Goal: Task Accomplishment & Management: Manage account settings

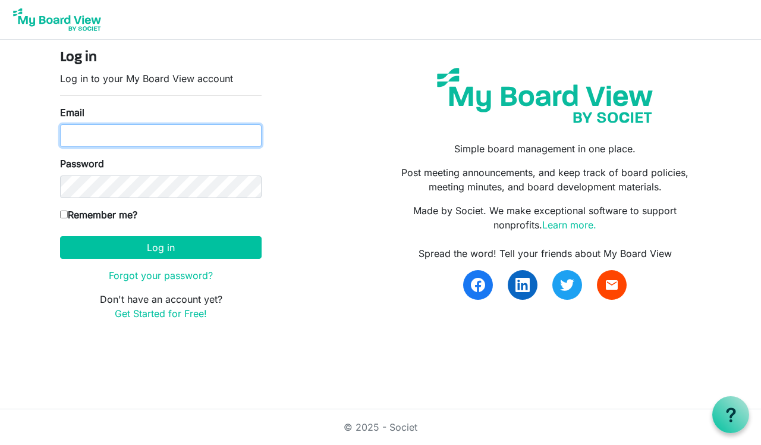
type input "allison@earlylearningshelbycounty.com"
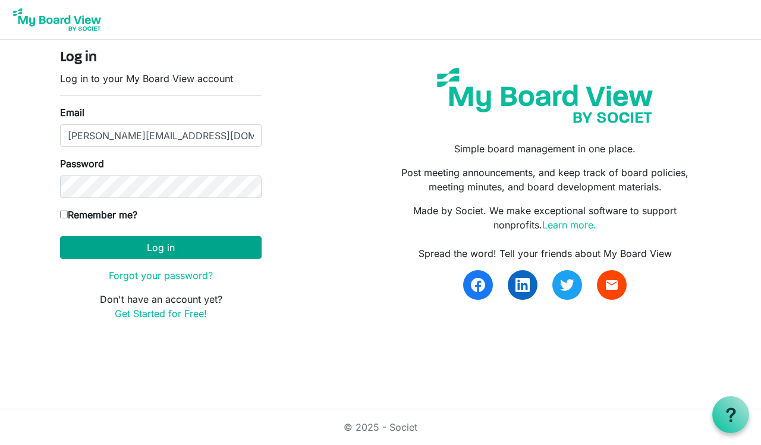
click at [151, 251] on button "Log in" at bounding box center [161, 247] width 202 height 23
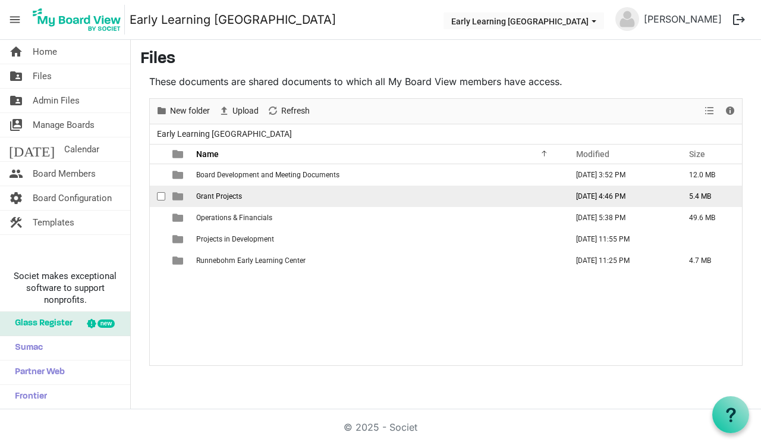
click at [219, 197] on span "Grant Projects" at bounding box center [219, 196] width 46 height 8
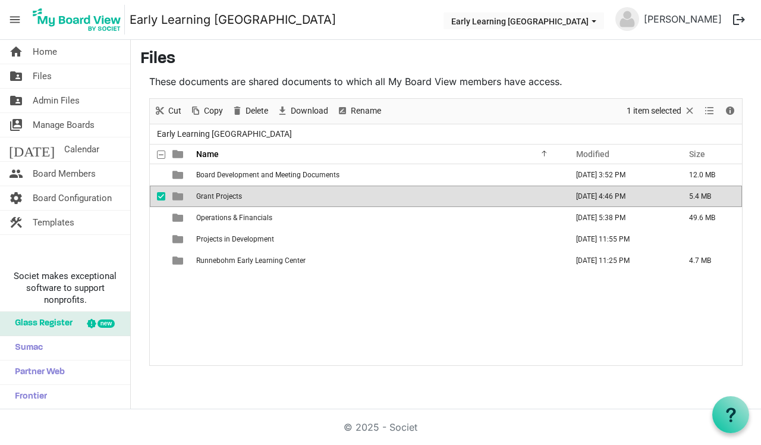
click at [219, 197] on span "Grant Projects" at bounding box center [219, 196] width 46 height 8
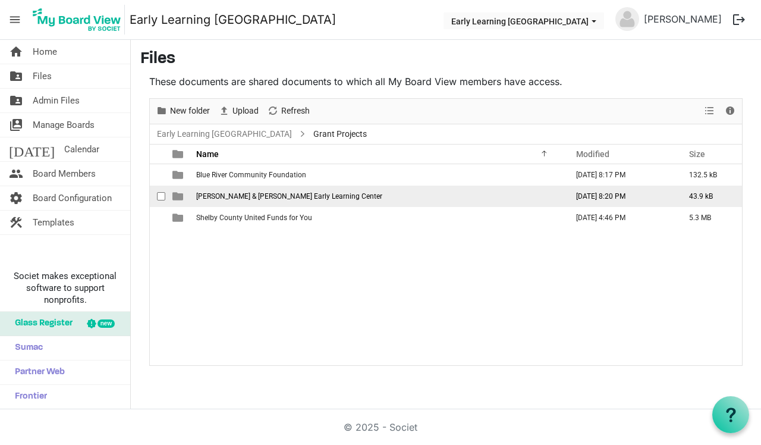
click at [218, 197] on span "Julia & Nicholas Runnebohm Early Learning Center" at bounding box center [289, 196] width 186 height 8
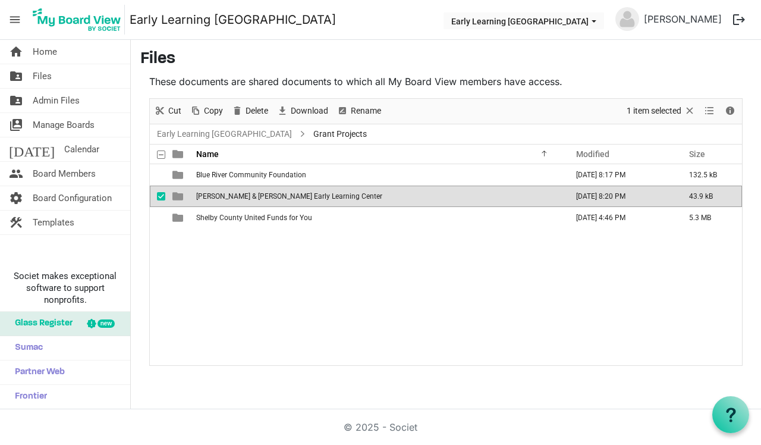
click at [218, 197] on span "Julia & Nicholas Runnebohm Early Learning Center" at bounding box center [289, 196] width 186 height 8
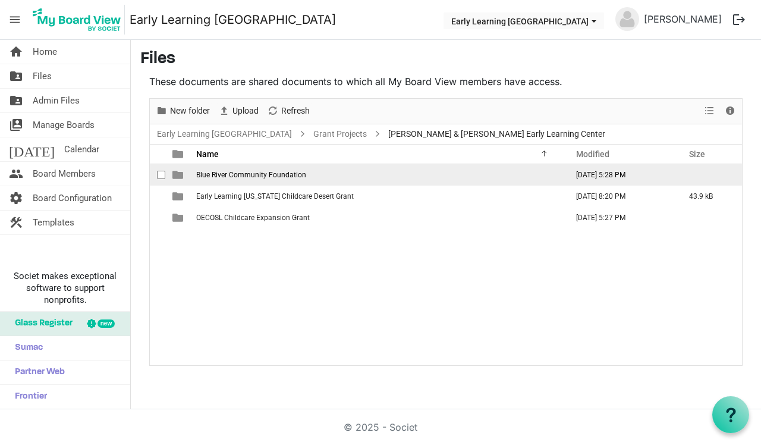
click at [273, 172] on span "Blue River Community Foundation" at bounding box center [251, 175] width 110 height 8
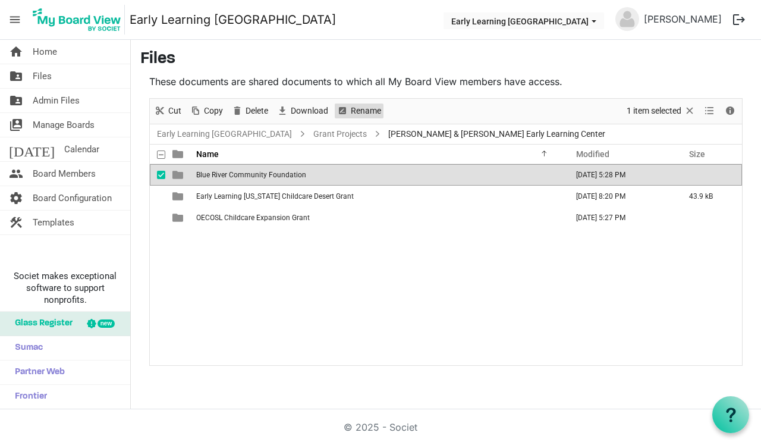
click at [375, 112] on span "Rename" at bounding box center [366, 110] width 33 height 15
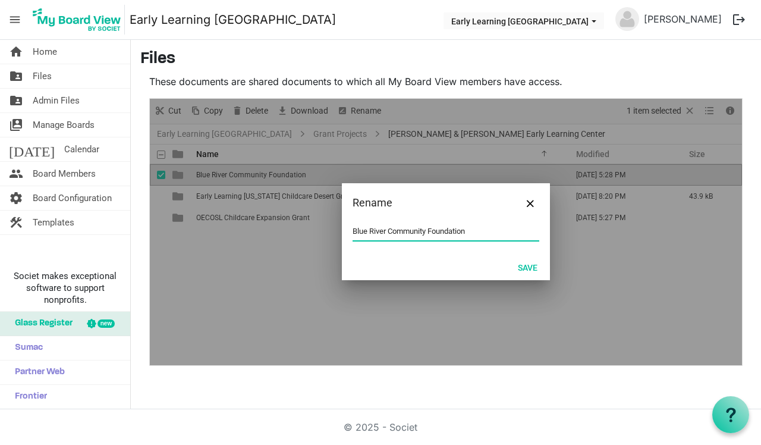
click at [388, 231] on input "Blue River Community Foundation" at bounding box center [446, 231] width 187 height 18
click at [473, 231] on input "Blue River Community Foundation" at bounding box center [446, 231] width 187 height 18
type input "B"
type input "BRCF-MHPF"
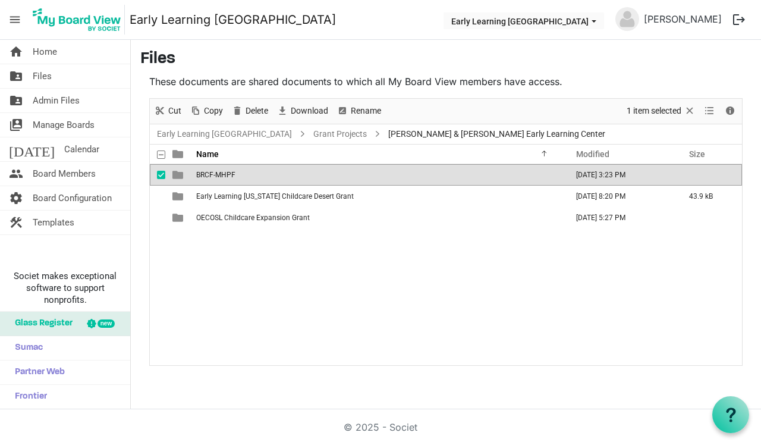
click at [345, 294] on div "BRCF-MHPF September 26, 2025 3:23 PM Early Learning Indiana Childcare Desert Gr…" at bounding box center [446, 264] width 592 height 200
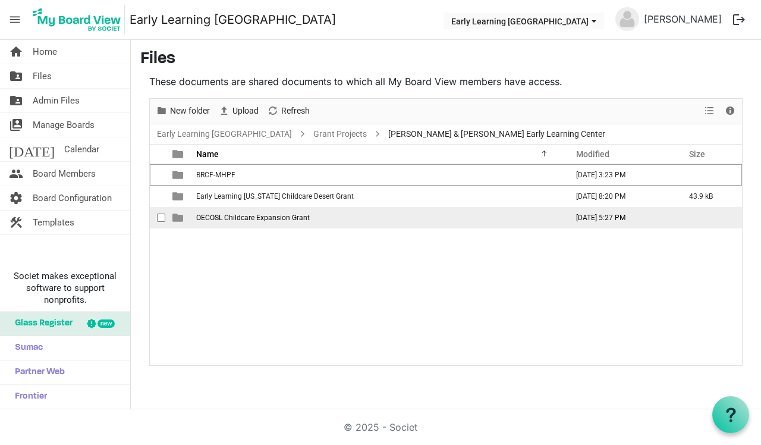
click at [292, 221] on span "OECOSL Childcare Expansion Grant" at bounding box center [253, 217] width 114 height 8
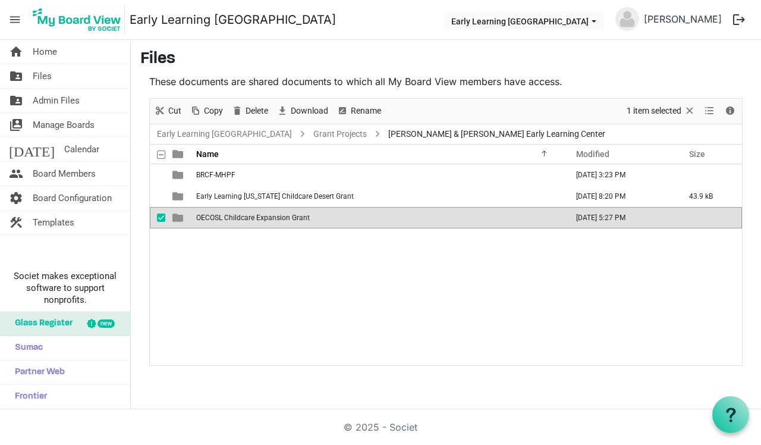
click at [292, 221] on span "OECOSL Childcare Expansion Grant" at bounding box center [253, 217] width 114 height 8
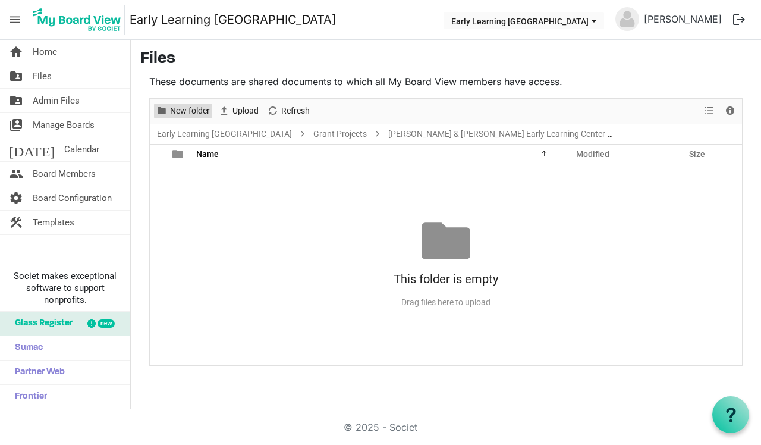
click at [193, 109] on span "New folder" at bounding box center [190, 110] width 42 height 15
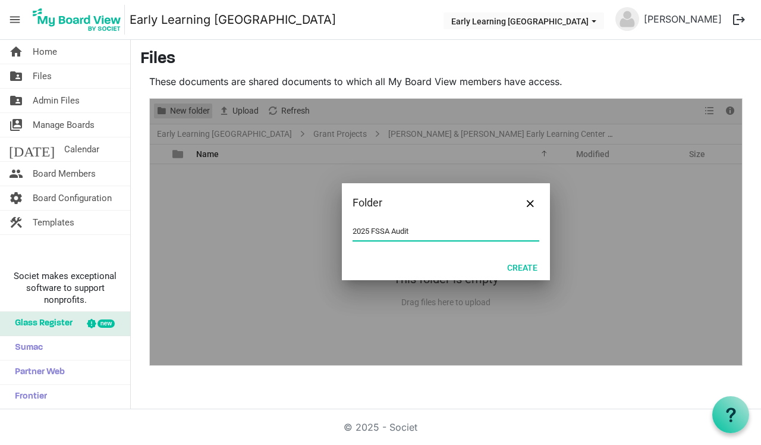
type input "2025 FSSA Audit"
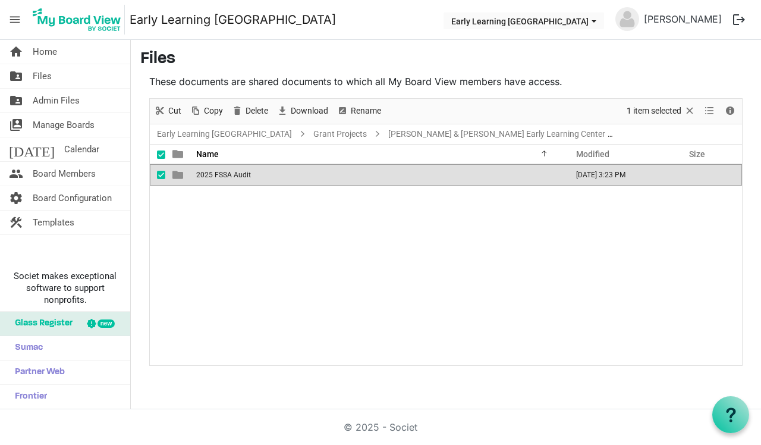
click at [200, 224] on div "2025 FSSA Audit September 26, 2025 3:23 PM" at bounding box center [446, 264] width 592 height 200
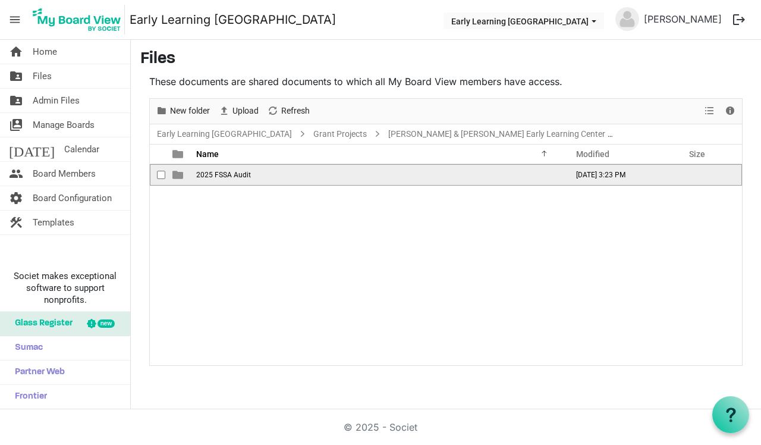
click at [225, 178] on span "2025 FSSA Audit" at bounding box center [223, 175] width 55 height 8
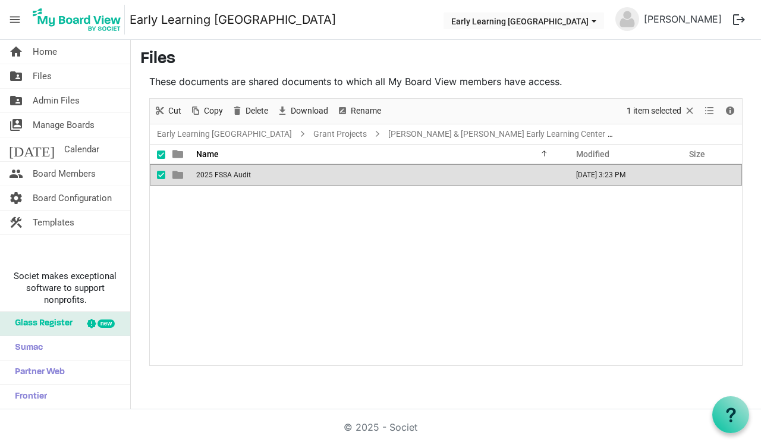
click at [225, 178] on span "2025 FSSA Audit" at bounding box center [223, 175] width 55 height 8
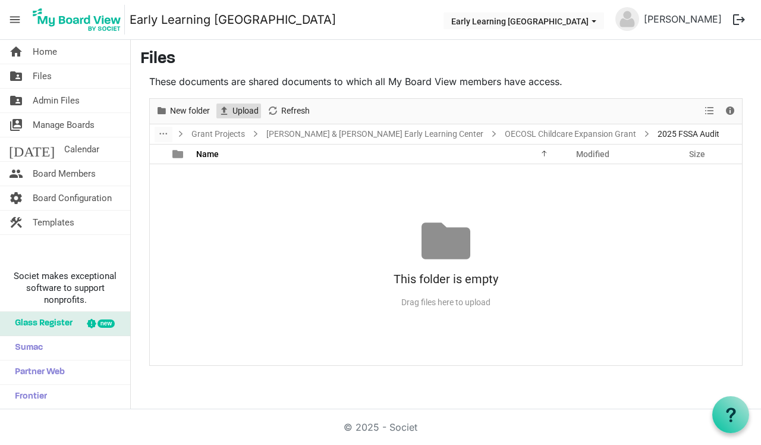
click at [237, 109] on span "Upload" at bounding box center [245, 110] width 29 height 15
click at [253, 260] on div "This folder is empty Drag files here to upload" at bounding box center [446, 264] width 592 height 96
click at [246, 112] on span "Upload" at bounding box center [245, 110] width 29 height 15
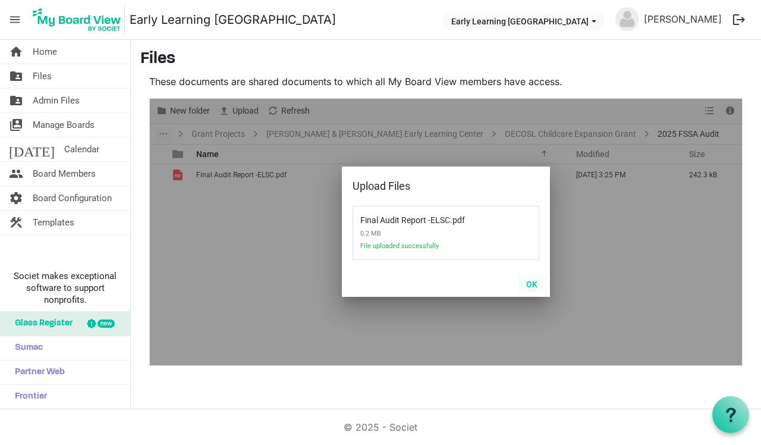
click at [530, 285] on button "OK" at bounding box center [531, 283] width 27 height 17
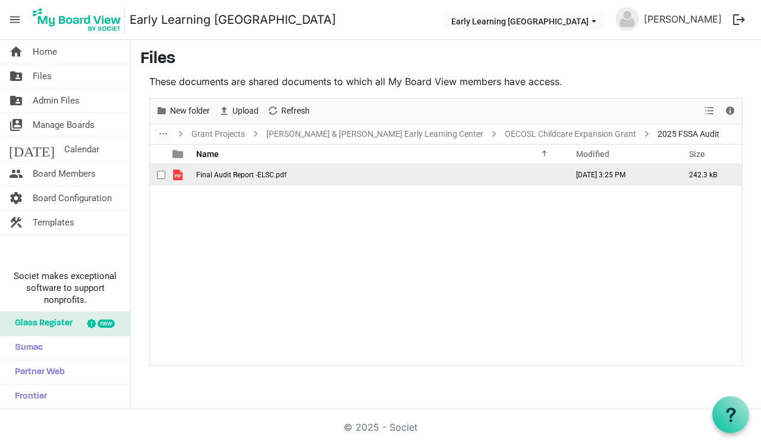
click at [272, 173] on span "Final Audit Report -ELSC.pdf" at bounding box center [241, 175] width 90 height 8
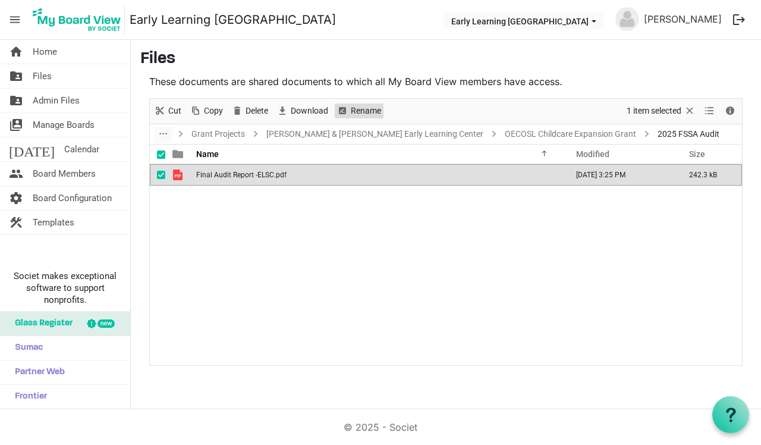
click at [368, 111] on span "Rename" at bounding box center [366, 110] width 33 height 15
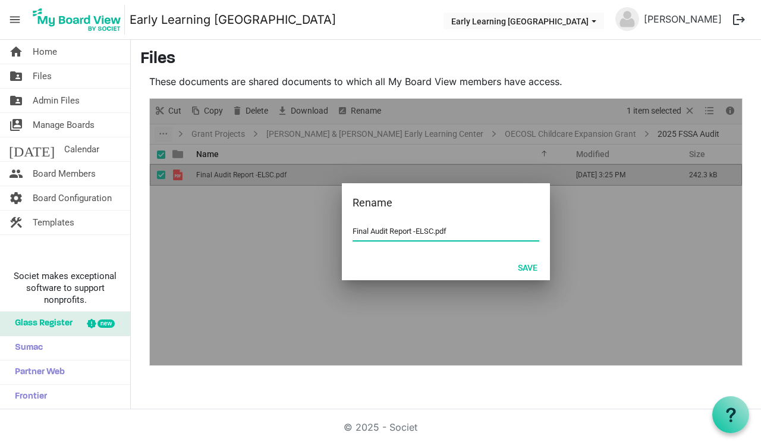
click at [435, 230] on input "Final Audit Report -ELSC.pdf" at bounding box center [446, 231] width 187 height 18
click at [353, 229] on input "Final Audit Report.pdf" at bounding box center [446, 231] width 187 height 18
type input "FSSA Final Audit Report 2025.pdf"
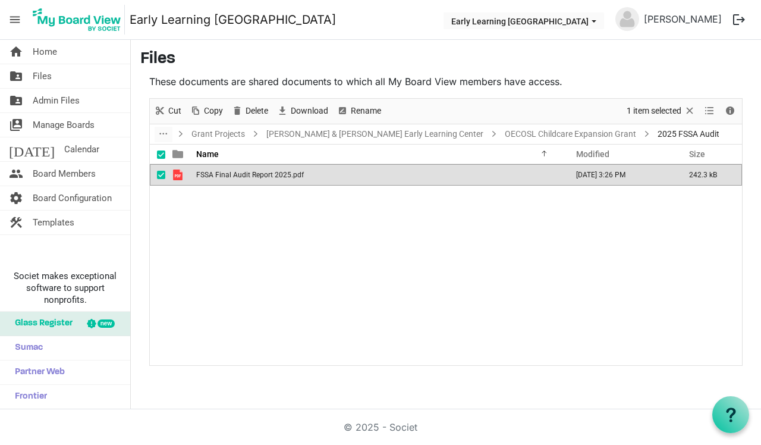
click at [273, 205] on div "FSSA Final Audit Report 2025.pdf September 26, 2025 3:26 PM 242.3 kB" at bounding box center [446, 264] width 592 height 200
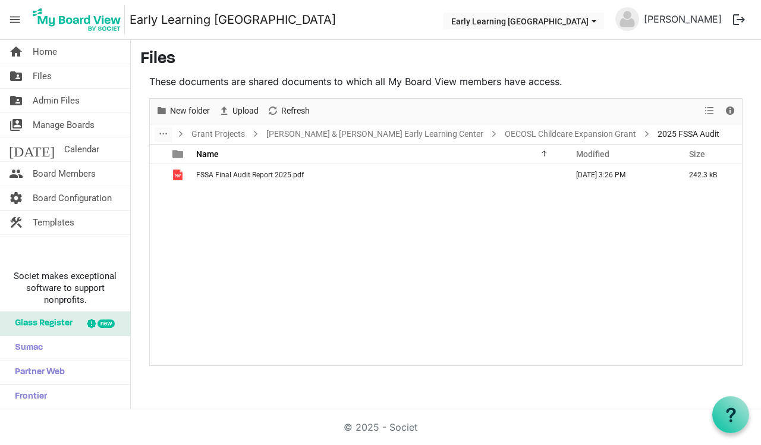
click at [178, 190] on div "FSSA Final Audit Report 2025.pdf September 26, 2025 3:26 PM 242.3 kB" at bounding box center [446, 264] width 592 height 200
click at [238, 111] on span "Upload" at bounding box center [245, 110] width 29 height 15
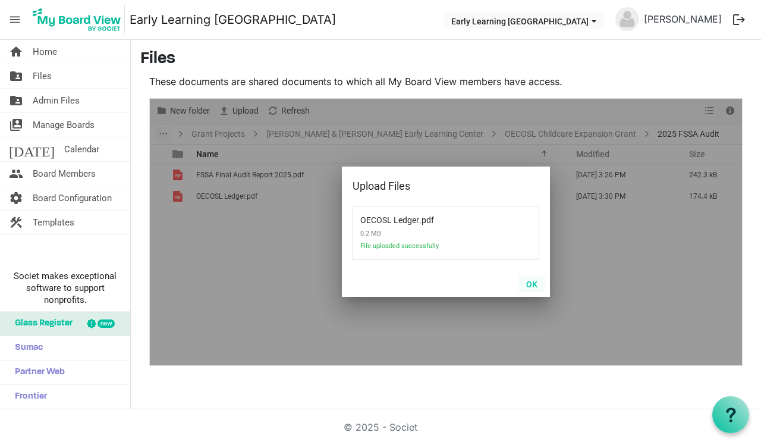
click at [534, 283] on button "OK" at bounding box center [531, 283] width 27 height 17
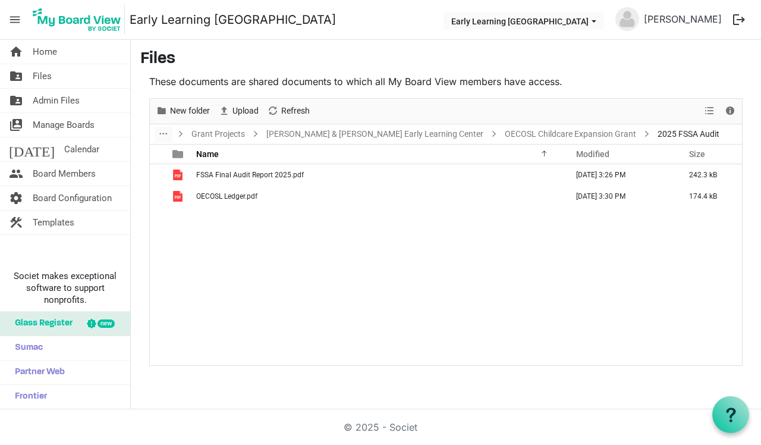
click at [210, 266] on div "FSSA Final Audit Report 2025.pdf September 26, 2025 3:26 PM 242.3 kB OECOSL Led…" at bounding box center [446, 264] width 592 height 200
click at [237, 106] on span "Upload" at bounding box center [245, 110] width 29 height 15
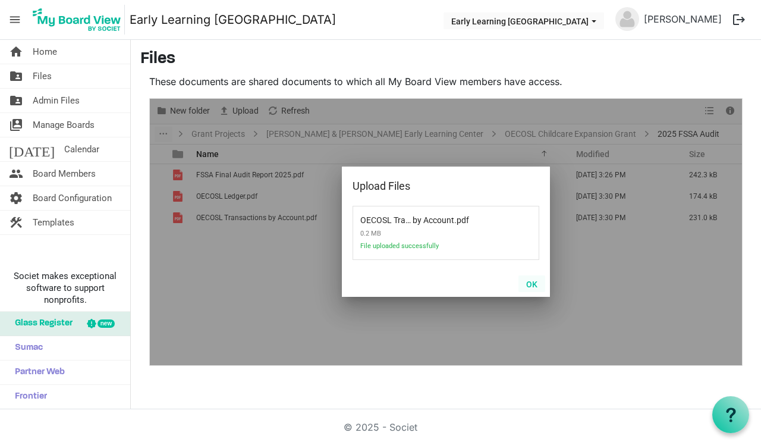
click at [533, 285] on button "OK" at bounding box center [531, 283] width 27 height 17
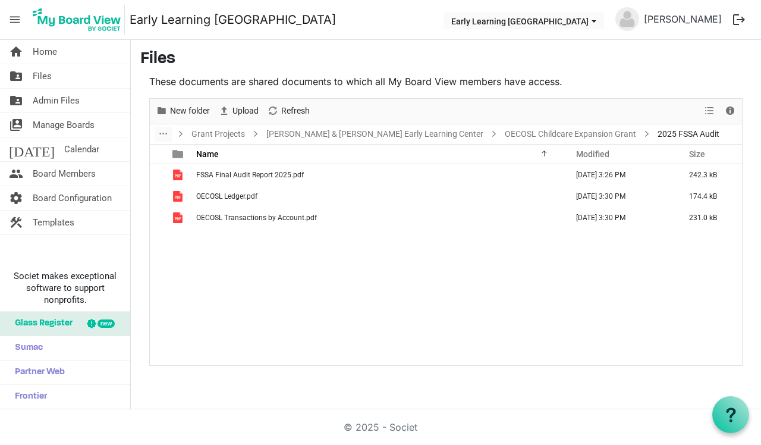
click at [533, 286] on div "FSSA Final Audit Report 2025.pdf September 26, 2025 3:26 PM 242.3 kB OECOSL Led…" at bounding box center [446, 264] width 592 height 200
click at [518, 130] on link "OECOSL Childcare Expansion Grant" at bounding box center [570, 134] width 136 height 15
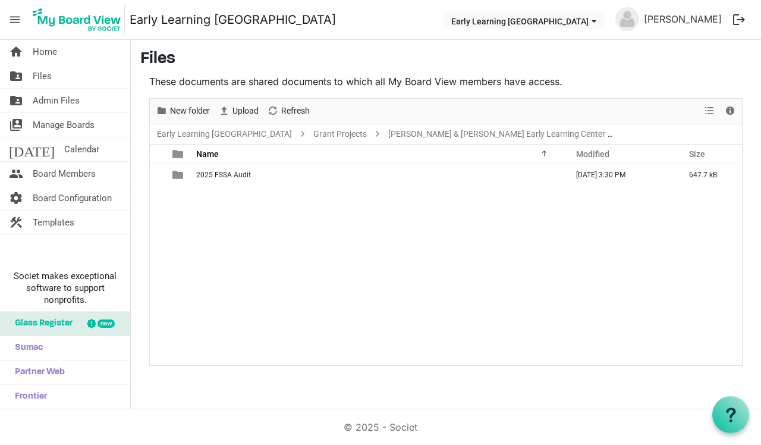
click at [202, 206] on div "2025 FSSA Audit September 26, 2025 3:30 PM 647.7 kB" at bounding box center [446, 264] width 592 height 200
click at [188, 107] on span "New folder" at bounding box center [190, 110] width 42 height 15
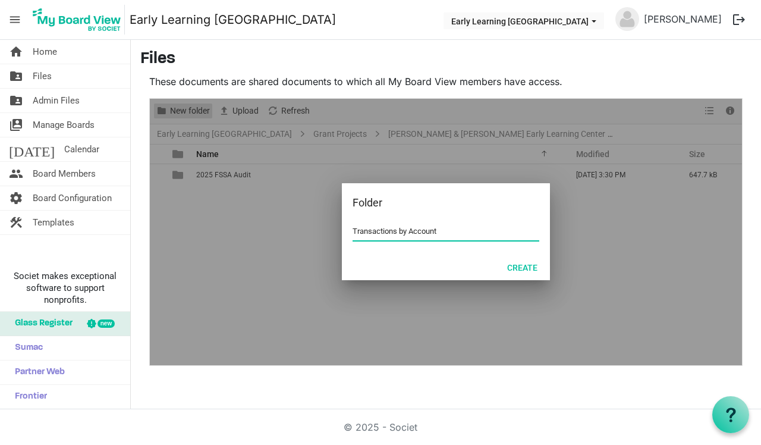
type input "Transactions by Account"
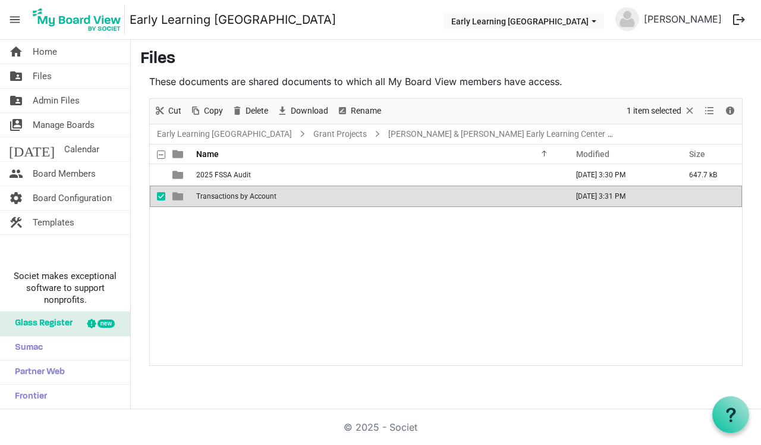
click at [246, 282] on div "2025 FSSA Audit September 26, 2025 3:30 PM 647.7 kB Transactions by Account Sep…" at bounding box center [446, 264] width 592 height 200
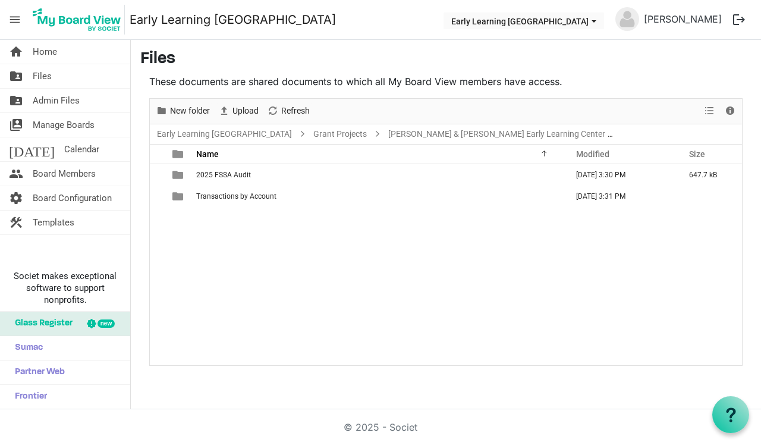
click at [263, 251] on div "2025 FSSA Audit September 26, 2025 3:30 PM 647.7 kB Transactions by Account Sep…" at bounding box center [446, 264] width 592 height 200
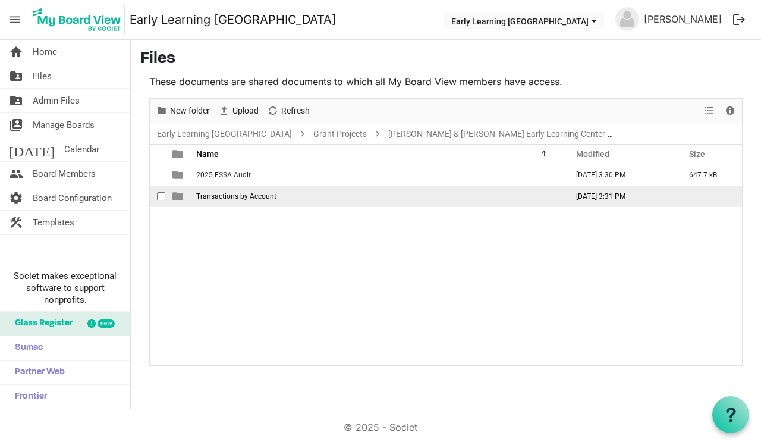
click at [257, 198] on span "Transactions by Account" at bounding box center [236, 196] width 80 height 8
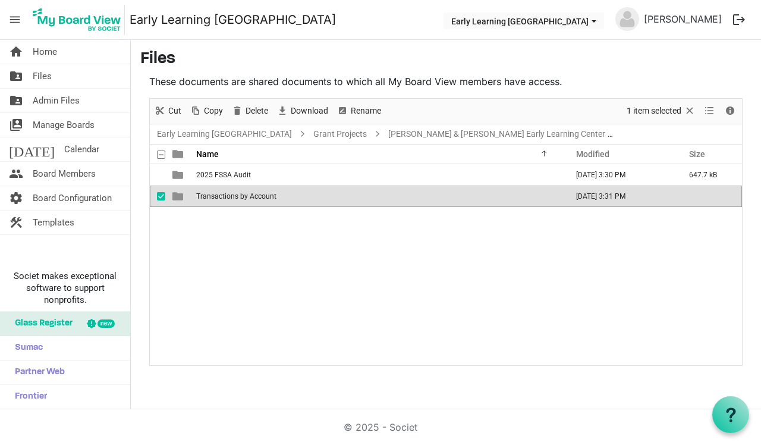
click at [257, 198] on span "Transactions by Account" at bounding box center [236, 196] width 80 height 8
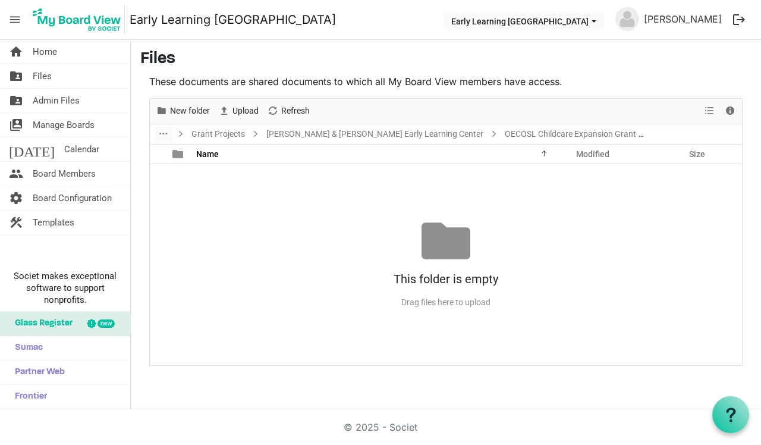
click at [257, 197] on div "No records to display This folder is empty Drag files here to upload" at bounding box center [446, 264] width 592 height 200
click at [180, 108] on span "New folder" at bounding box center [190, 110] width 42 height 15
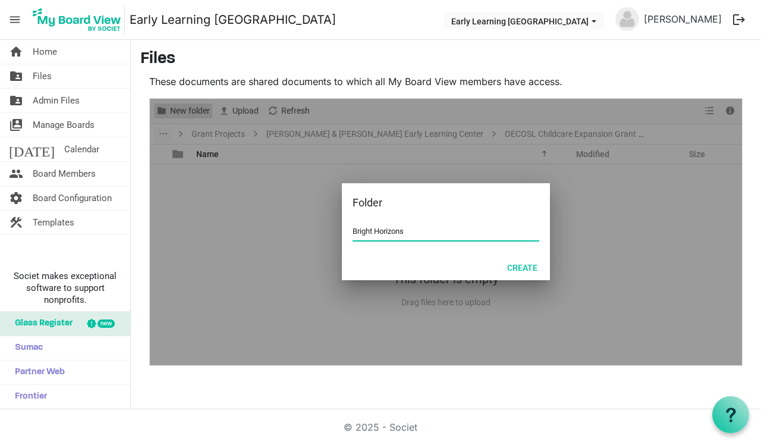
type input "Bright Horizons"
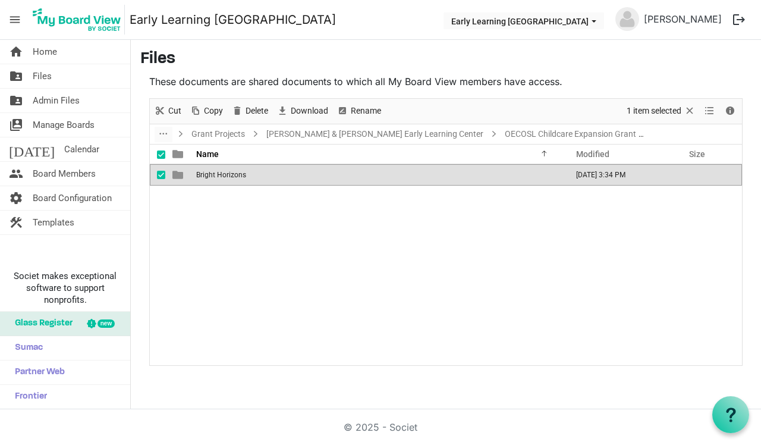
click at [167, 224] on div "Bright Horizons September 26, 2025 3:34 PM" at bounding box center [446, 264] width 592 height 200
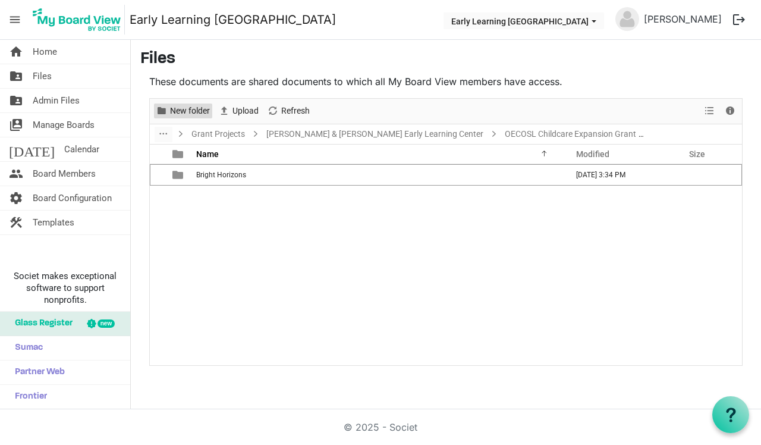
click at [169, 111] on span "New folder" at bounding box center [190, 110] width 42 height 15
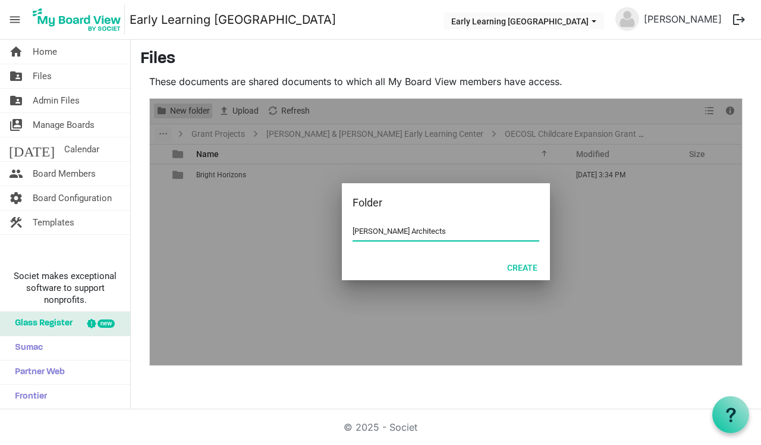
type input "[PERSON_NAME] Architects"
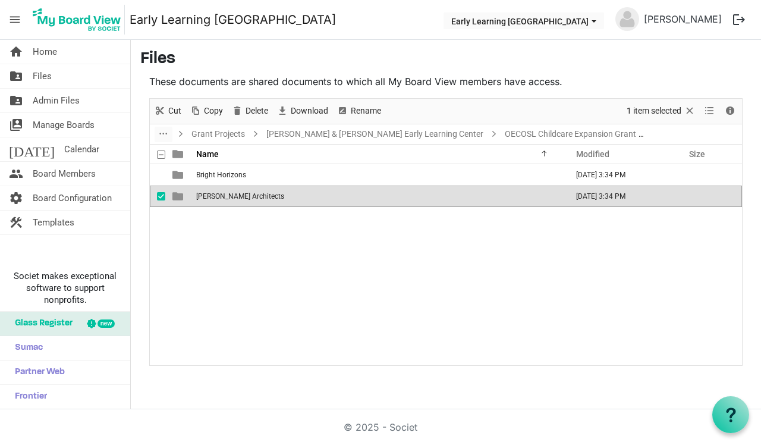
click at [208, 230] on div "Bright Horizons September 26, 2025 3:34 PM Halstead Architects September 26, 20…" at bounding box center [446, 264] width 592 height 200
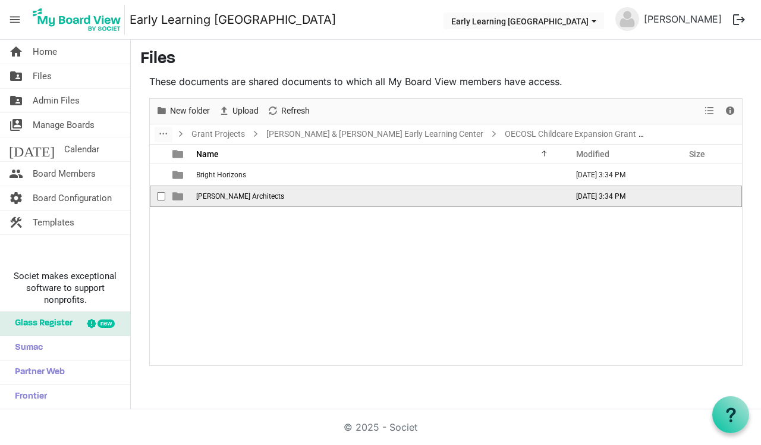
click at [213, 195] on span "[PERSON_NAME] Architects" at bounding box center [240, 196] width 88 height 8
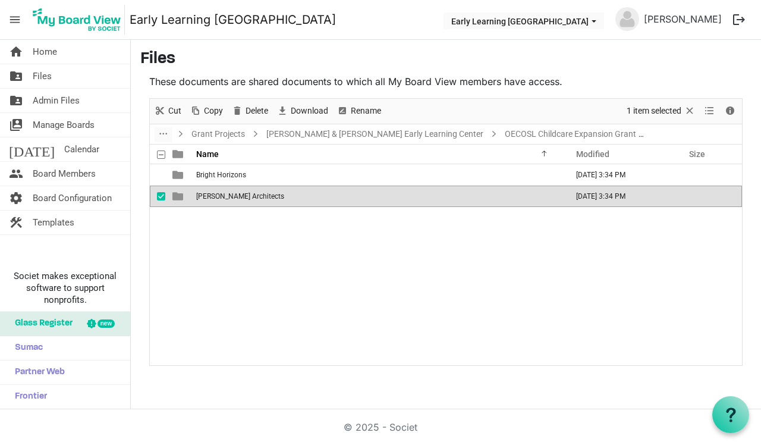
click at [213, 195] on span "[PERSON_NAME] Architects" at bounding box center [240, 196] width 88 height 8
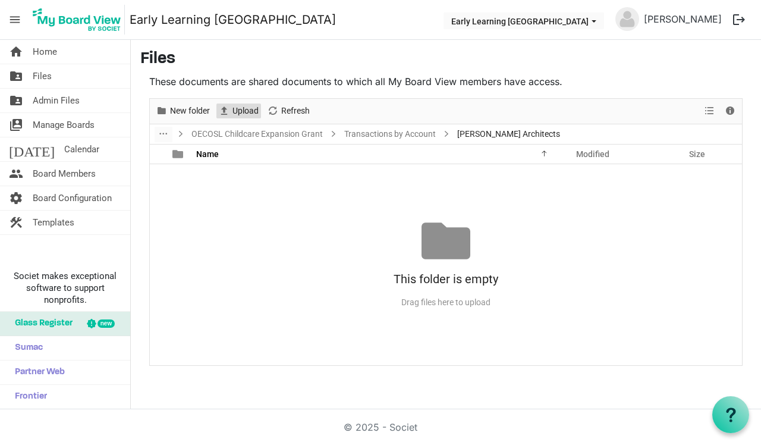
click at [241, 115] on span "Upload" at bounding box center [245, 110] width 29 height 15
click at [399, 129] on link "Transactions by Account" at bounding box center [390, 134] width 96 height 15
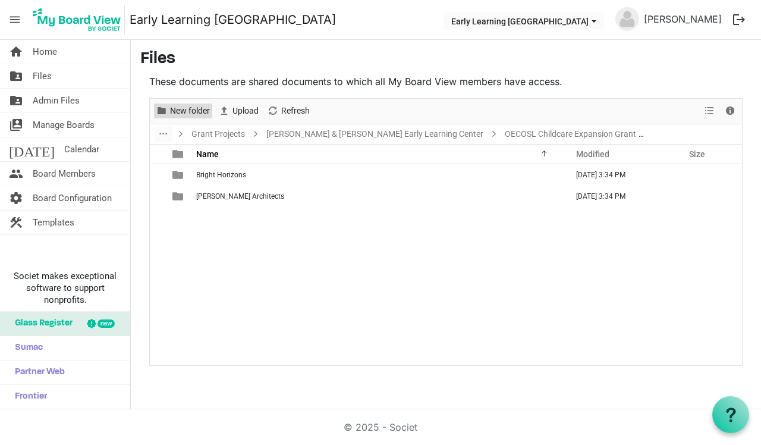
click at [196, 105] on span "New folder" at bounding box center [190, 110] width 42 height 15
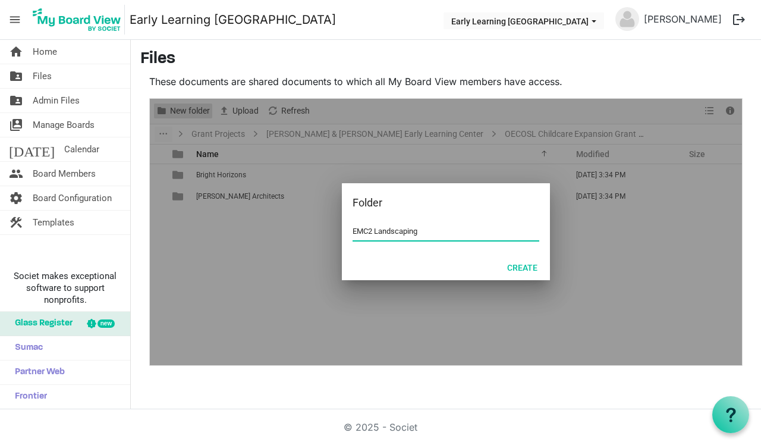
type input "EMC2 Landscaping"
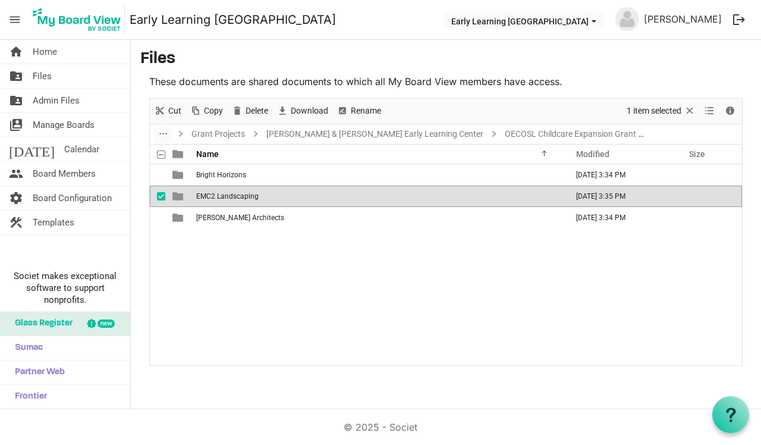
click at [194, 278] on div "Bright Horizons September 26, 2025 3:34 PM EMC2 Landscaping September 26, 2025 …" at bounding box center [446, 264] width 592 height 200
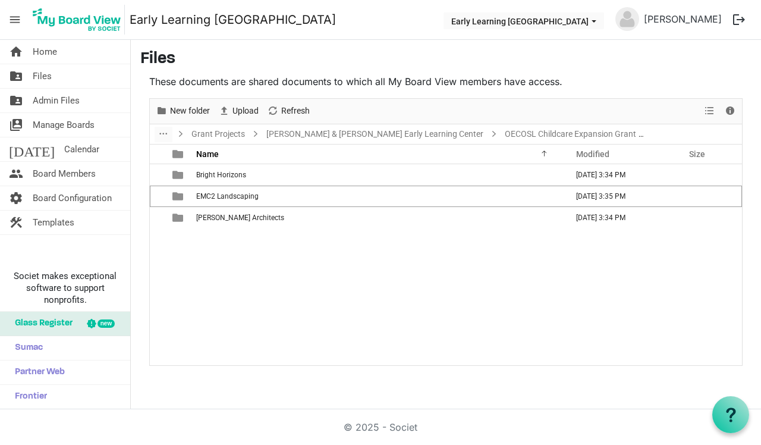
click at [209, 240] on div "Bright Horizons September 26, 2025 3:34 PM EMC2 Landscaping September 26, 2025 …" at bounding box center [446, 264] width 592 height 200
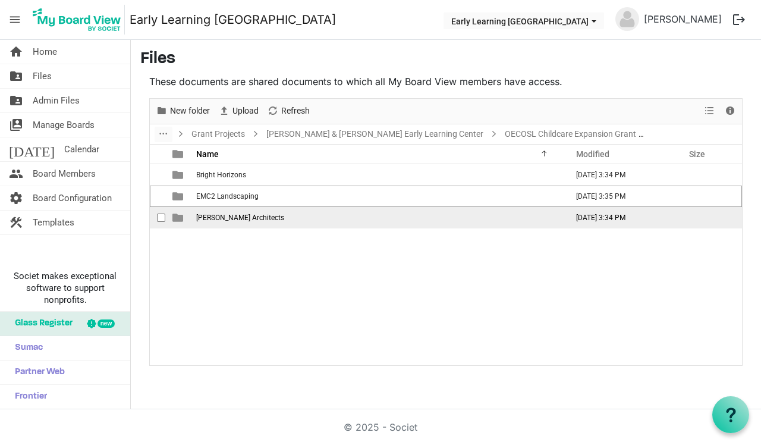
click at [209, 219] on span "[PERSON_NAME] Architects" at bounding box center [240, 217] width 88 height 8
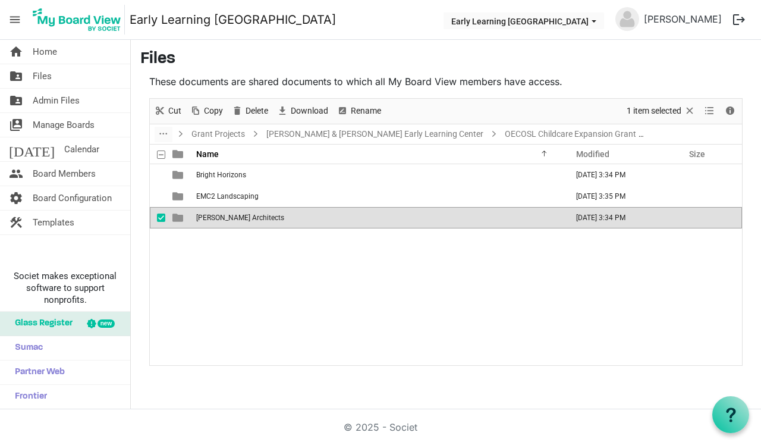
click at [209, 219] on span "[PERSON_NAME] Architects" at bounding box center [240, 217] width 88 height 8
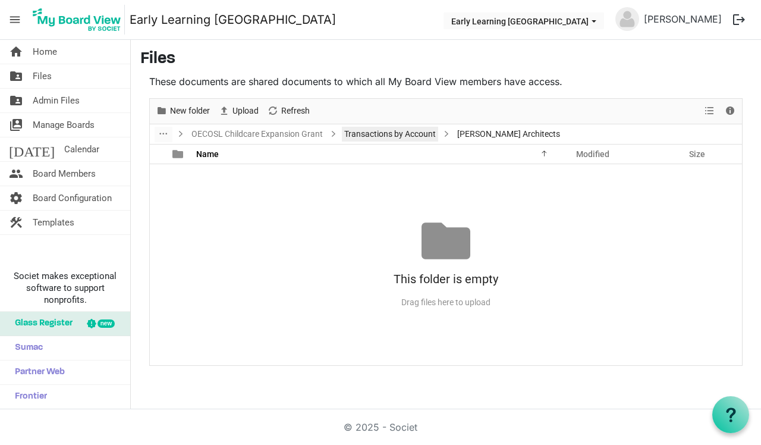
click at [366, 133] on link "Transactions by Account" at bounding box center [390, 134] width 96 height 15
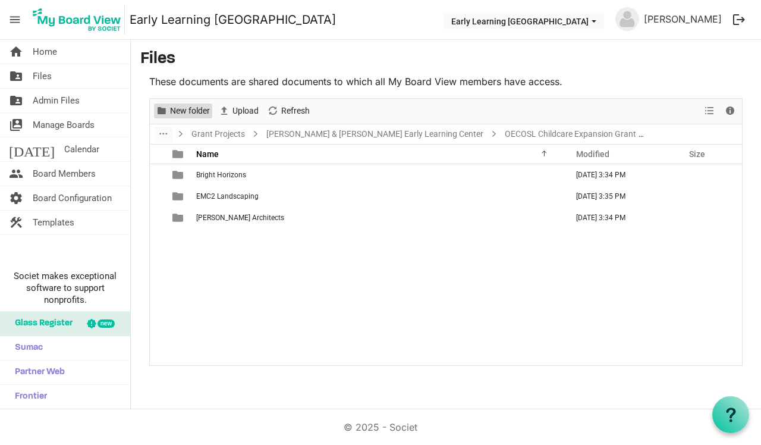
click at [182, 111] on span "New folder" at bounding box center [190, 110] width 42 height 15
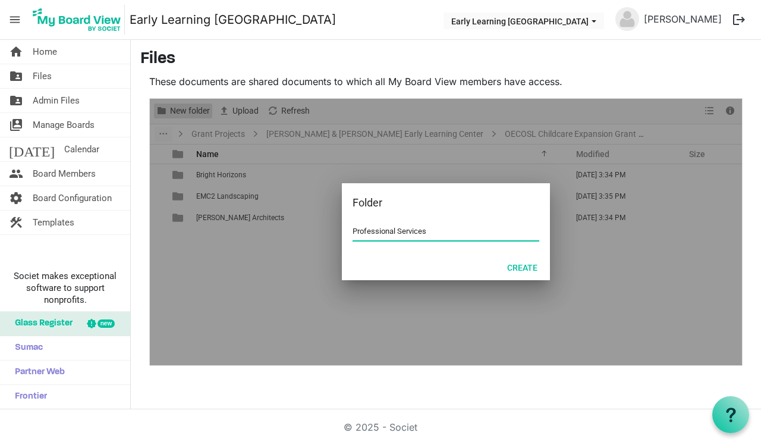
type input "Professional Services"
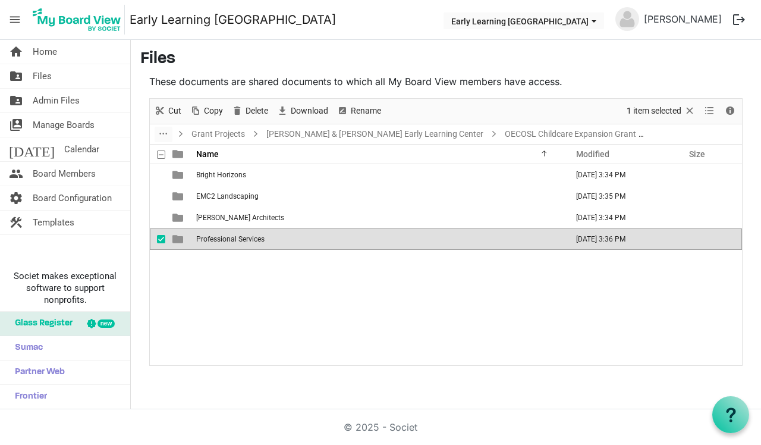
click at [189, 298] on div "Bright Horizons September 26, 2025 3:34 PM EMC2 Landscaping September 26, 2025 …" at bounding box center [446, 264] width 592 height 200
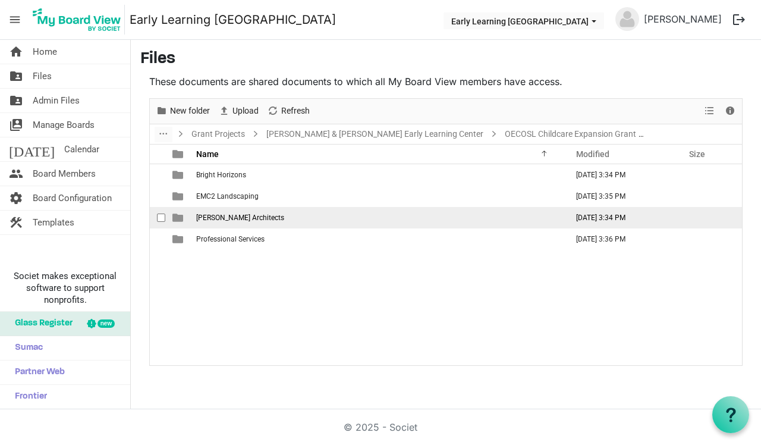
click at [219, 218] on span "[PERSON_NAME] Architects" at bounding box center [240, 217] width 88 height 8
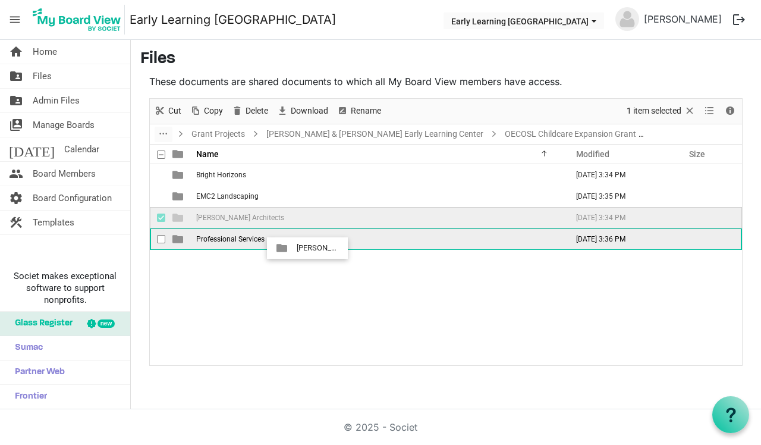
drag, startPoint x: 297, startPoint y: 218, endPoint x: 293, endPoint y: 247, distance: 28.8
click at [293, 247] on tbody "Bright Horizons September 26, 2025 3:34 PM EMC2 Landscaping September 26, 2025 …" at bounding box center [446, 207] width 592 height 86
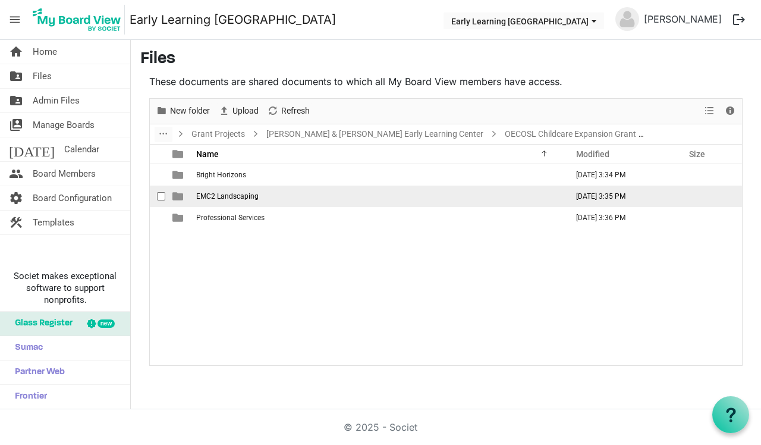
click at [282, 202] on td "EMC2 Landscaping" at bounding box center [378, 195] width 371 height 21
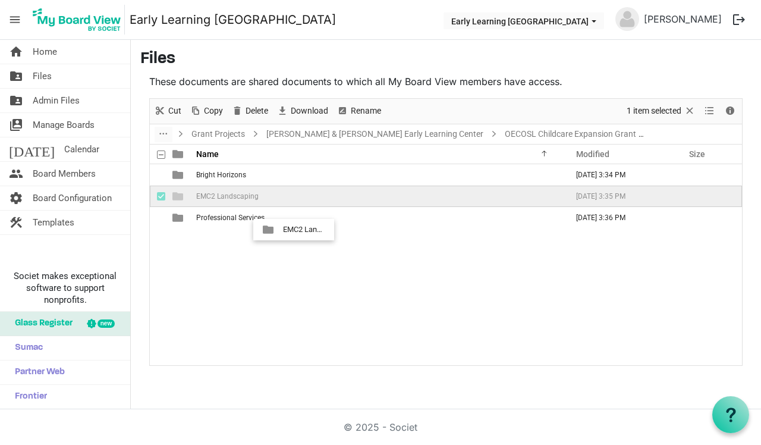
drag, startPoint x: 282, startPoint y: 201, endPoint x: 279, endPoint y: 229, distance: 28.1
click at [279, 229] on div "Bright Horizons September 26, 2025 3:34 PM EMC2 Landscaping September 26, 2025 …" at bounding box center [446, 264] width 592 height 200
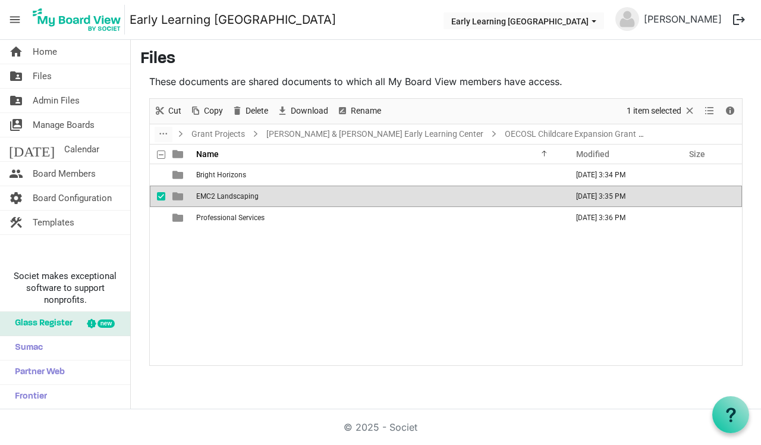
click at [279, 229] on div "Bright Horizons September 26, 2025 3:34 PM EMC2 Landscaping September 26, 2025 …" at bounding box center [446, 264] width 592 height 200
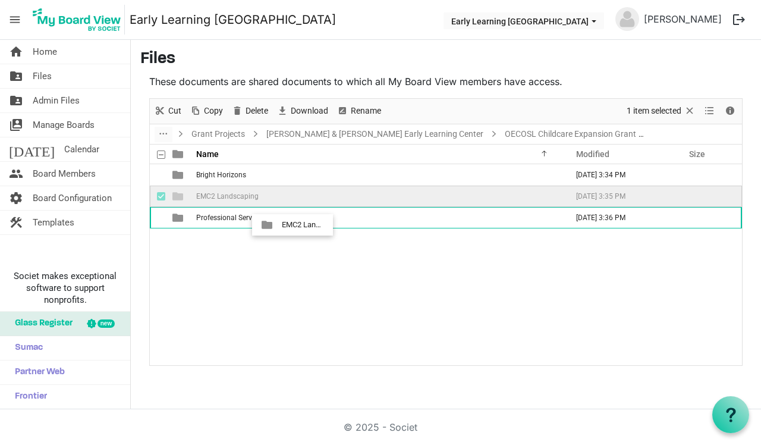
drag, startPoint x: 281, startPoint y: 200, endPoint x: 278, endPoint y: 224, distance: 23.9
click at [278, 224] on tbody "Bright Horizons September 26, 2025 3:34 PM EMC2 Landscaping September 26, 2025 …" at bounding box center [446, 196] width 592 height 64
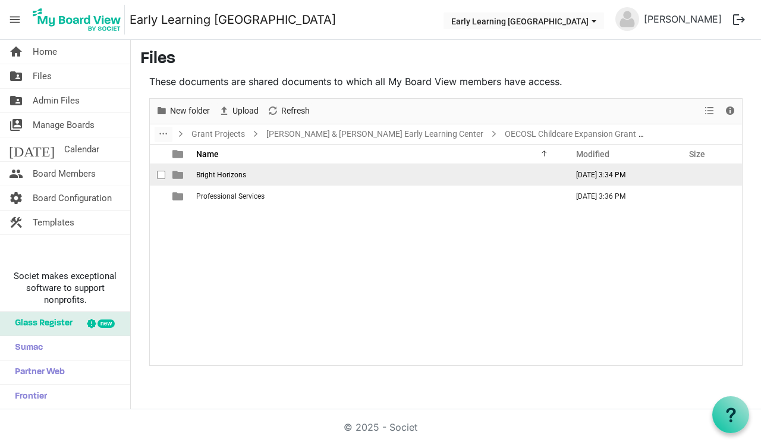
click at [277, 179] on td "Bright Horizons" at bounding box center [378, 174] width 371 height 21
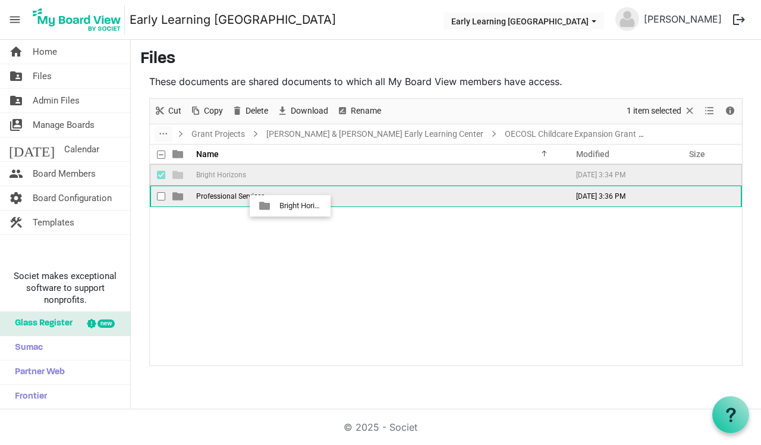
drag, startPoint x: 277, startPoint y: 179, endPoint x: 276, endPoint y: 205, distance: 26.2
click at [276, 205] on tbody "Bright Horizons September 26, 2025 3:34 PM Professional Services September 26, …" at bounding box center [446, 185] width 592 height 43
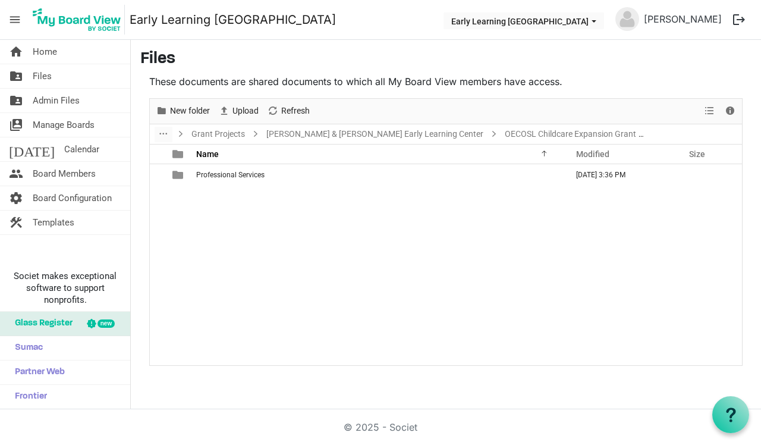
click at [276, 205] on div "Professional Services September 26, 2025 3:36 PM" at bounding box center [446, 264] width 592 height 200
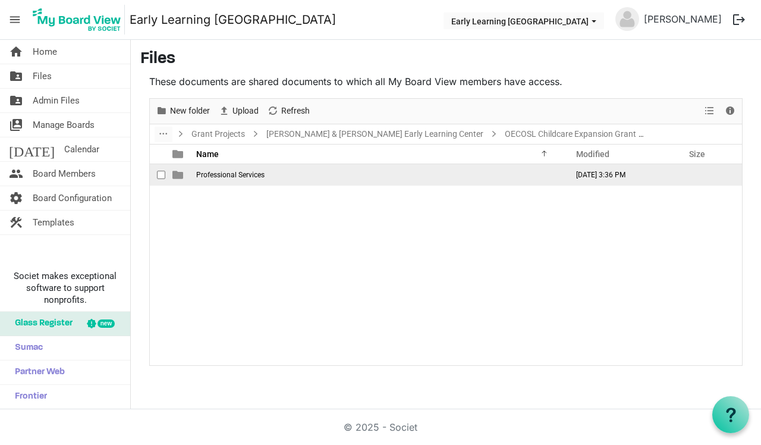
click at [257, 176] on span "Professional Services" at bounding box center [230, 175] width 68 height 8
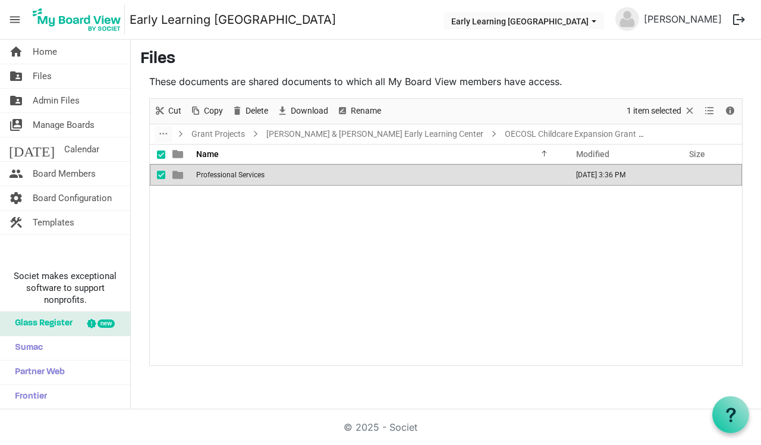
click at [257, 176] on span "Professional Services" at bounding box center [230, 175] width 68 height 8
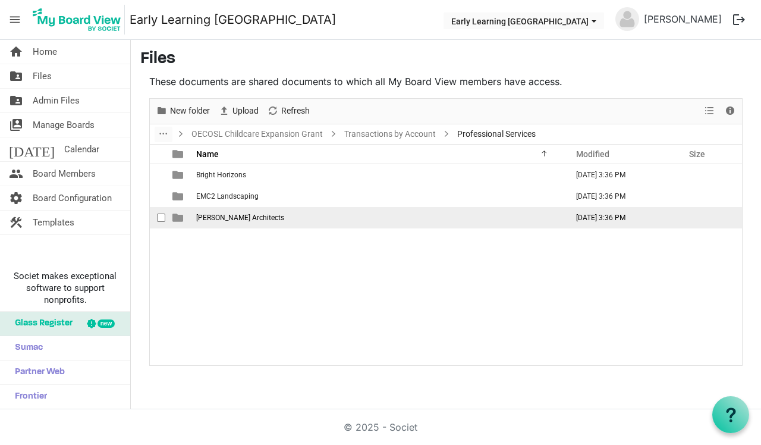
click at [250, 221] on span "[PERSON_NAME] Architects" at bounding box center [240, 217] width 88 height 8
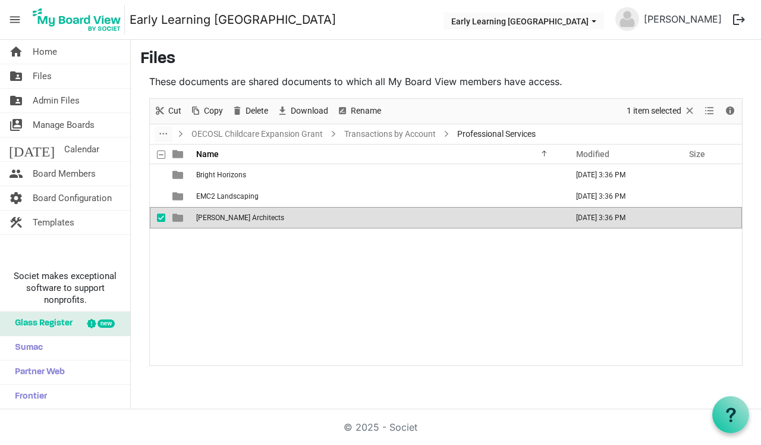
click at [250, 221] on span "[PERSON_NAME] Architects" at bounding box center [240, 217] width 88 height 8
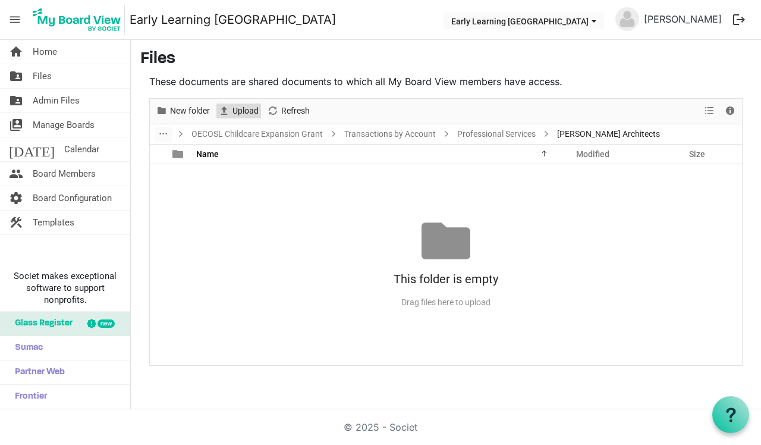
click at [240, 111] on span "Upload" at bounding box center [245, 110] width 29 height 15
click at [241, 111] on span "Upload" at bounding box center [245, 110] width 29 height 15
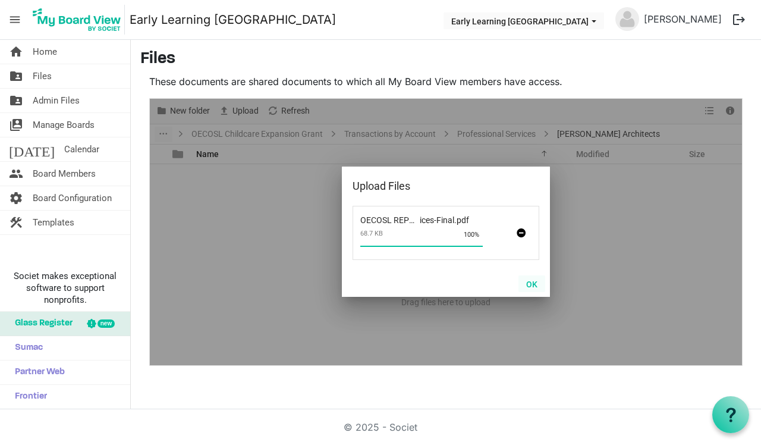
click at [531, 284] on button "OK" at bounding box center [531, 283] width 27 height 17
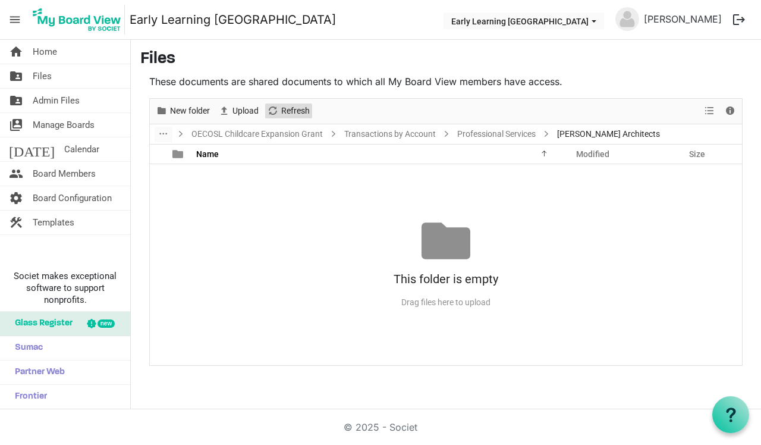
click at [300, 114] on span "Refresh" at bounding box center [295, 110] width 31 height 15
click at [229, 105] on span "Upload" at bounding box center [224, 110] width 14 height 15
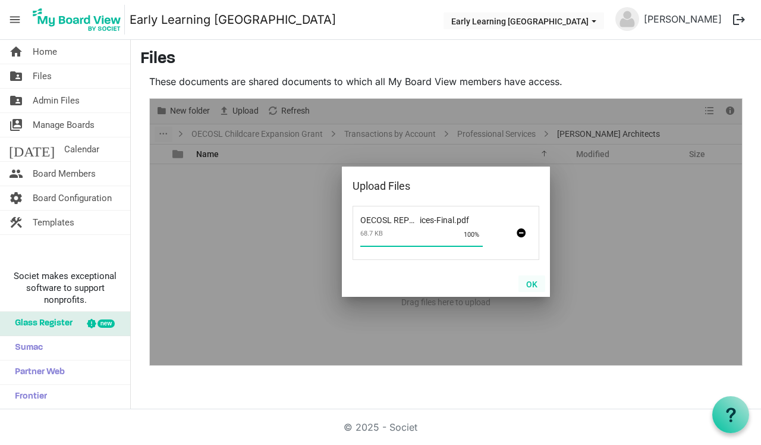
click at [536, 279] on button "OK" at bounding box center [531, 283] width 27 height 17
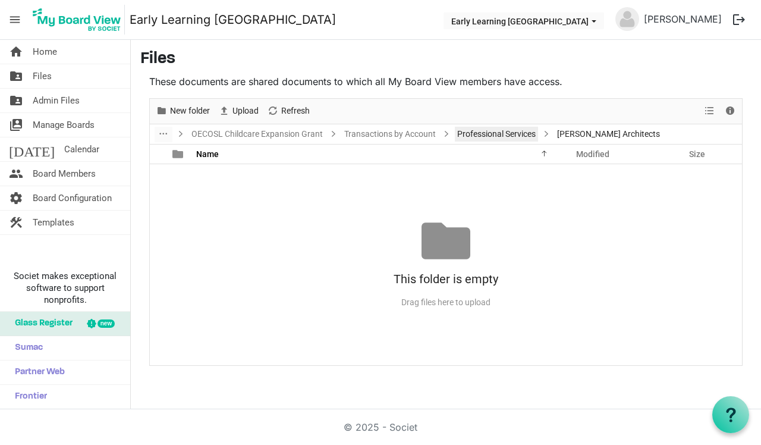
click at [485, 130] on link "Professional Services" at bounding box center [496, 134] width 83 height 15
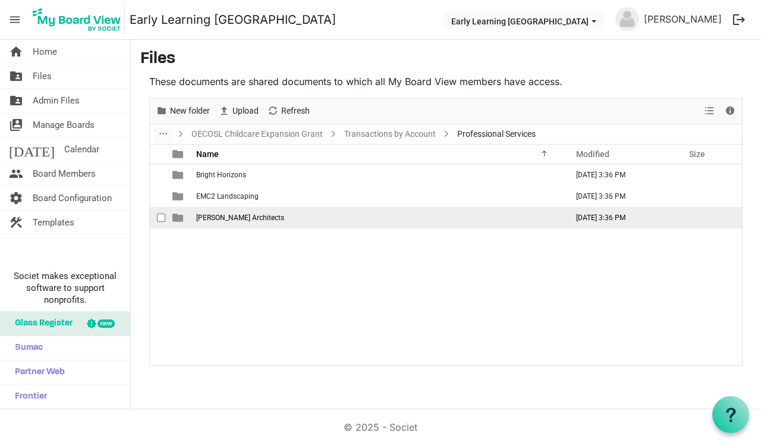
click at [246, 221] on span "[PERSON_NAME] Architects" at bounding box center [240, 217] width 88 height 8
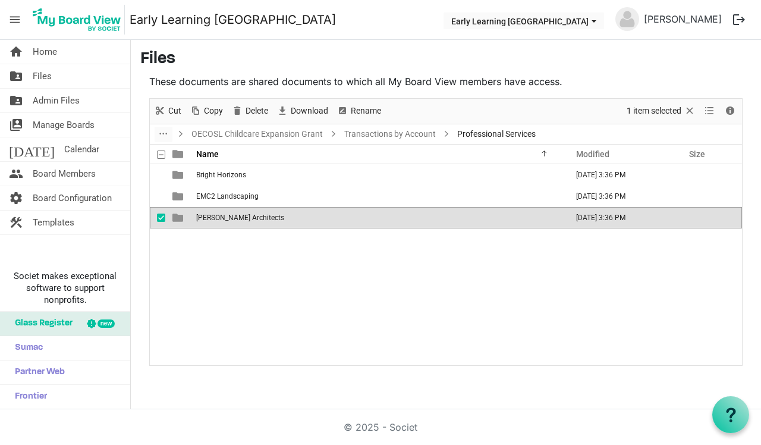
click at [246, 221] on span "[PERSON_NAME] Architects" at bounding box center [240, 217] width 88 height 8
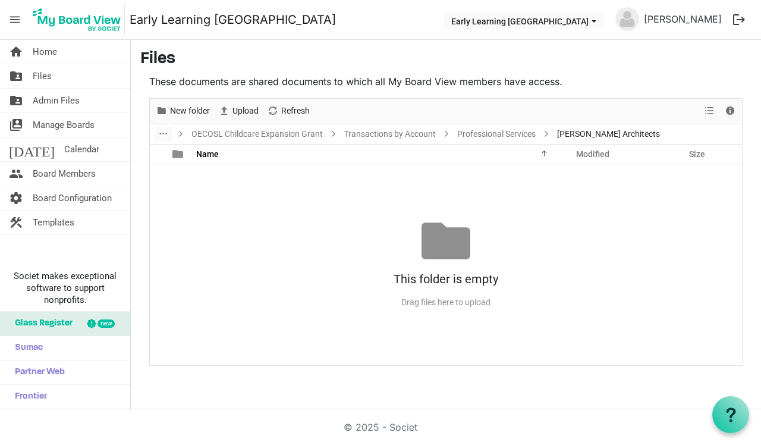
click at [246, 221] on div "This folder is empty Drag files here to upload" at bounding box center [446, 264] width 592 height 96
click at [219, 221] on div "This folder is empty Drag files here to upload" at bounding box center [446, 264] width 592 height 96
click at [246, 109] on span "Upload" at bounding box center [245, 110] width 29 height 15
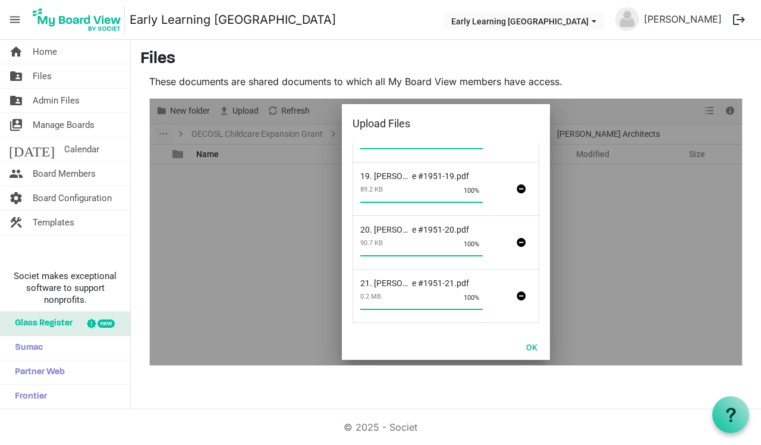
scroll to position [570, 0]
click at [534, 348] on button "OK" at bounding box center [531, 346] width 27 height 17
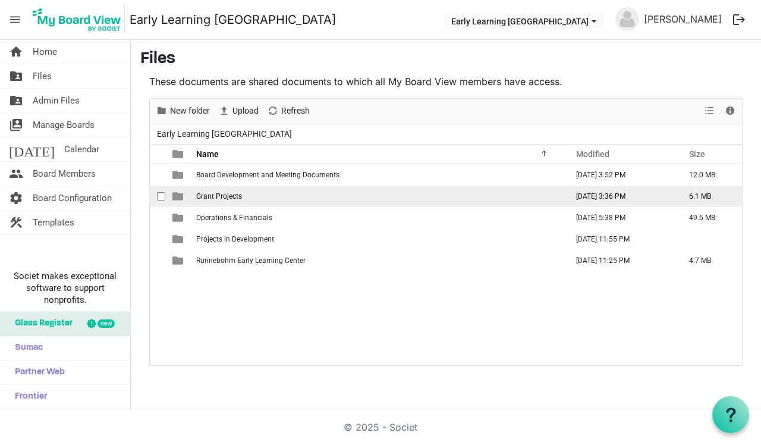
click at [205, 197] on span "Grant Projects" at bounding box center [219, 196] width 46 height 8
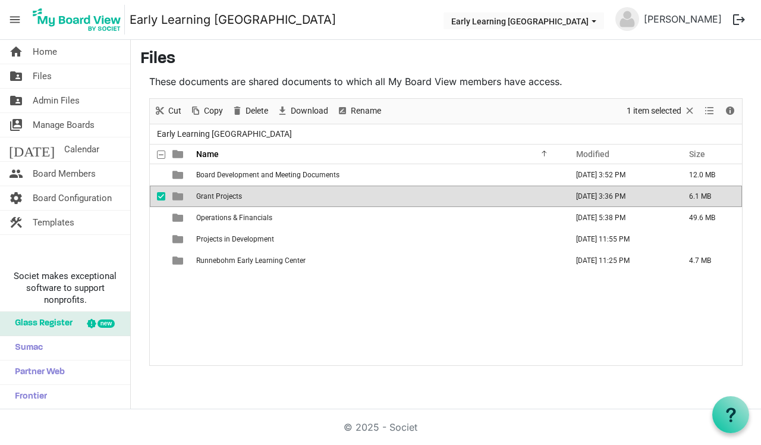
click at [205, 197] on span "Grant Projects" at bounding box center [219, 196] width 46 height 8
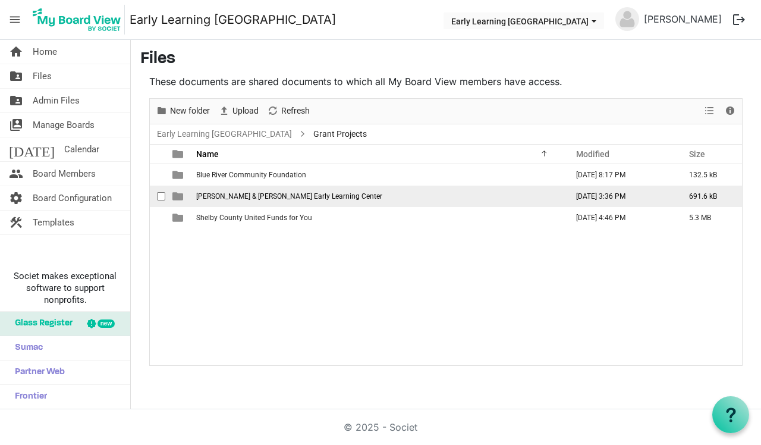
click at [208, 195] on span "Julia & Nicholas Runnebohm Early Learning Center" at bounding box center [289, 196] width 186 height 8
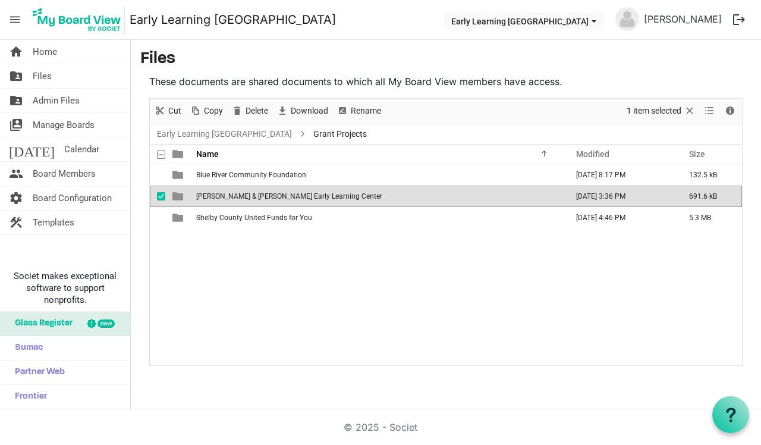
click at [208, 195] on span "Julia & Nicholas Runnebohm Early Learning Center" at bounding box center [289, 196] width 186 height 8
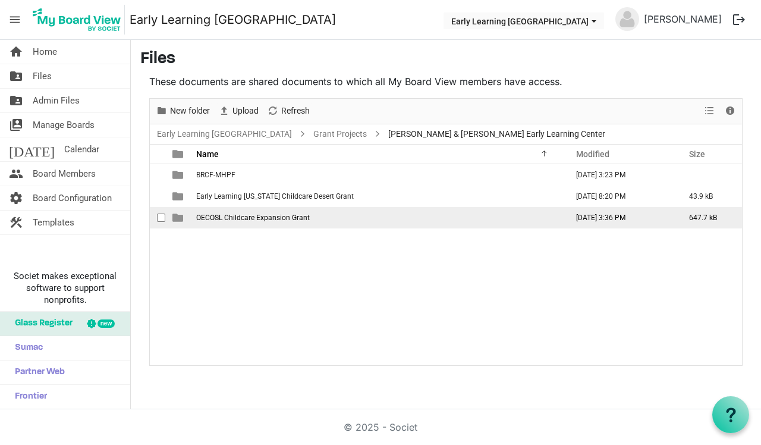
click at [215, 218] on span "OECOSL Childcare Expansion Grant" at bounding box center [253, 217] width 114 height 8
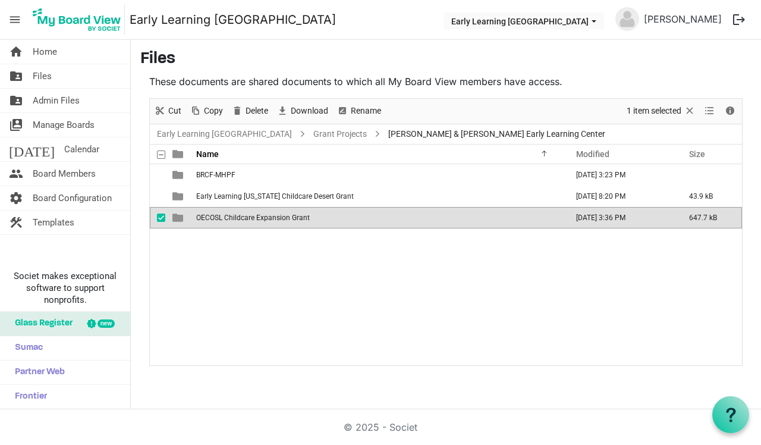
click at [215, 218] on span "OECOSL Childcare Expansion Grant" at bounding box center [253, 217] width 114 height 8
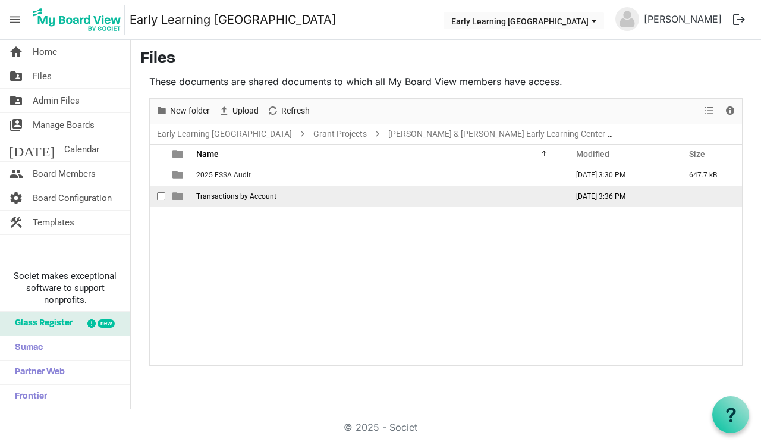
click at [213, 194] on span "Transactions by Account" at bounding box center [236, 196] width 80 height 8
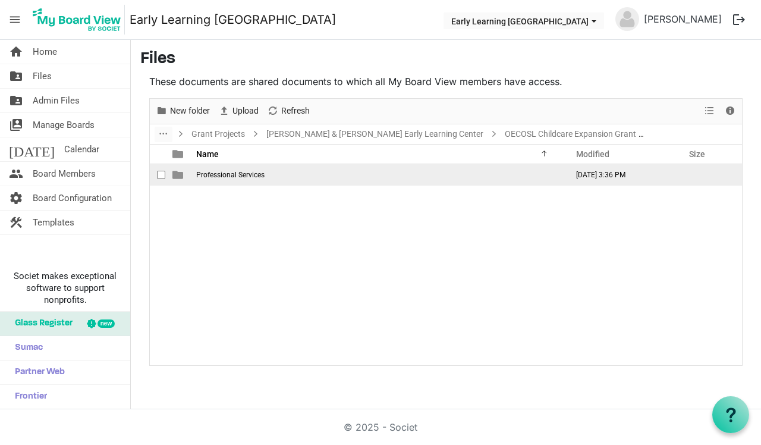
click at [213, 172] on span "Professional Services" at bounding box center [230, 175] width 68 height 8
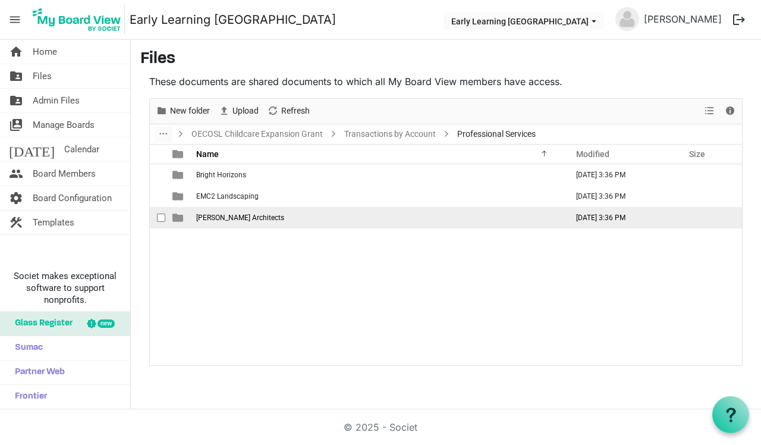
click at [221, 219] on span "Halstead Architects" at bounding box center [240, 217] width 88 height 8
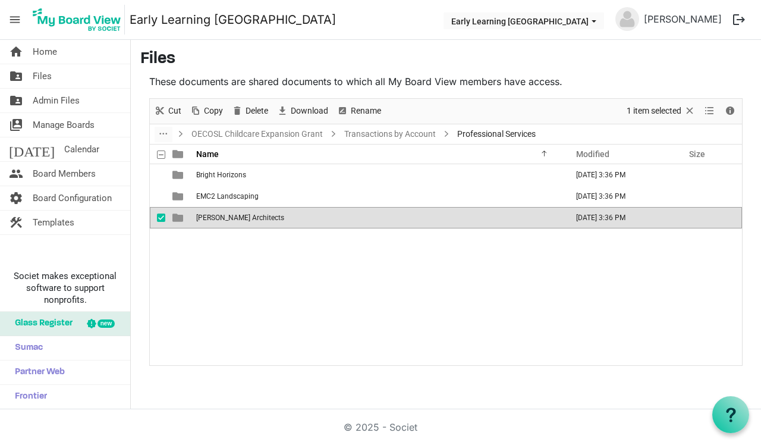
click at [221, 219] on span "Halstead Architects" at bounding box center [240, 217] width 88 height 8
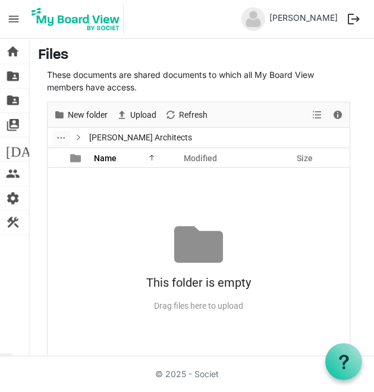
click at [184, 253] on div at bounding box center [198, 244] width 49 height 49
click at [212, 240] on div at bounding box center [198, 244] width 49 height 49
click at [198, 115] on span "Refresh" at bounding box center [193, 115] width 31 height 15
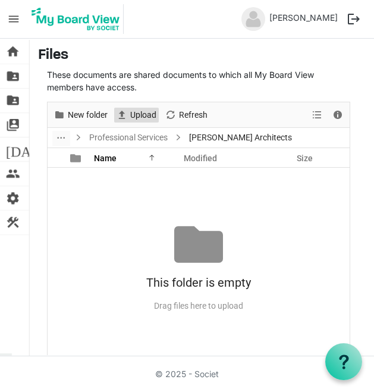
click at [149, 110] on span "Upload" at bounding box center [143, 115] width 29 height 15
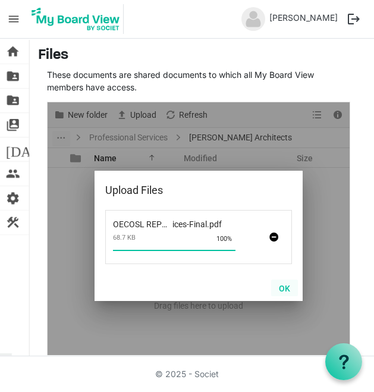
click at [285, 290] on button "OK" at bounding box center [284, 287] width 27 height 17
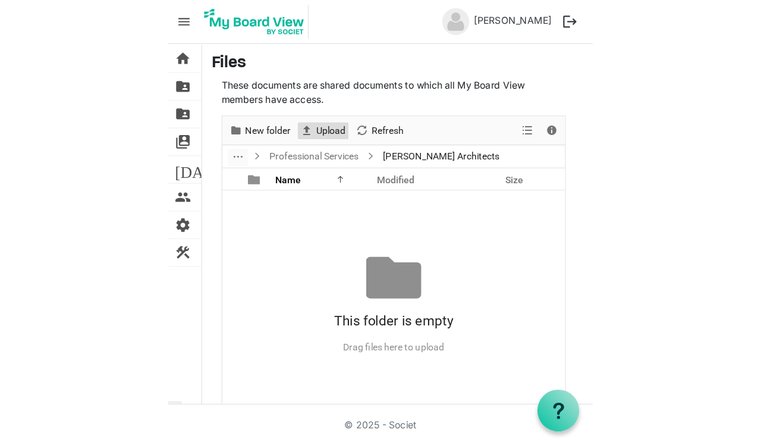
scroll to position [23, 0]
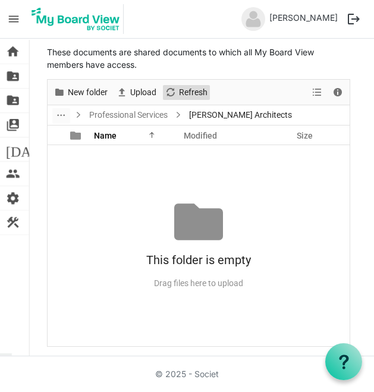
click at [204, 90] on span "Refresh" at bounding box center [193, 92] width 31 height 15
click at [322, 89] on span "View dropdownbutton" at bounding box center [317, 92] width 14 height 15
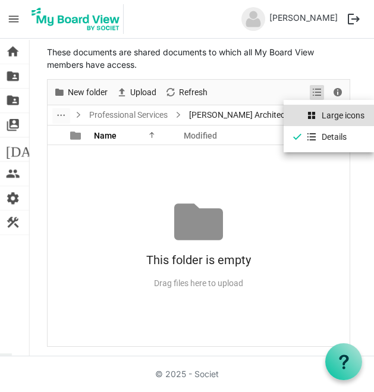
click at [323, 112] on li "Large icons" at bounding box center [329, 115] width 90 height 21
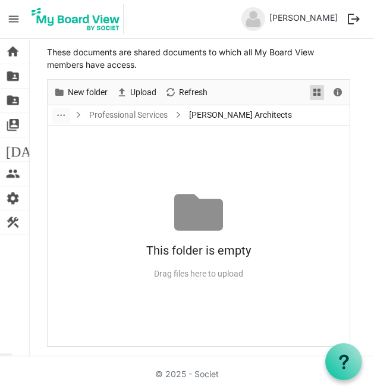
click at [319, 89] on span "View dropdownbutton" at bounding box center [317, 92] width 14 height 15
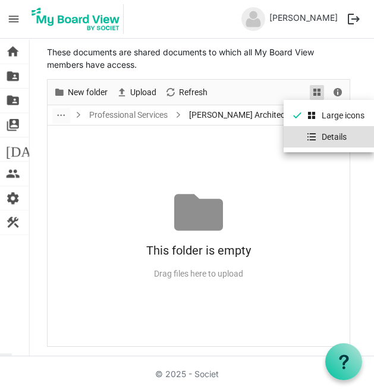
click at [323, 137] on li "Details" at bounding box center [329, 136] width 90 height 21
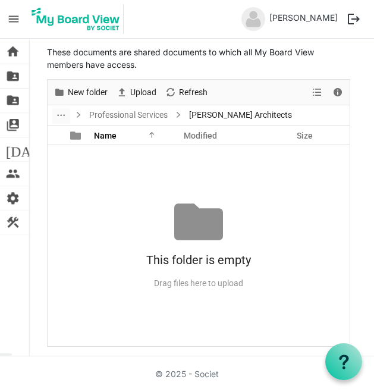
click at [263, 193] on div "No records to display This folder is empty Drag files here to upload" at bounding box center [199, 245] width 302 height 200
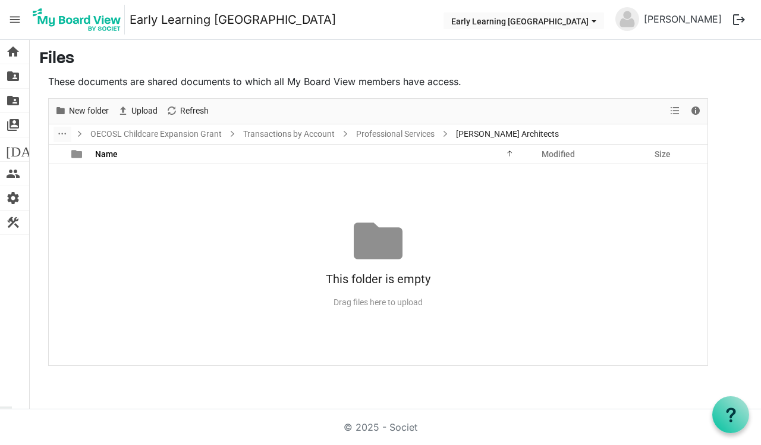
scroll to position [0, 0]
click at [263, 273] on div "This folder is empty" at bounding box center [378, 278] width 659 height 27
click at [408, 134] on link "Professional Services" at bounding box center [395, 134] width 83 height 15
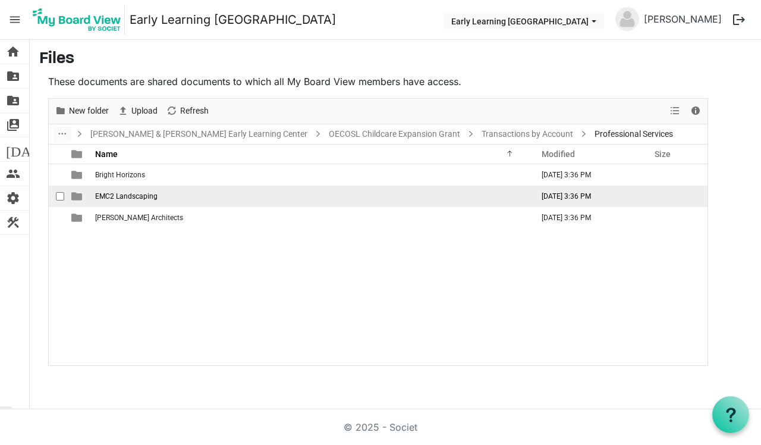
click at [131, 193] on span "EMC2 Landscaping" at bounding box center [126, 196] width 62 height 8
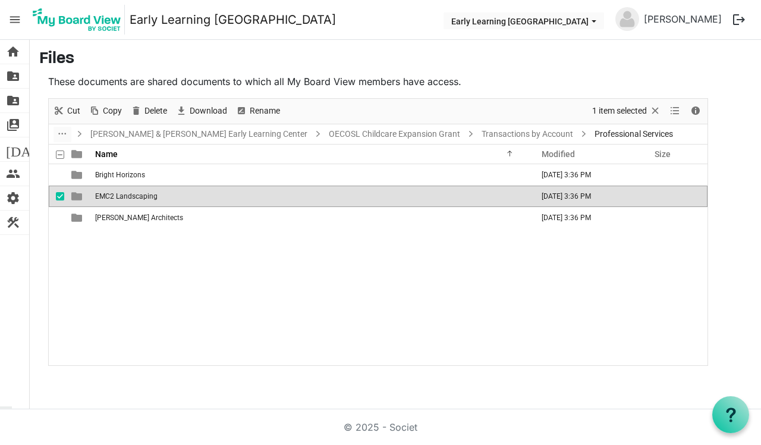
click at [131, 193] on span "EMC2 Landscaping" at bounding box center [126, 196] width 62 height 8
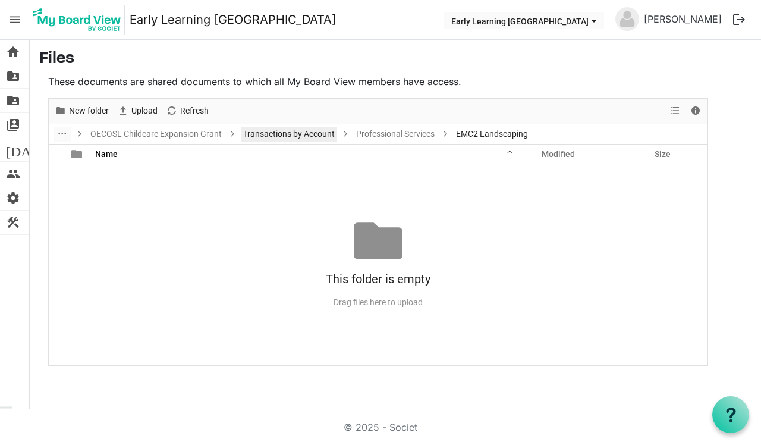
click at [311, 133] on link "Transactions by Account" at bounding box center [289, 134] width 96 height 15
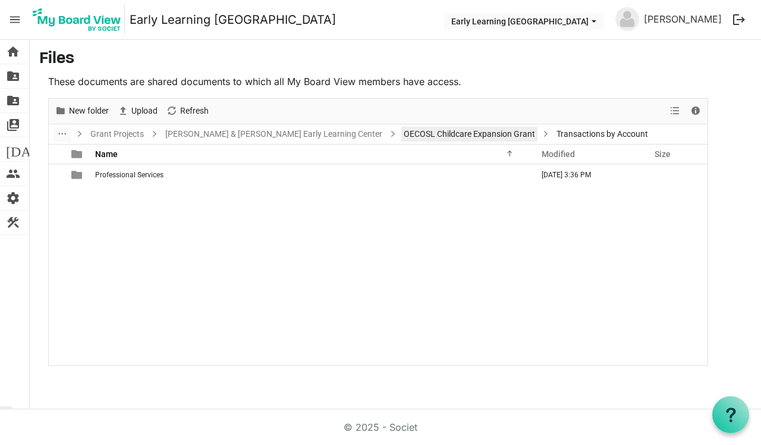
click at [413, 129] on link "OECOSL Childcare Expansion Grant" at bounding box center [469, 134] width 136 height 15
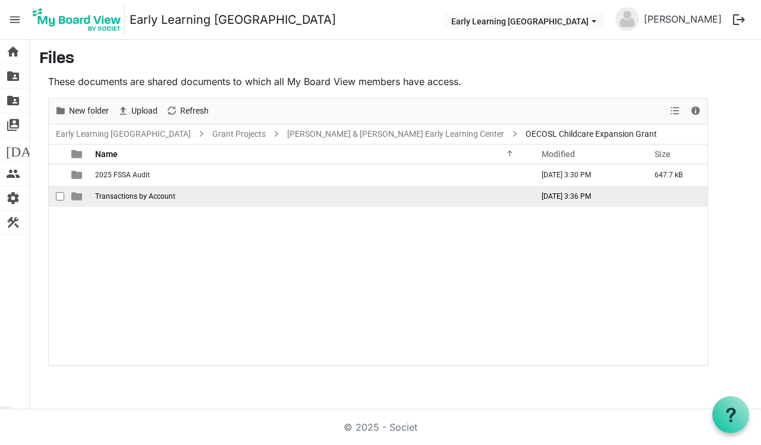
click at [141, 196] on span "Transactions by Account" at bounding box center [135, 196] width 80 height 8
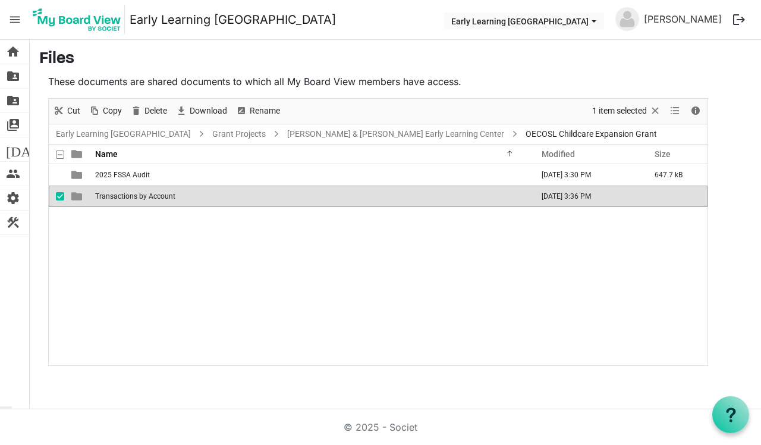
click at [141, 196] on span "Transactions by Account" at bounding box center [135, 196] width 80 height 8
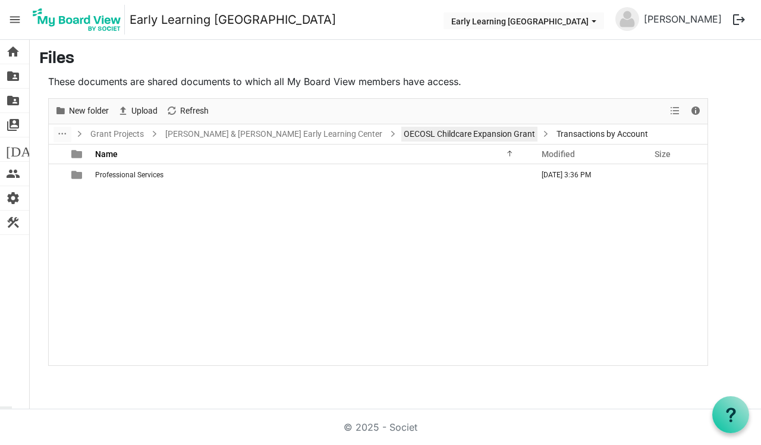
click at [401, 135] on link "OECOSL Childcare Expansion Grant" at bounding box center [469, 134] width 136 height 15
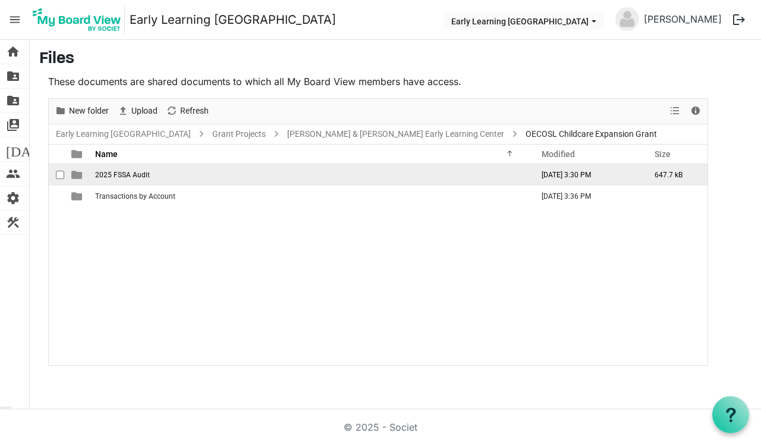
click at [131, 175] on span "2025 FSSA Audit" at bounding box center [122, 175] width 55 height 8
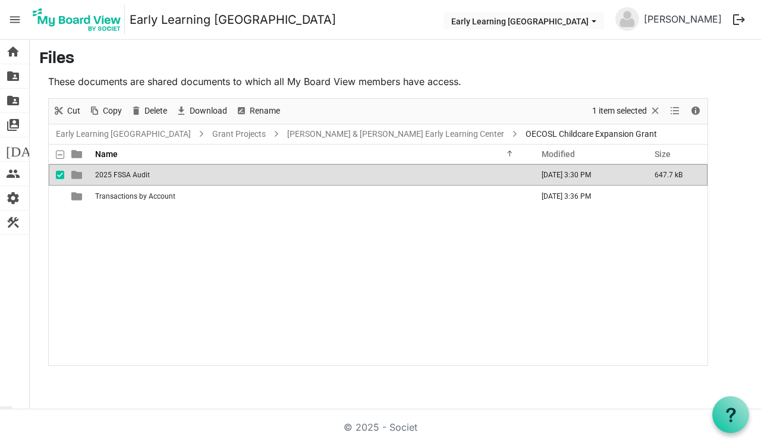
click at [131, 175] on span "2025 FSSA Audit" at bounding box center [122, 175] width 55 height 8
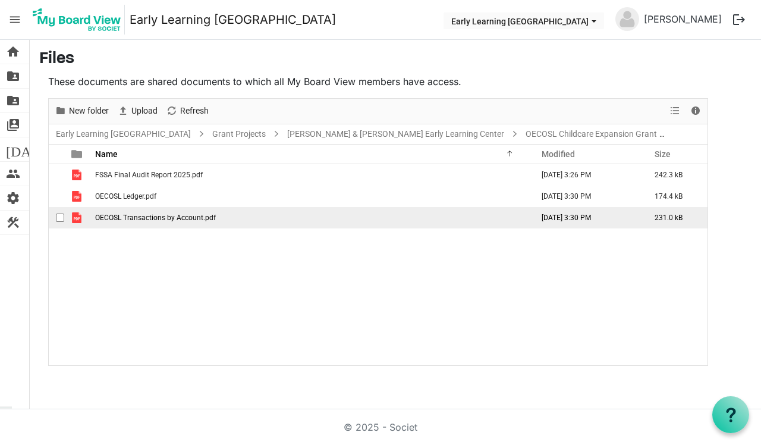
click at [134, 218] on span "OECOSL Transactions by Account.pdf" at bounding box center [155, 217] width 121 height 8
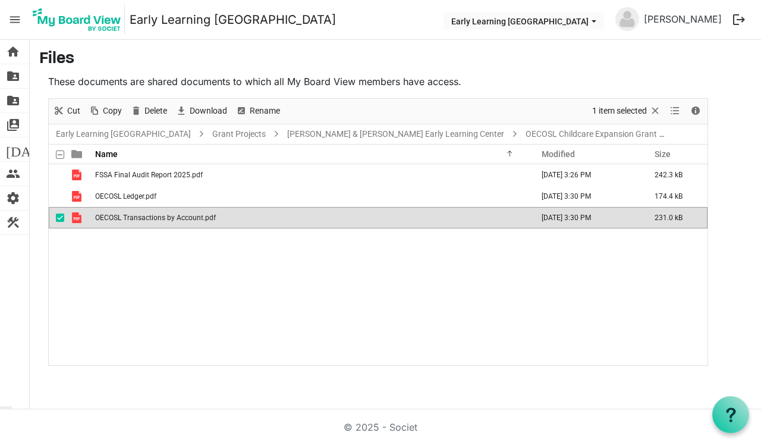
click at [134, 218] on span "OECOSL Transactions by Account.pdf" at bounding box center [155, 217] width 121 height 8
click at [216, 339] on div "FSSA Final Audit Report 2025.pdf September 26, 2025 3:26 PM 242.3 kB OECOSL Led…" at bounding box center [378, 264] width 659 height 200
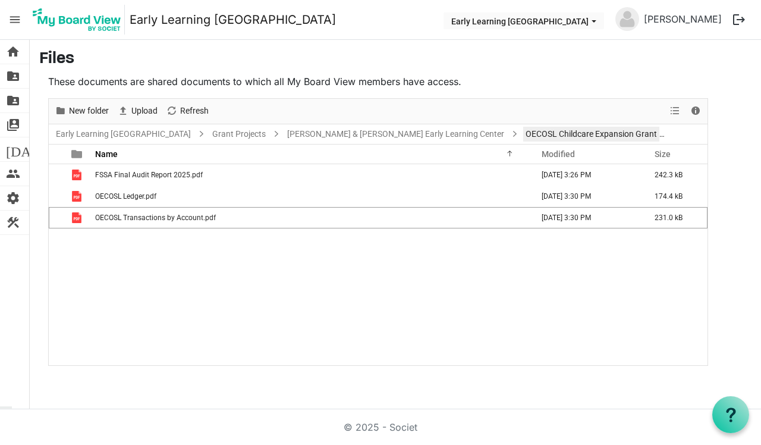
click at [523, 134] on link "OECOSL Childcare Expansion Grant" at bounding box center [591, 134] width 136 height 15
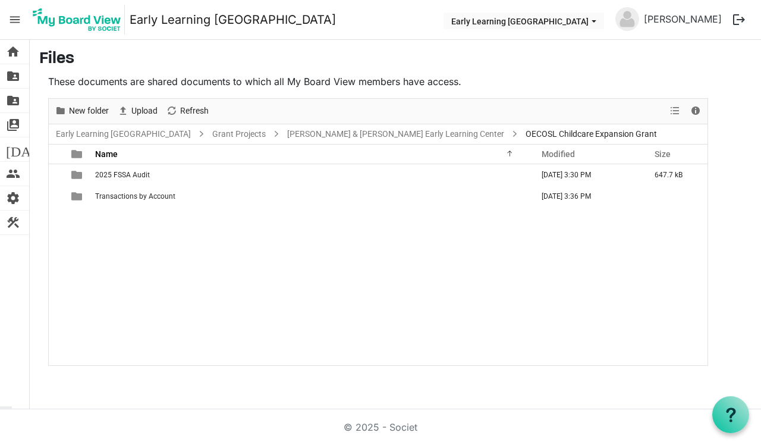
click at [739, 20] on button "logout" at bounding box center [738, 19] width 25 height 25
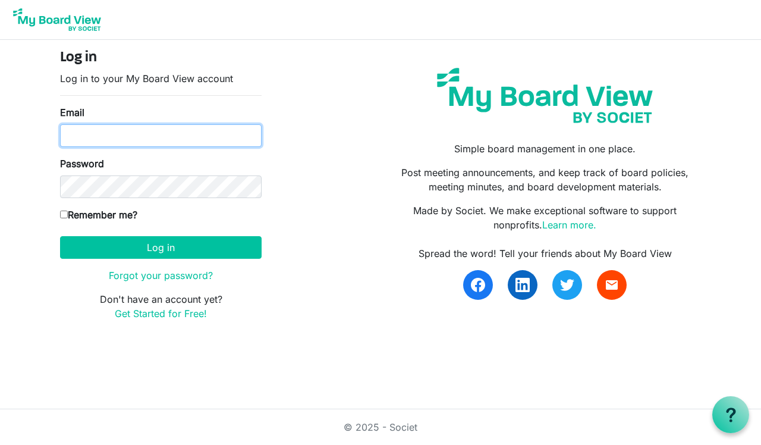
type input "[PERSON_NAME][EMAIL_ADDRESS][DOMAIN_NAME]"
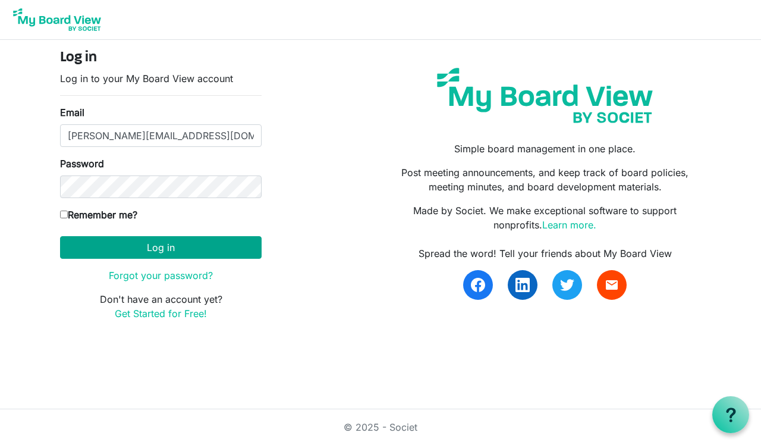
click at [142, 250] on button "Log in" at bounding box center [161, 247] width 202 height 23
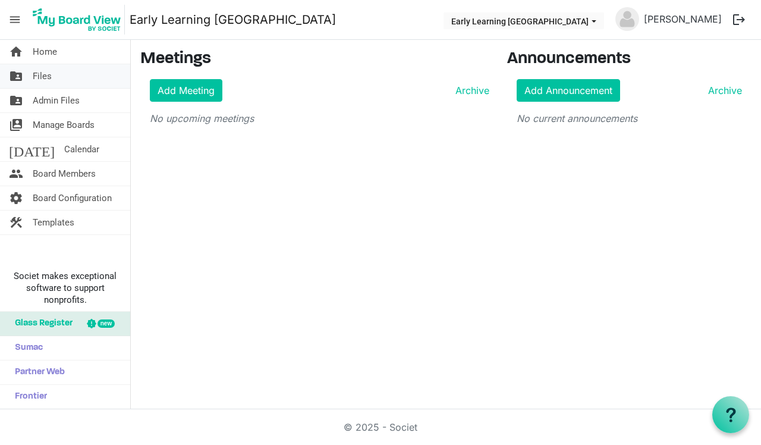
click at [65, 77] on link "folder_shared Files" at bounding box center [65, 76] width 130 height 24
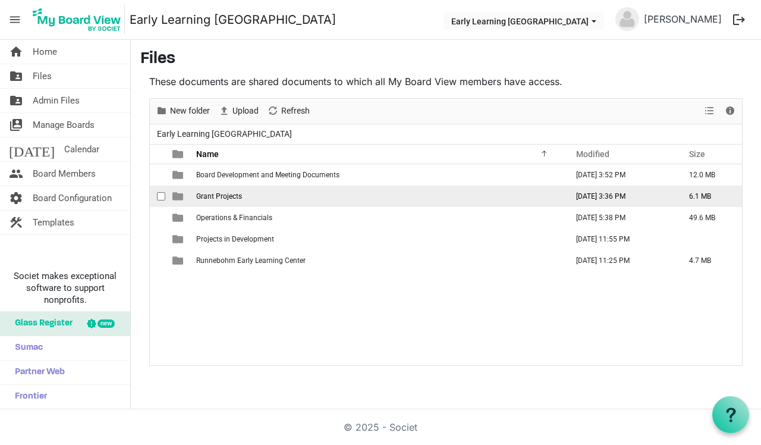
click at [210, 196] on span "Grant Projects" at bounding box center [219, 196] width 46 height 8
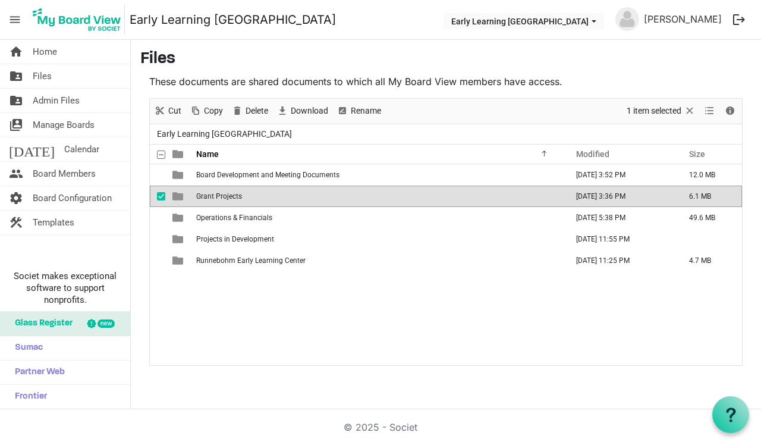
click at [210, 196] on span "Grant Projects" at bounding box center [219, 196] width 46 height 8
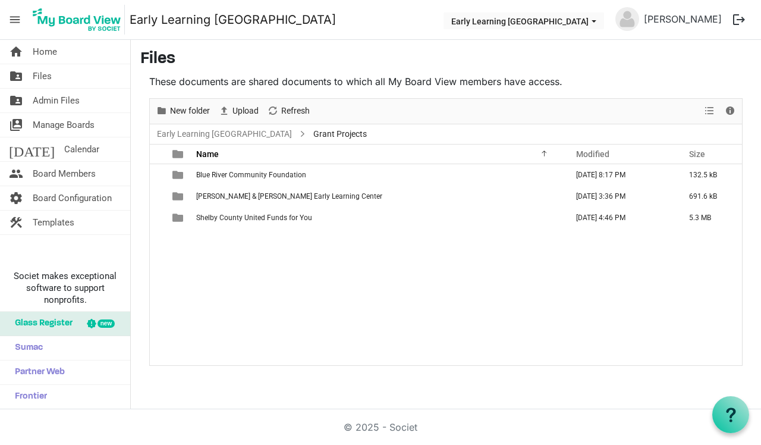
click at [210, 196] on span "[PERSON_NAME] & [PERSON_NAME] Early Learning Center" at bounding box center [289, 196] width 186 height 8
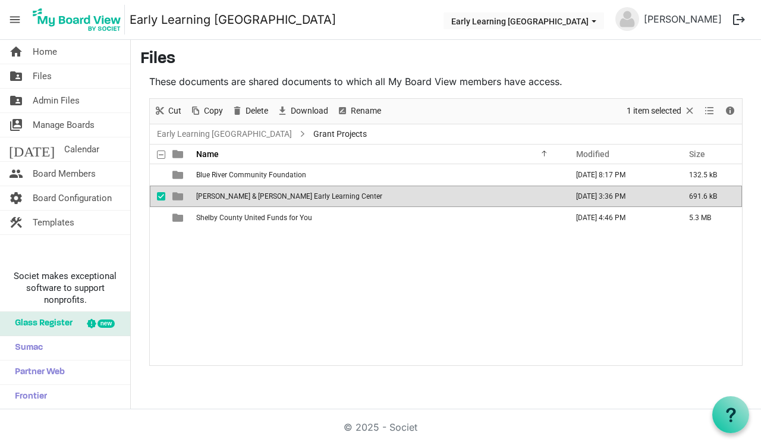
click at [210, 196] on span "[PERSON_NAME] & [PERSON_NAME] Early Learning Center" at bounding box center [289, 196] width 186 height 8
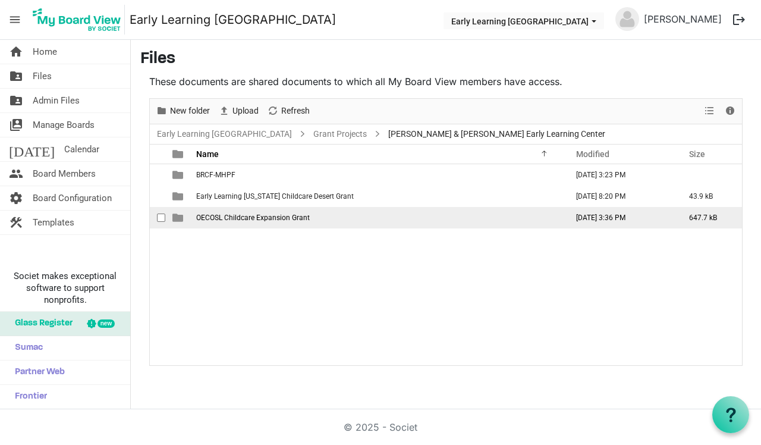
click at [214, 218] on span "OECOSL Childcare Expansion Grant" at bounding box center [253, 217] width 114 height 8
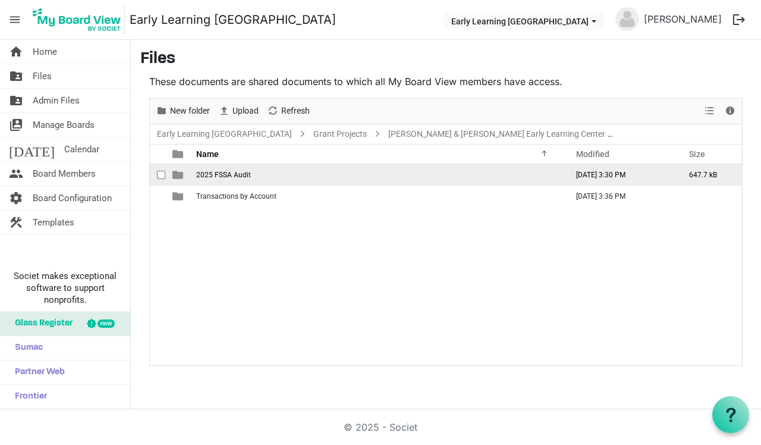
click at [210, 172] on span "2025 FSSA Audit" at bounding box center [223, 175] width 55 height 8
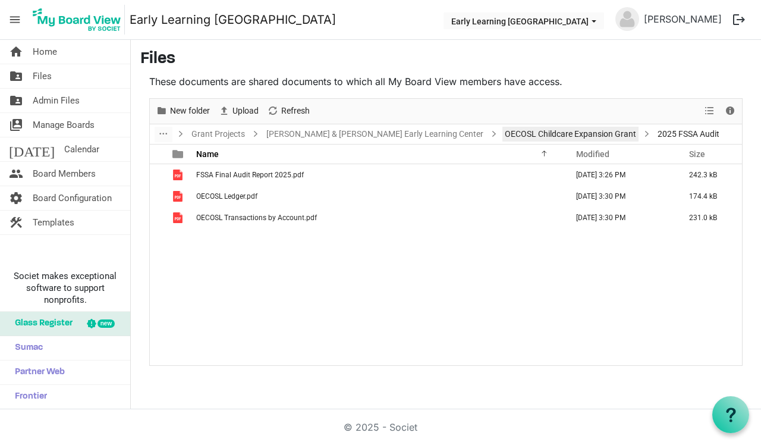
click at [502, 131] on link "OECOSL Childcare Expansion Grant" at bounding box center [570, 134] width 136 height 15
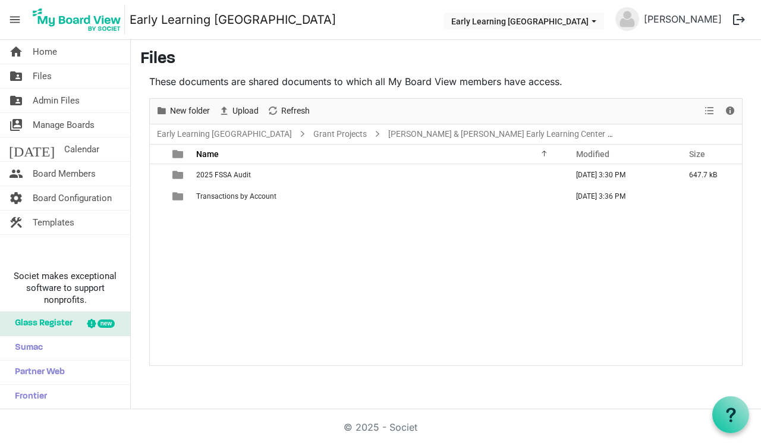
click at [207, 251] on div "2025 FSSA Audit September 26, 2025 3:30 PM 647.7 kB Transactions by Account Sep…" at bounding box center [446, 264] width 592 height 200
click at [246, 111] on span "Upload" at bounding box center [245, 110] width 29 height 15
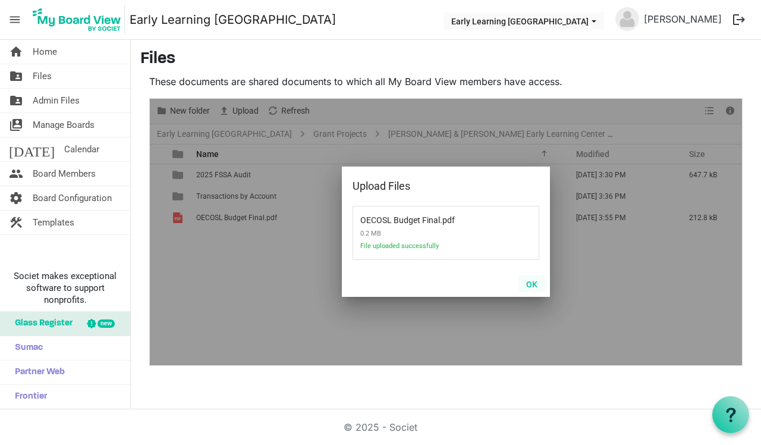
click at [537, 284] on button "OK" at bounding box center [531, 283] width 27 height 17
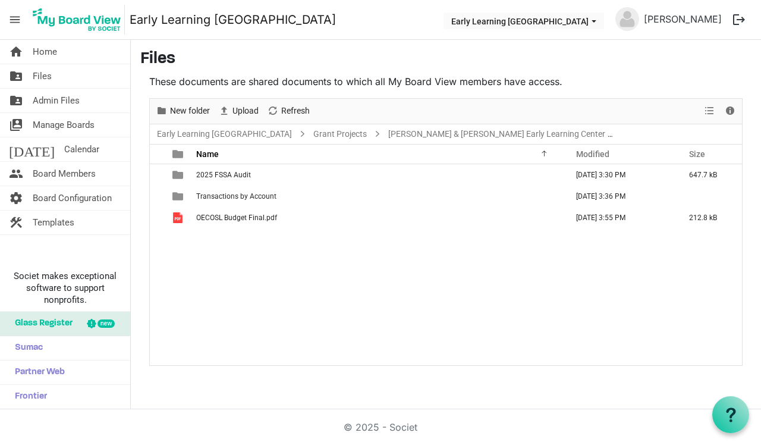
click at [209, 233] on div "2025 FSSA Audit September 26, 2025 3:30 PM 647.7 kB Transactions by Account Sep…" at bounding box center [446, 264] width 592 height 200
click at [246, 109] on span "Upload" at bounding box center [245, 110] width 29 height 15
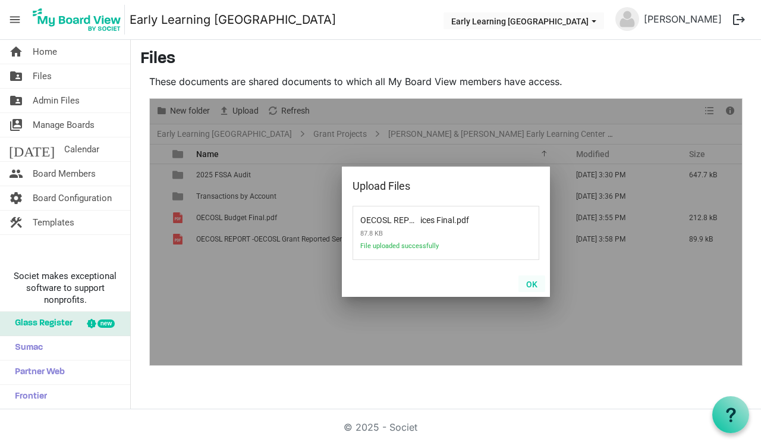
click at [533, 287] on button "OK" at bounding box center [531, 283] width 27 height 17
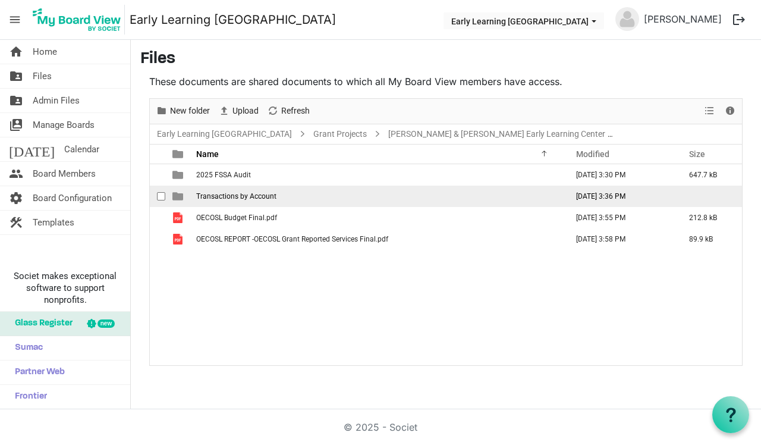
click at [245, 196] on span "Transactions by Account" at bounding box center [236, 196] width 80 height 8
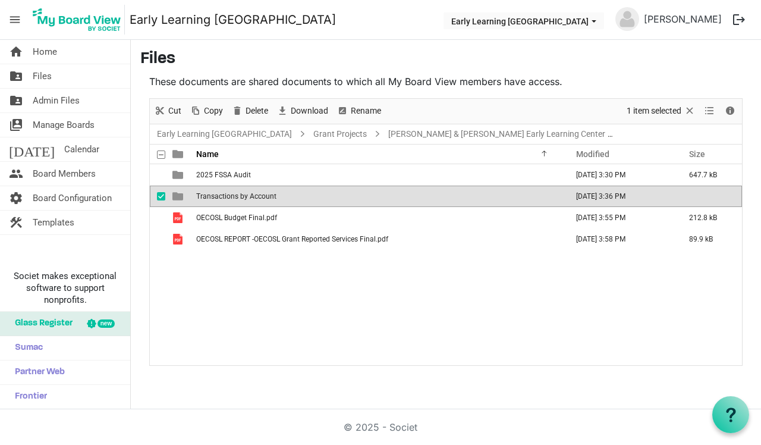
click at [245, 196] on span "Transactions by Account" at bounding box center [236, 196] width 80 height 8
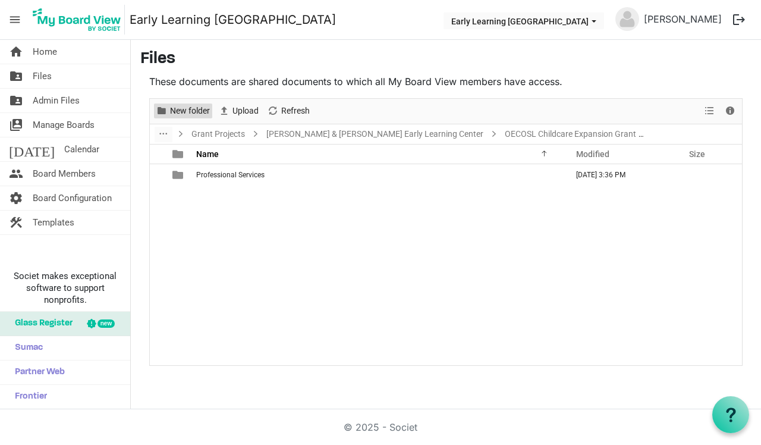
click at [187, 115] on span "New folder" at bounding box center [190, 110] width 42 height 15
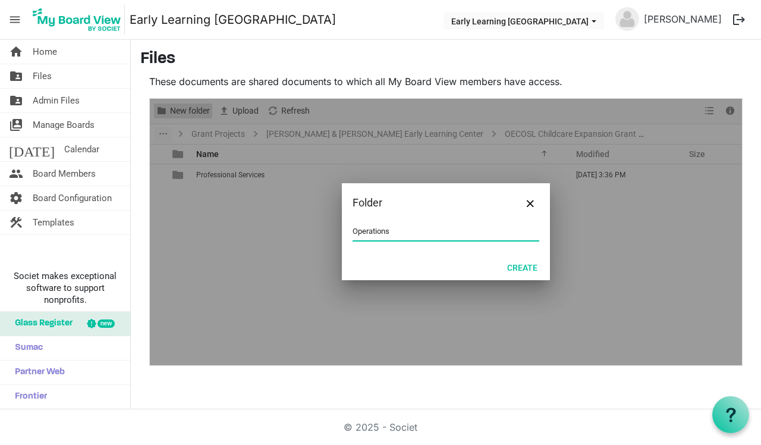
type input "Operations"
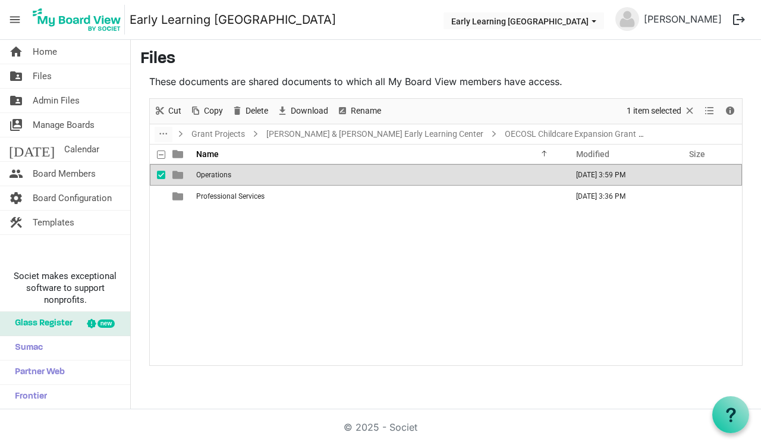
click at [295, 254] on div "Operations September 26, 2025 3:59 PM Professional Services September 26, 2025 …" at bounding box center [446, 264] width 592 height 200
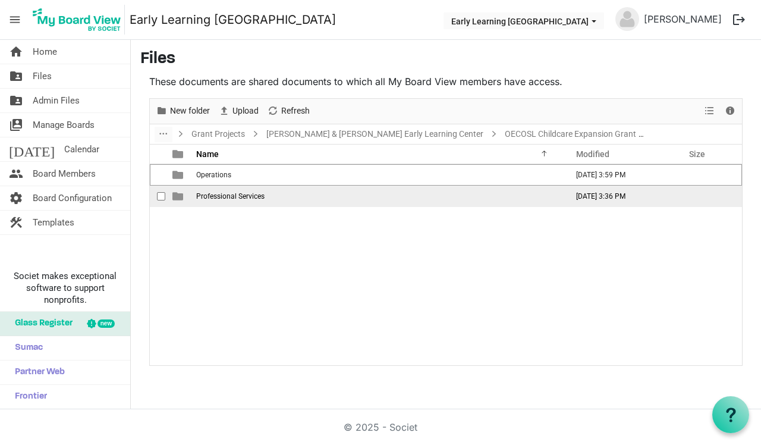
click at [250, 194] on span "Professional Services" at bounding box center [230, 196] width 68 height 8
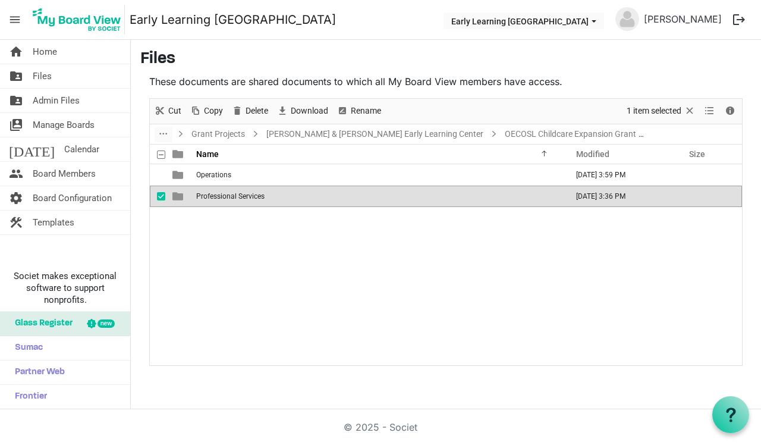
click at [250, 194] on span "Professional Services" at bounding box center [230, 196] width 68 height 8
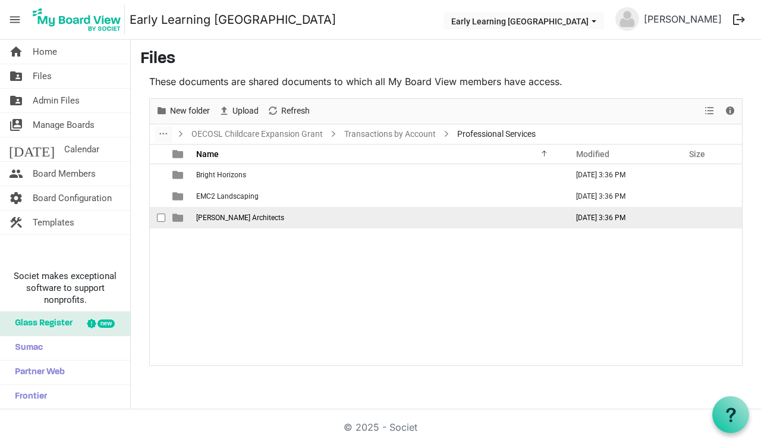
click at [241, 215] on span "[PERSON_NAME] Architects" at bounding box center [240, 217] width 88 height 8
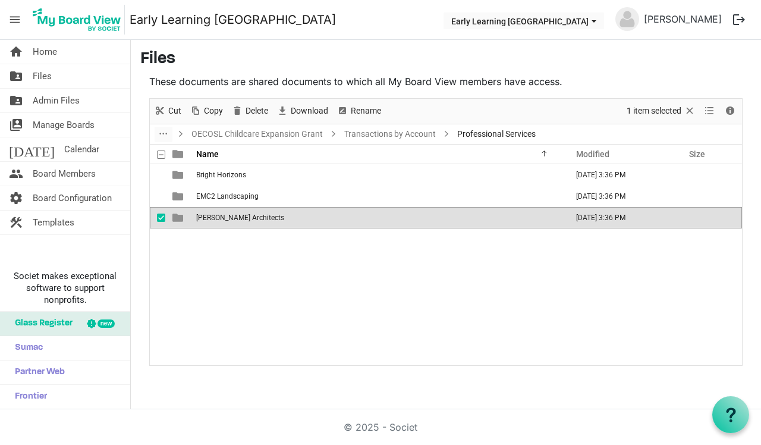
click at [241, 215] on span "[PERSON_NAME] Architects" at bounding box center [240, 217] width 88 height 8
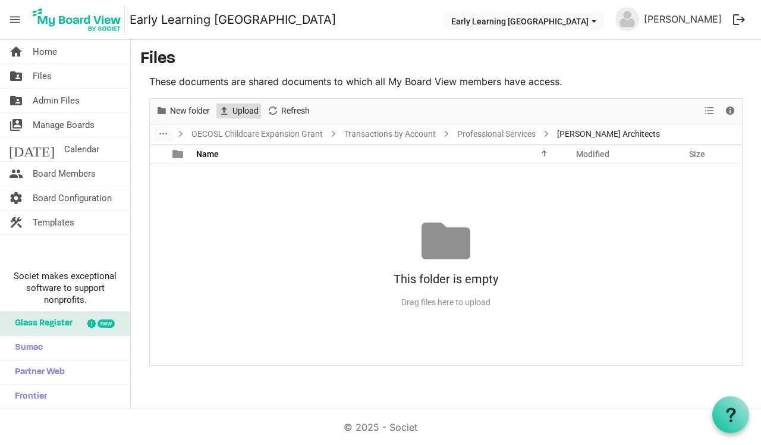
click at [243, 106] on span "Upload" at bounding box center [245, 110] width 29 height 15
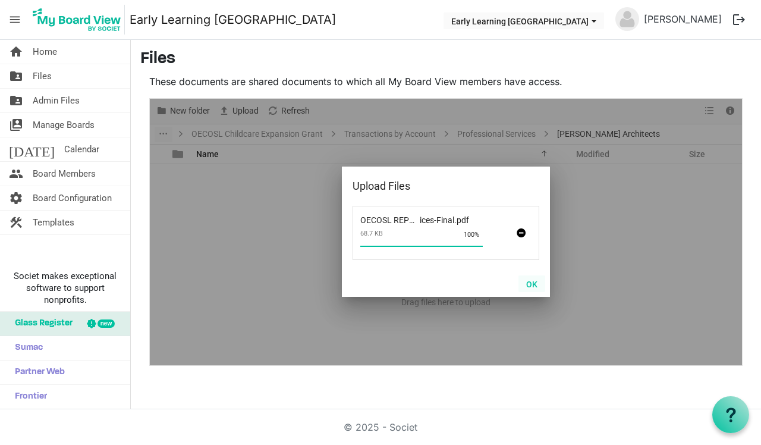
click at [532, 277] on button "OK" at bounding box center [531, 283] width 27 height 17
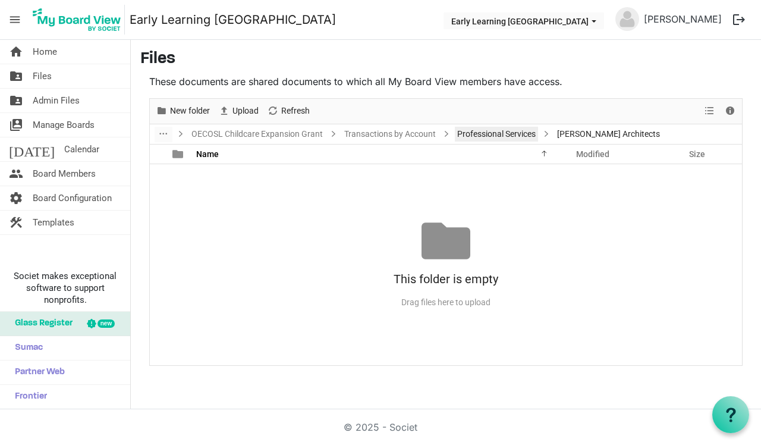
click at [499, 127] on link "Professional Services" at bounding box center [496, 134] width 83 height 15
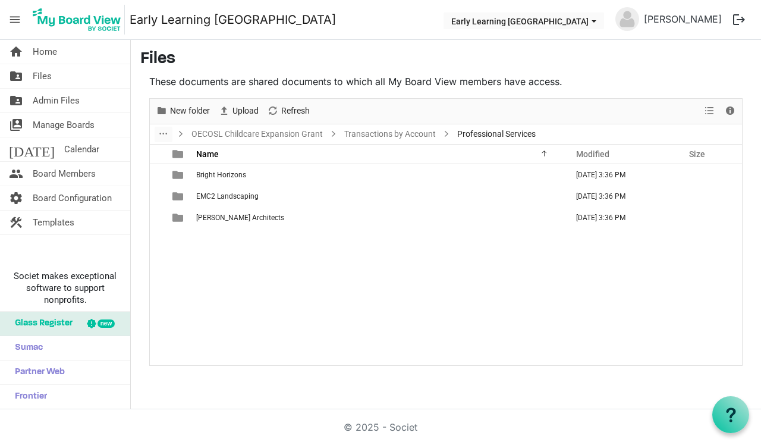
click at [310, 300] on div "Bright Horizons September 26, 2025 3:36 PM EMC2 Landscaping September 26, 2025 …" at bounding box center [446, 264] width 592 height 200
click at [247, 113] on span "Upload" at bounding box center [245, 110] width 29 height 15
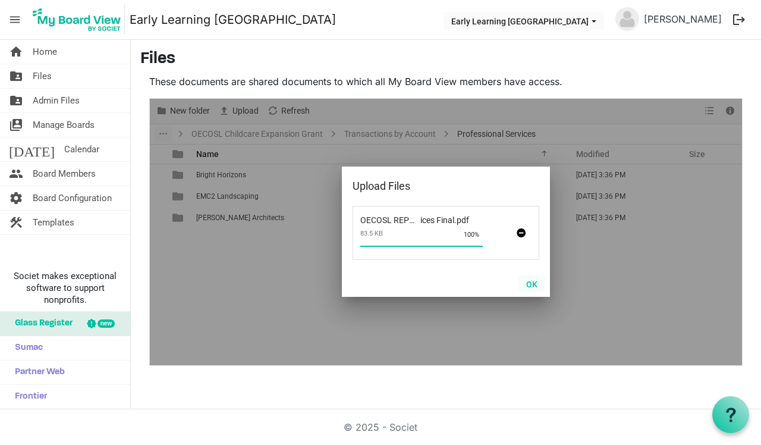
click at [532, 280] on button "OK" at bounding box center [531, 283] width 27 height 17
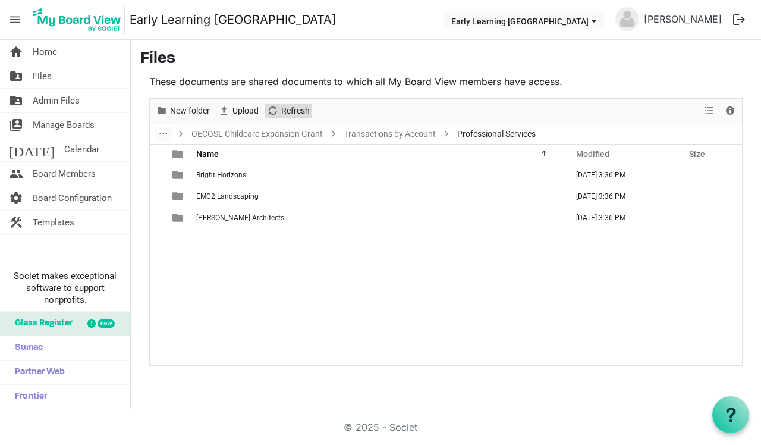
click at [302, 111] on span "Refresh" at bounding box center [295, 110] width 31 height 15
click at [404, 133] on link "Transactions by Account" at bounding box center [390, 134] width 96 height 15
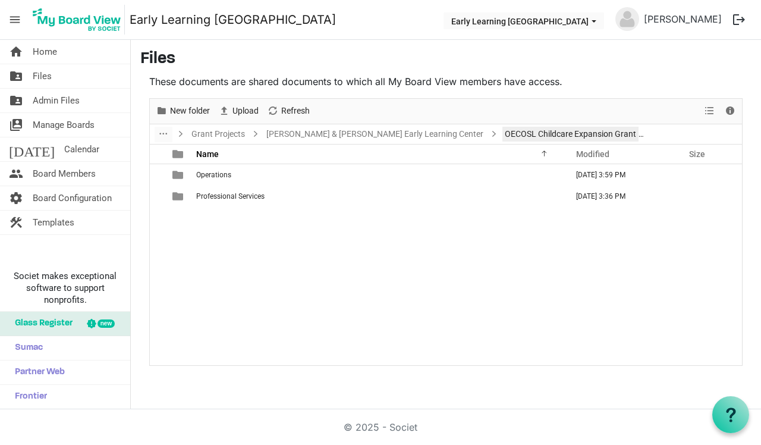
click at [506, 133] on link "OECOSL Childcare Expansion Grant" at bounding box center [570, 134] width 136 height 15
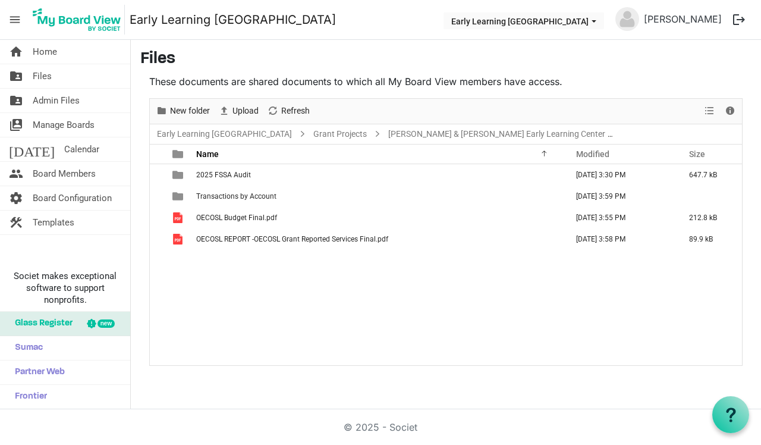
click at [343, 316] on div "2025 FSSA Audit September 26, 2025 3:30 PM 647.7 kB Transactions by Account Sep…" at bounding box center [446, 264] width 592 height 200
click at [248, 110] on span "Upload" at bounding box center [245, 110] width 29 height 15
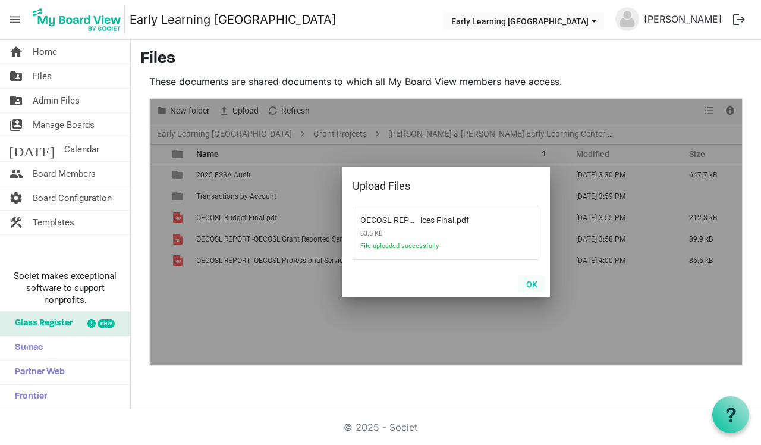
click at [533, 280] on button "OK" at bounding box center [531, 283] width 27 height 17
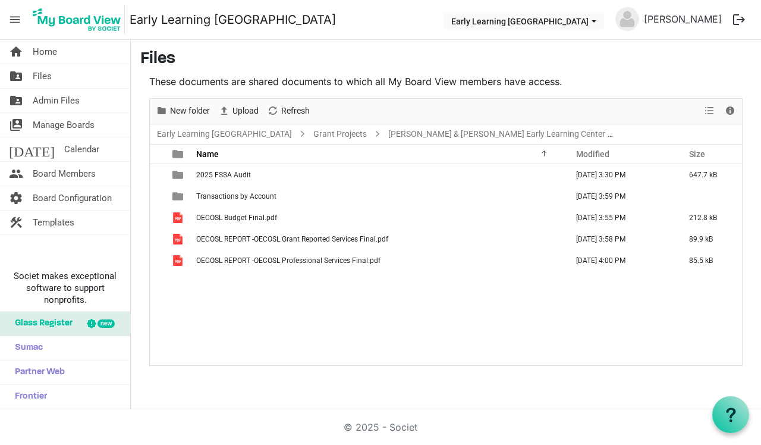
click at [358, 304] on div "2025 FSSA Audit September 26, 2025 3:30 PM 647.7 kB Transactions by Account Sep…" at bounding box center [446, 264] width 592 height 200
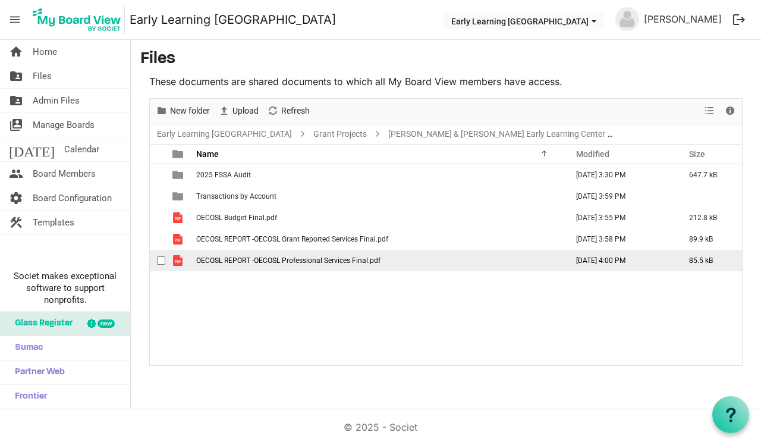
click at [161, 260] on span "checkbox" at bounding box center [161, 260] width 8 height 8
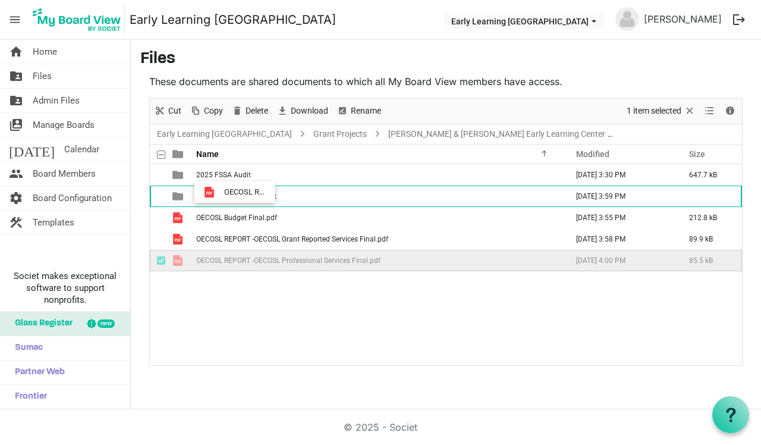
drag, startPoint x: 169, startPoint y: 266, endPoint x: 221, endPoint y: 191, distance: 91.0
click at [221, 191] on tbody "2025 FSSA Audit September 26, 2025 3:30 PM 647.7 kB Transactions by Account Sep…" at bounding box center [446, 217] width 592 height 107
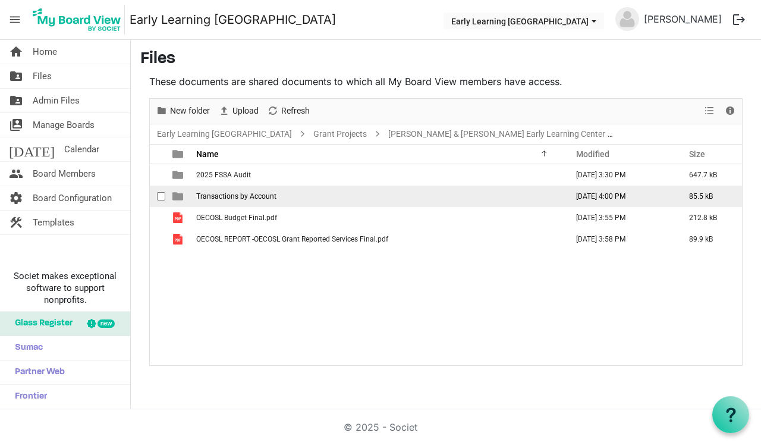
click at [221, 193] on span "Transactions by Account" at bounding box center [236, 196] width 80 height 8
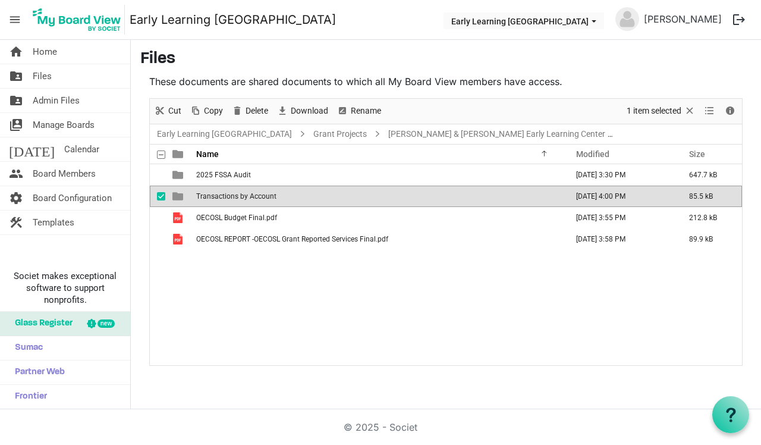
click at [221, 193] on span "Transactions by Account" at bounding box center [236, 196] width 80 height 8
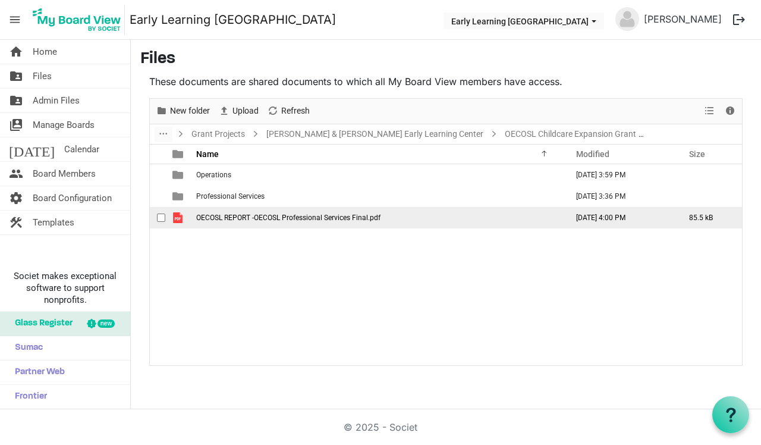
click at [218, 215] on span "OECOSL REPORT -OECOSL Professional Services Final.pdf" at bounding box center [288, 217] width 184 height 8
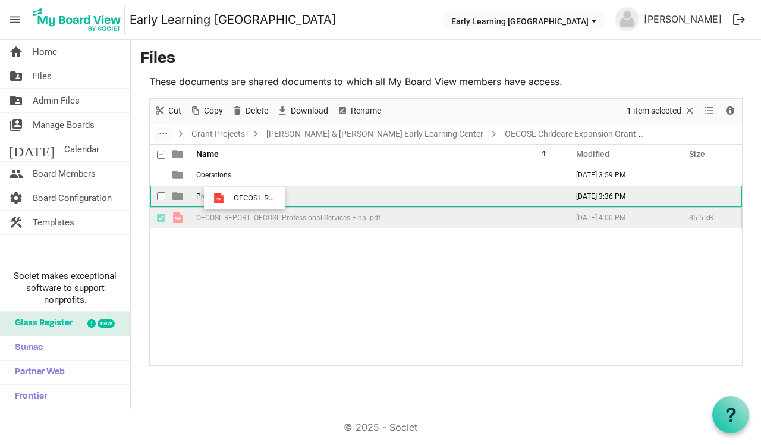
drag, startPoint x: 219, startPoint y: 222, endPoint x: 230, endPoint y: 197, distance: 26.9
click at [230, 197] on tbody "Operations September 26, 2025 3:59 PM Professional Services September 26, 2025 …" at bounding box center [446, 196] width 592 height 64
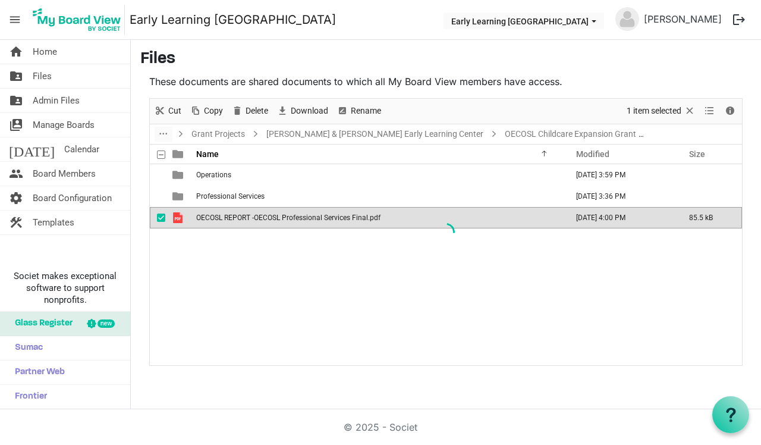
click at [216, 247] on div at bounding box center [446, 232] width 592 height 266
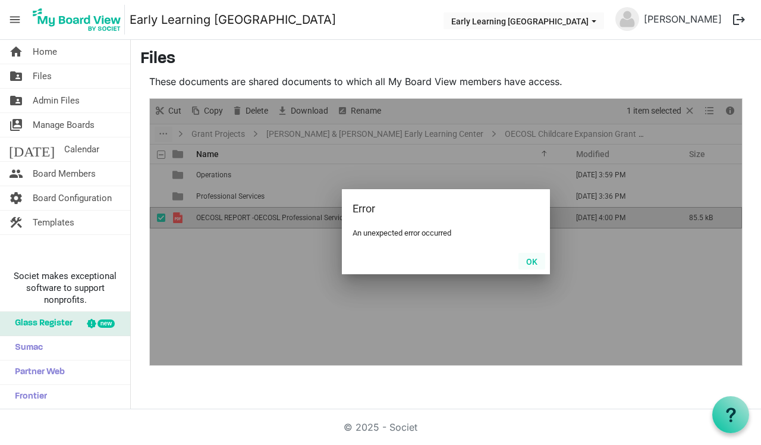
click at [542, 266] on button "OK" at bounding box center [531, 261] width 27 height 17
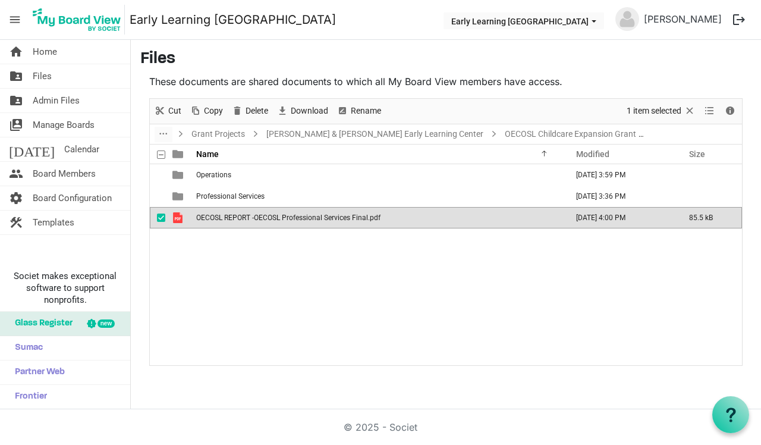
click at [445, 272] on div "Operations September 26, 2025 3:59 PM Professional Services September 26, 2025 …" at bounding box center [446, 264] width 592 height 200
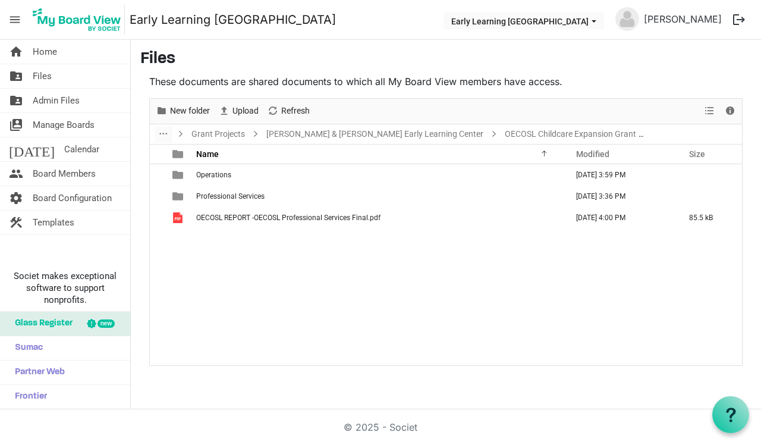
click at [273, 265] on div "Operations September 26, 2025 3:59 PM Professional Services September 26, 2025 …" at bounding box center [446, 264] width 592 height 200
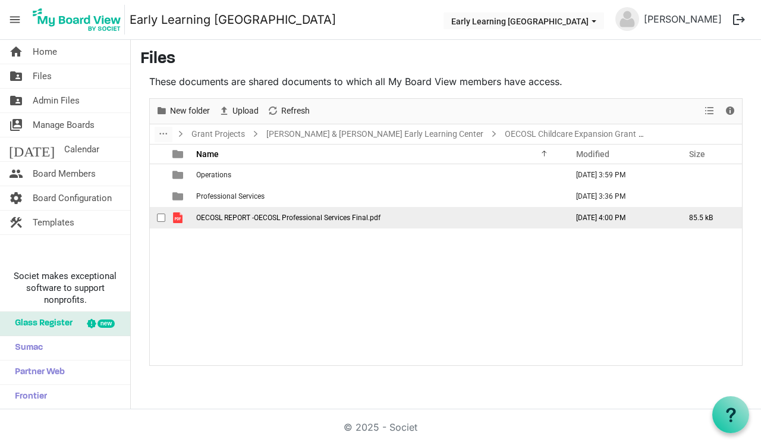
click at [284, 217] on span "OECOSL REPORT -OECOSL Professional Services Final.pdf" at bounding box center [288, 217] width 184 height 8
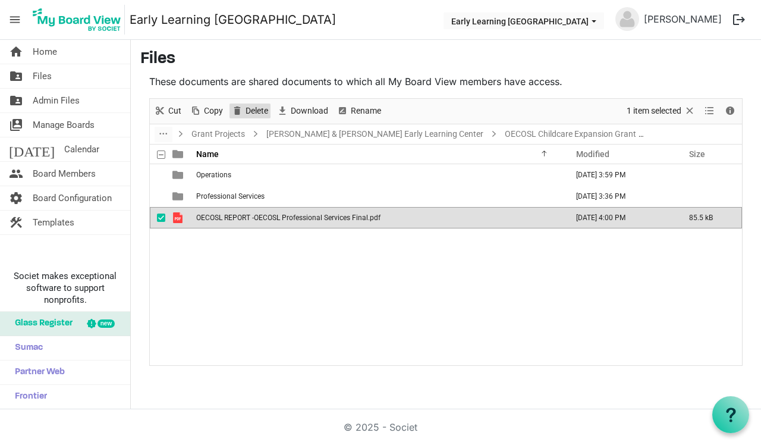
click at [252, 109] on span "Delete" at bounding box center [256, 110] width 25 height 15
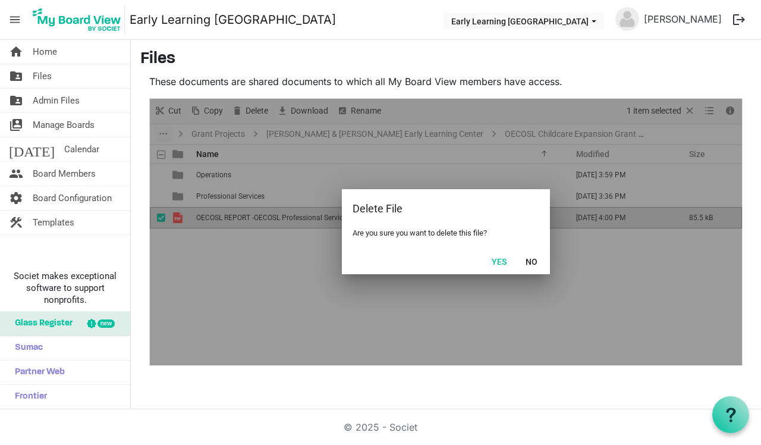
click at [492, 272] on div "Yes No" at bounding box center [446, 261] width 208 height 26
click at [492, 260] on button "Yes" at bounding box center [499, 261] width 30 height 17
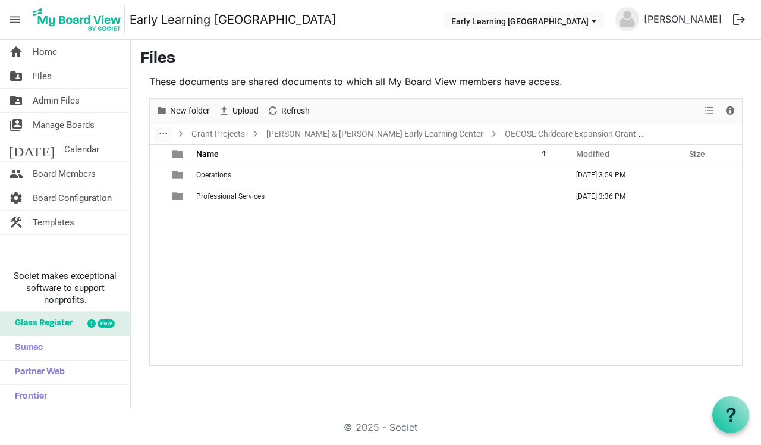
click at [492, 260] on div "Operations September 26, 2025 3:59 PM Professional Services September 26, 2025 …" at bounding box center [446, 264] width 592 height 200
click at [532, 135] on link "OECOSL Childcare Expansion Grant" at bounding box center [570, 134] width 136 height 15
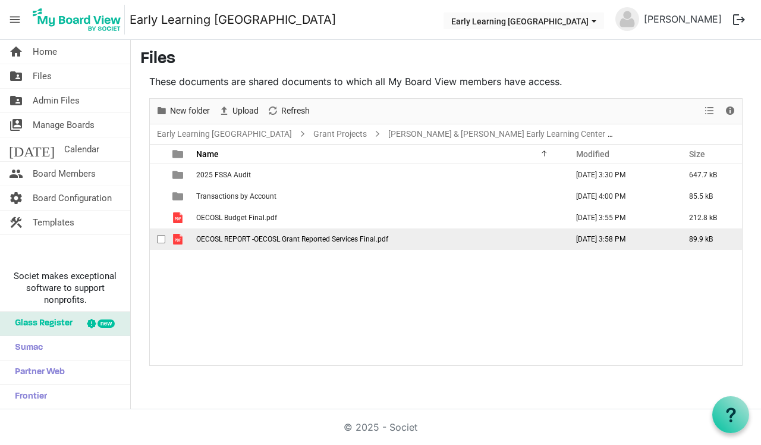
click at [272, 235] on span "OECOSL REPORT -OECOSL Grant Reported Services Final.pdf" at bounding box center [292, 239] width 192 height 8
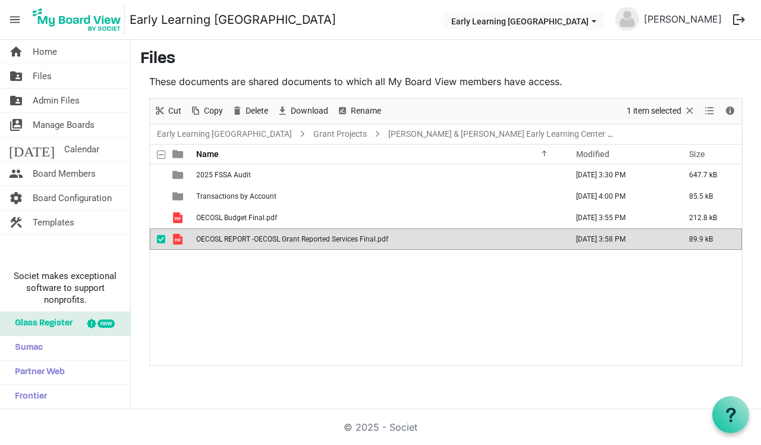
click at [272, 235] on span "OECOSL REPORT -OECOSL Grant Reported Services Final.pdf" at bounding box center [292, 239] width 192 height 8
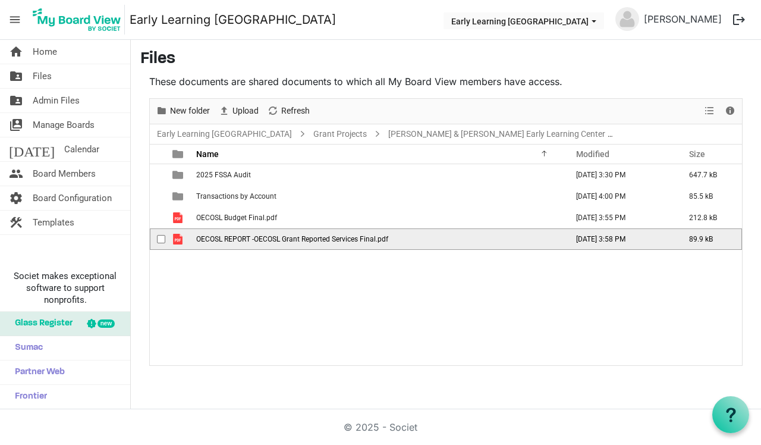
click at [272, 235] on span "OECOSL REPORT -OECOSL Grant Reported Services Final.pdf" at bounding box center [292, 239] width 192 height 8
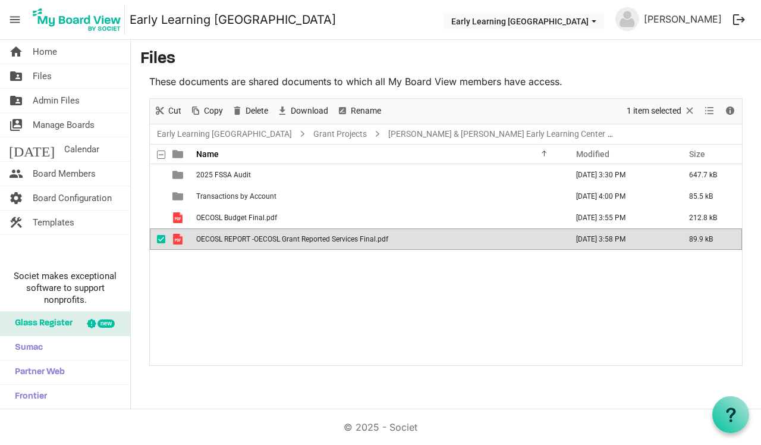
click at [249, 313] on div "2025 FSSA Audit September 26, 2025 3:30 PM 647.7 kB Transactions by Account Sep…" at bounding box center [446, 264] width 592 height 200
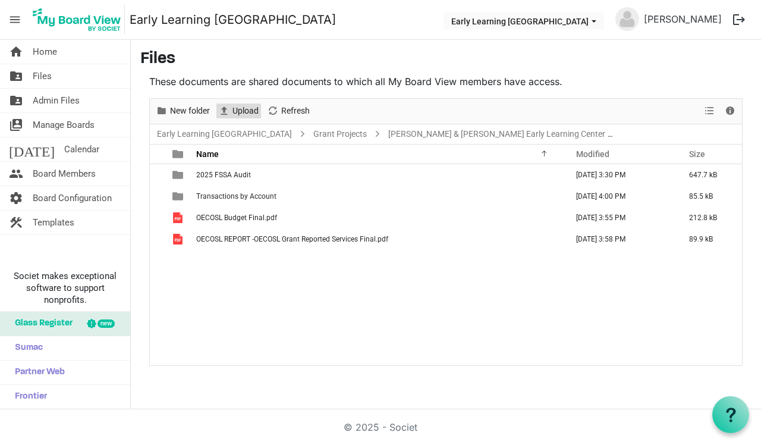
click at [251, 111] on span "Upload" at bounding box center [245, 110] width 29 height 15
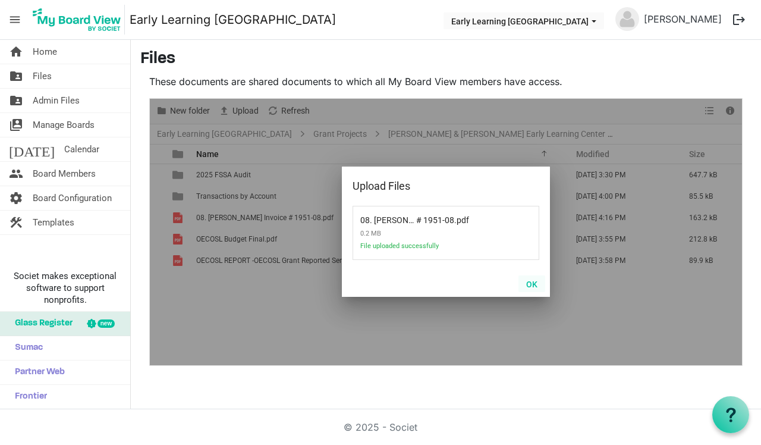
click at [536, 279] on button "OK" at bounding box center [531, 283] width 27 height 17
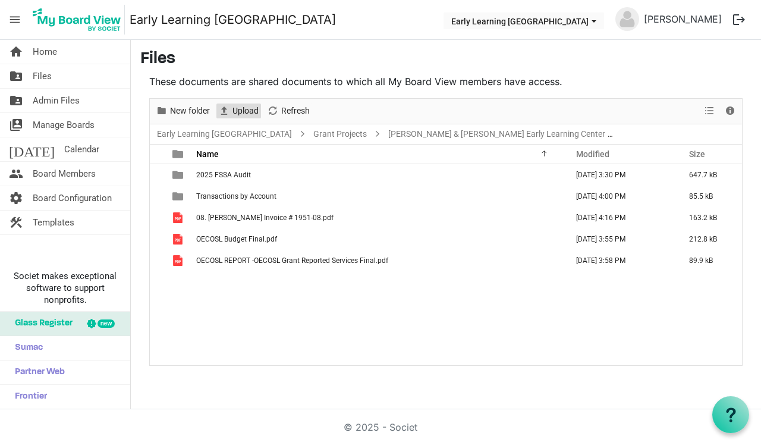
click at [253, 113] on span "Upload" at bounding box center [245, 110] width 29 height 15
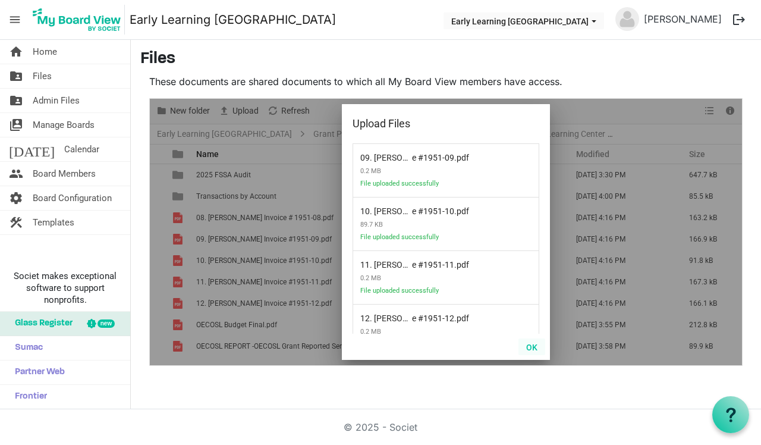
click at [536, 348] on button "OK" at bounding box center [531, 346] width 27 height 17
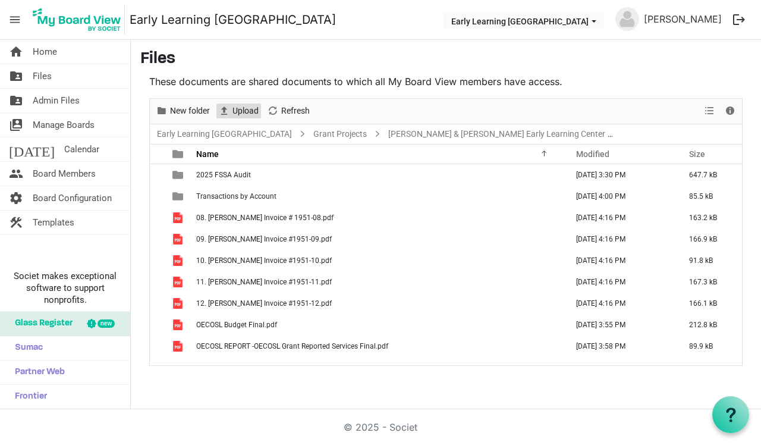
click at [235, 112] on span "Upload" at bounding box center [245, 110] width 29 height 15
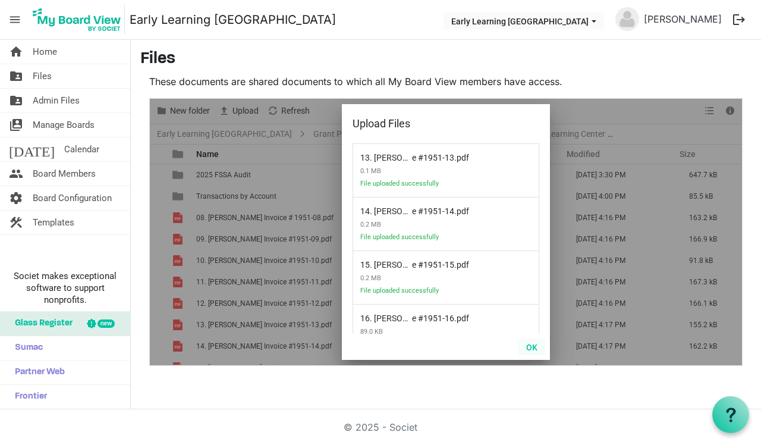
click at [535, 344] on button "OK" at bounding box center [531, 346] width 27 height 17
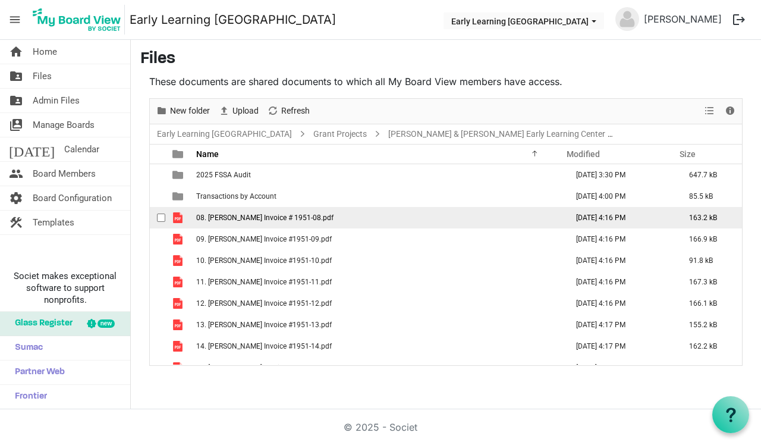
click at [161, 217] on span "checkbox" at bounding box center [161, 217] width 8 height 8
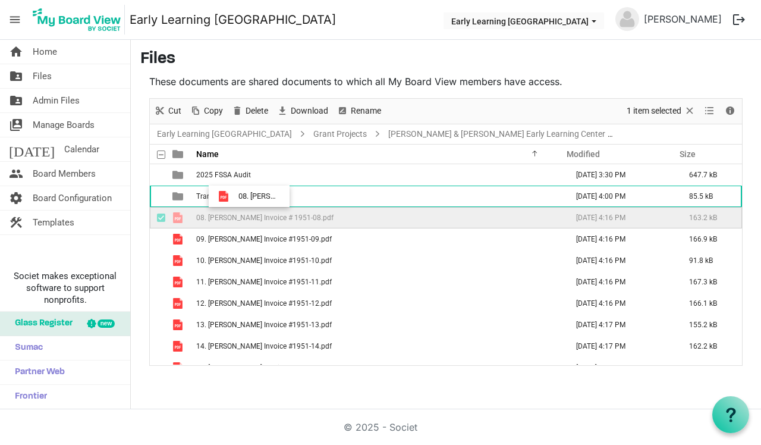
drag, startPoint x: 193, startPoint y: 223, endPoint x: 235, endPoint y: 196, distance: 50.8
click at [235, 196] on tbody "2025 FSSA Audit September 26, 2025 3:30 PM 647.7 kB Transactions by Account Sep…" at bounding box center [446, 356] width 592 height 385
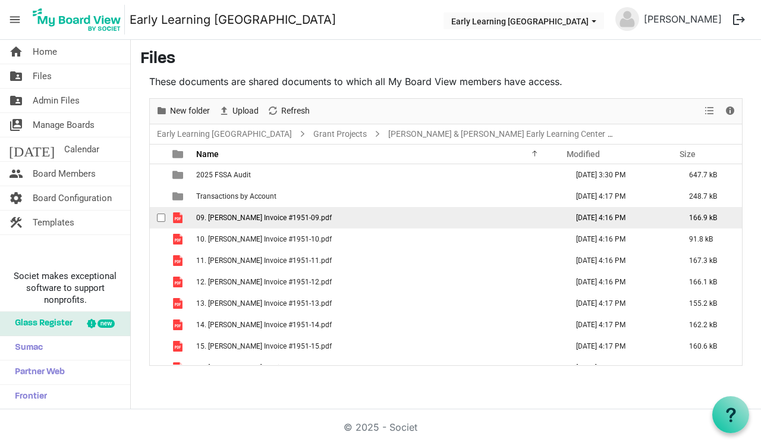
click at [161, 218] on span "checkbox" at bounding box center [161, 217] width 8 height 8
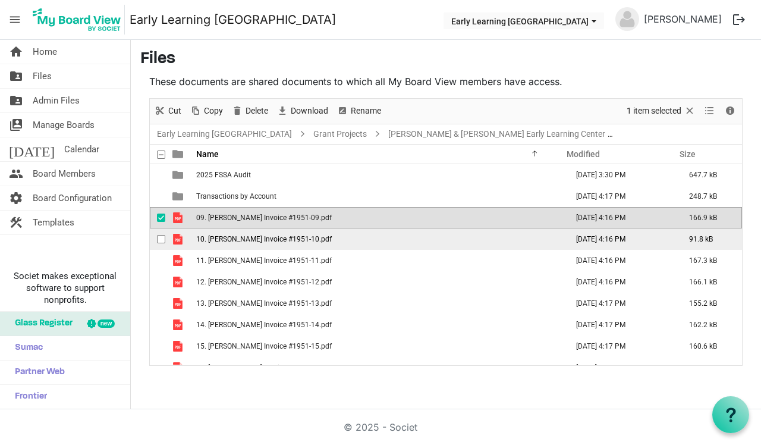
click at [161, 234] on div "checkbox" at bounding box center [164, 239] width 14 height 12
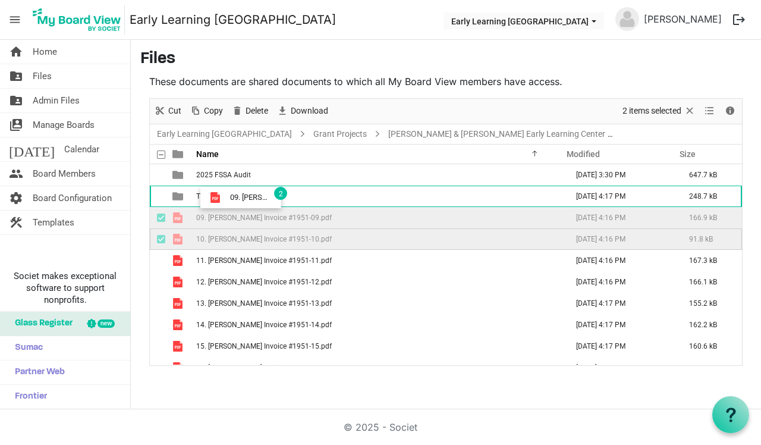
drag, startPoint x: 189, startPoint y: 219, endPoint x: 226, endPoint y: 196, distance: 44.0
click at [226, 196] on tbody "2025 FSSA Audit September 26, 2025 3:30 PM 647.7 kB Transactions by Account Sep…" at bounding box center [446, 346] width 592 height 364
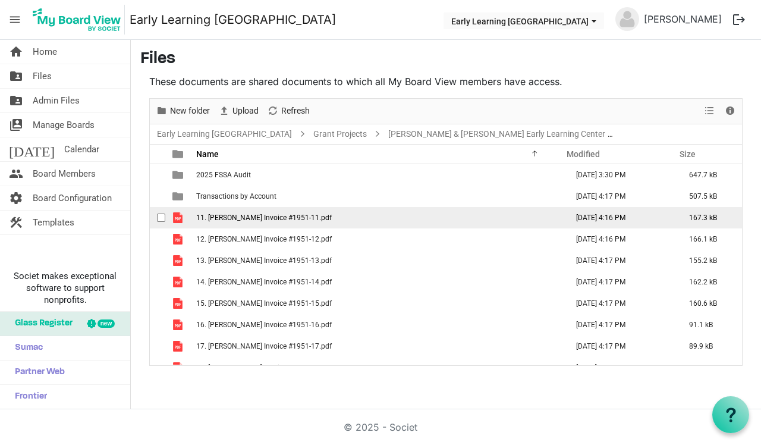
click at [159, 218] on span "checkbox" at bounding box center [161, 217] width 8 height 8
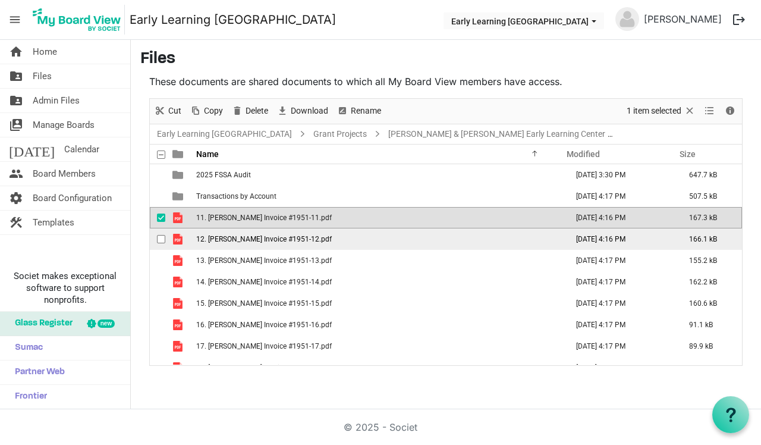
click at [159, 237] on span "checkbox" at bounding box center [161, 239] width 8 height 8
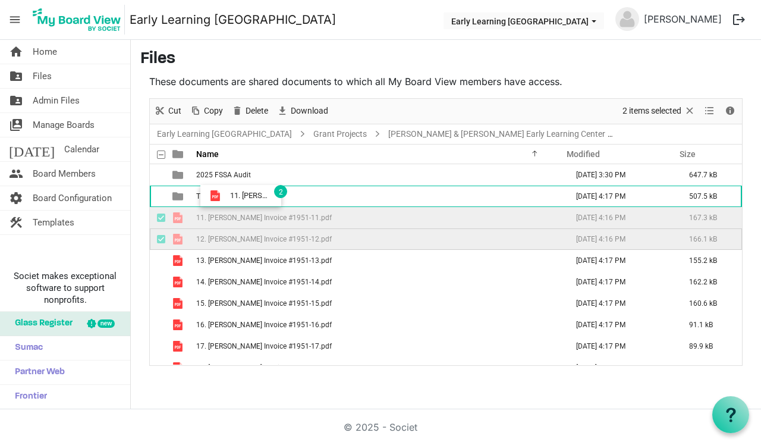
drag, startPoint x: 210, startPoint y: 221, endPoint x: 227, endPoint y: 194, distance: 32.0
click at [226, 194] on tbody "2025 FSSA Audit September 26, 2025 3:30 PM 647.7 kB Transactions by Account Sep…" at bounding box center [446, 324] width 592 height 321
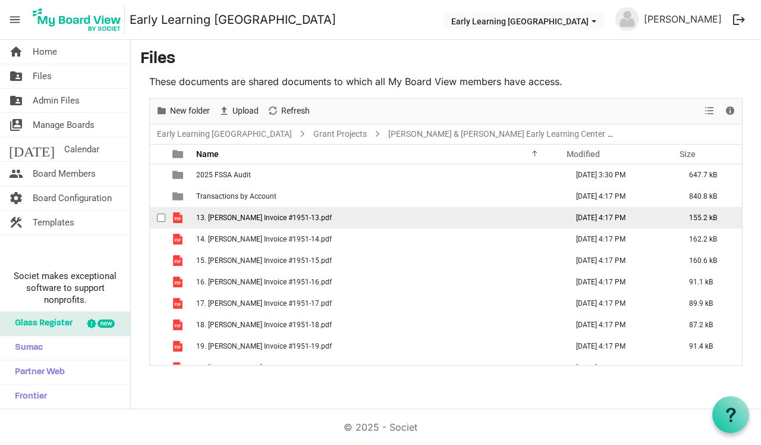
click at [159, 216] on span "checkbox" at bounding box center [161, 217] width 8 height 8
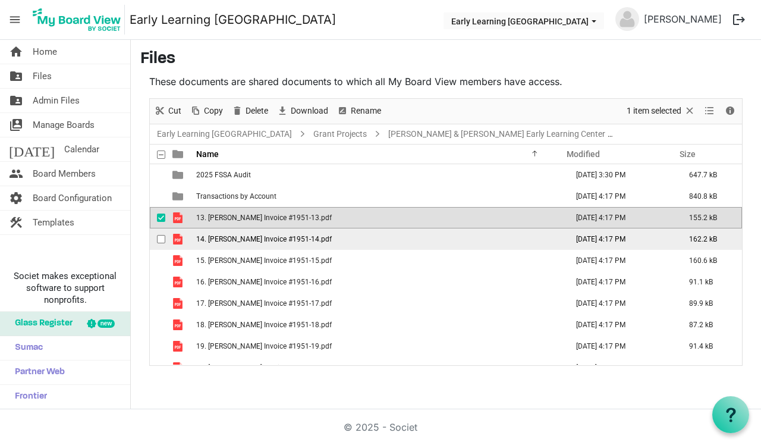
click at [161, 236] on span "checkbox" at bounding box center [161, 239] width 8 height 8
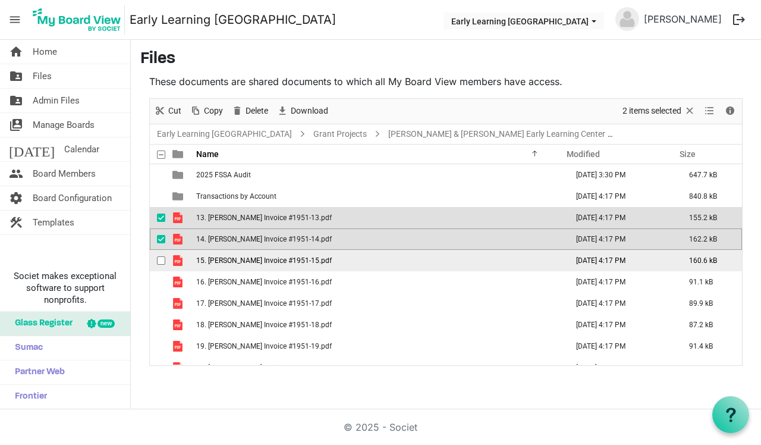
click at [158, 257] on span "checkbox" at bounding box center [161, 260] width 8 height 8
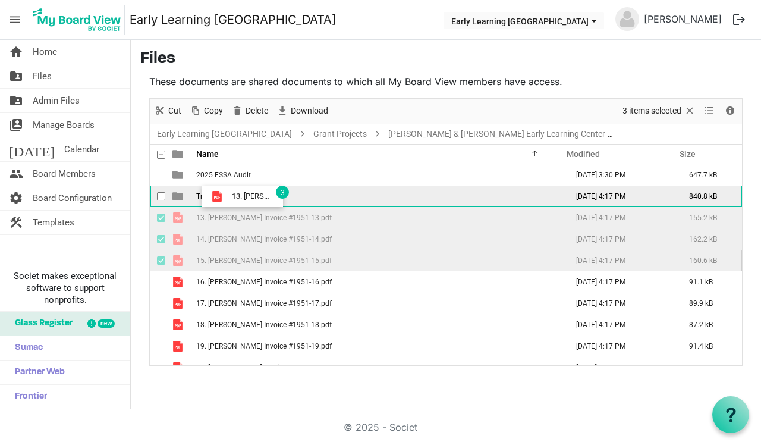
drag, startPoint x: 191, startPoint y: 219, endPoint x: 228, endPoint y: 196, distance: 43.5
click at [228, 196] on tbody "2025 FSSA Audit September 26, 2025 3:30 PM 647.7 kB Transactions by Account Sep…" at bounding box center [446, 303] width 592 height 278
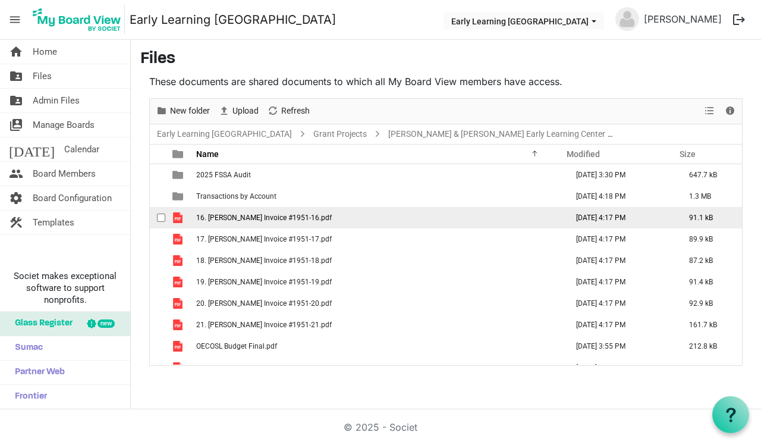
click at [162, 219] on span "checkbox" at bounding box center [161, 217] width 8 height 8
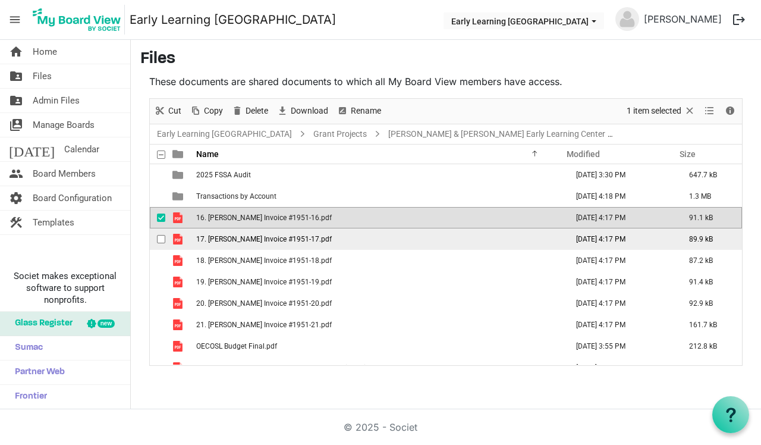
click at [163, 238] on span "checkbox" at bounding box center [161, 239] width 8 height 8
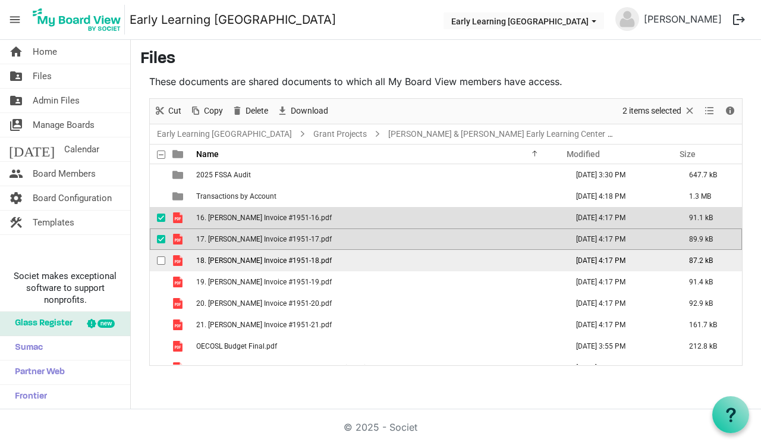
click at [163, 259] on span "checkbox" at bounding box center [161, 260] width 8 height 8
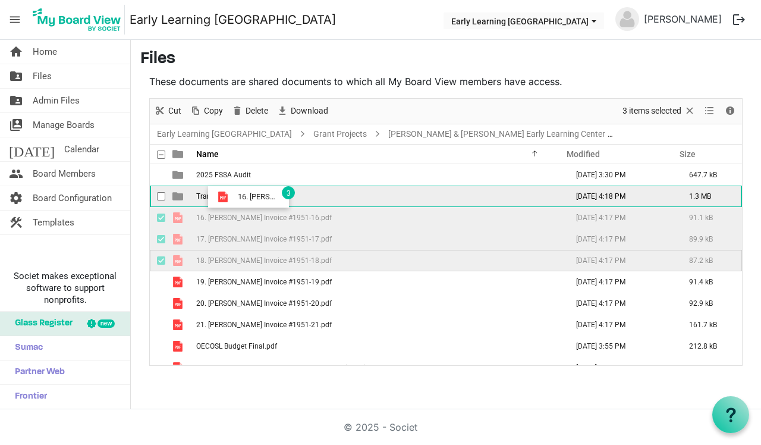
drag, startPoint x: 190, startPoint y: 220, endPoint x: 234, endPoint y: 196, distance: 50.0
click at [234, 196] on tbody "2025 FSSA Audit September 26, 2025 3:30 PM 647.7 kB Transactions by Account Sep…" at bounding box center [446, 271] width 592 height 214
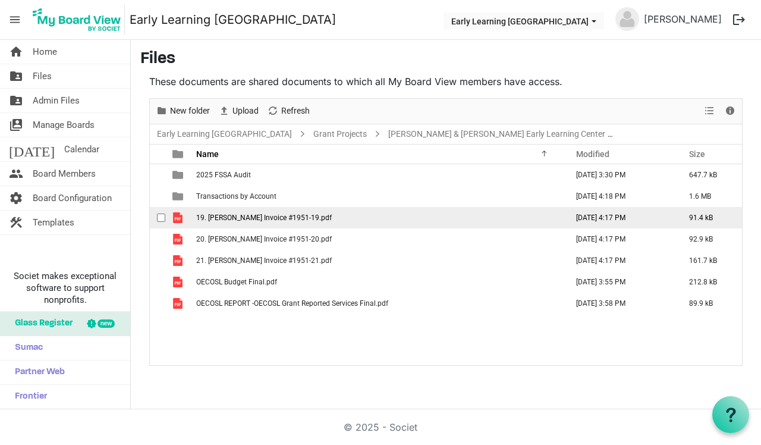
click at [161, 218] on span "checkbox" at bounding box center [161, 217] width 8 height 8
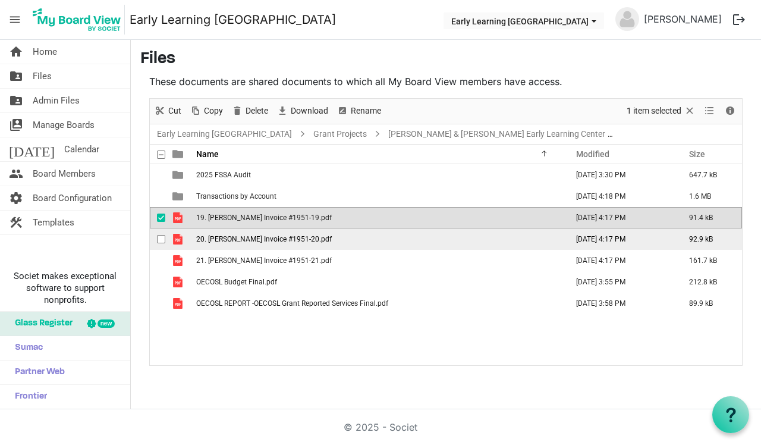
click at [161, 235] on span "checkbox" at bounding box center [161, 239] width 8 height 8
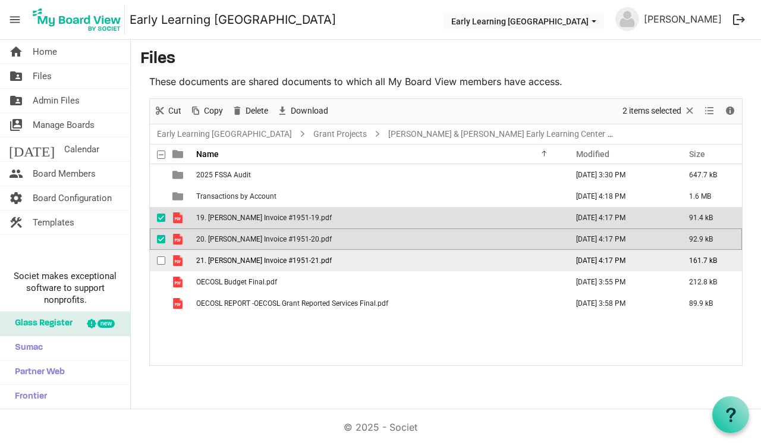
click at [161, 259] on span "checkbox" at bounding box center [161, 260] width 8 height 8
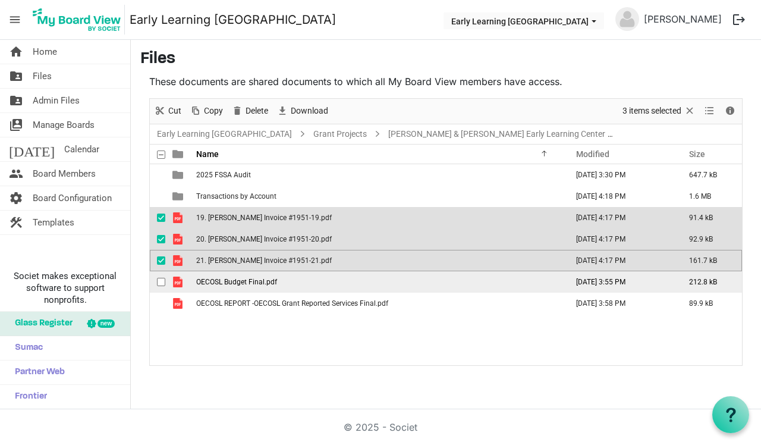
click at [161, 281] on span "checkbox" at bounding box center [161, 282] width 8 height 8
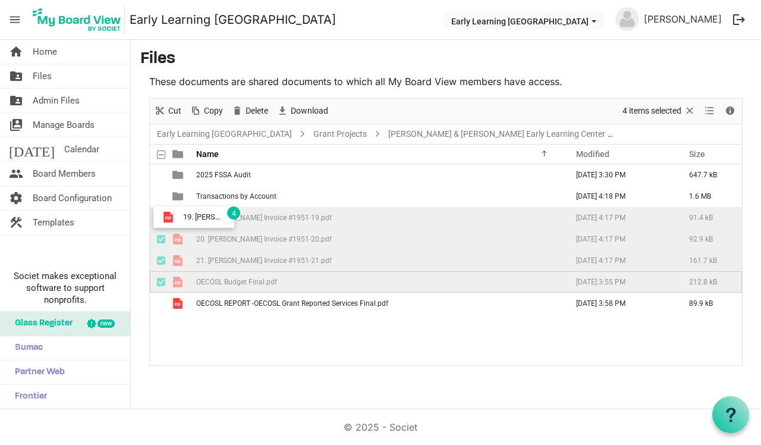
drag, startPoint x: 163, startPoint y: 211, endPoint x: 179, endPoint y: 218, distance: 17.3
click at [178, 218] on tr "19. Halstead Invoice #1951-19.pdf September 26, 2025 4:17 PM 91.4 kB" at bounding box center [446, 217] width 592 height 21
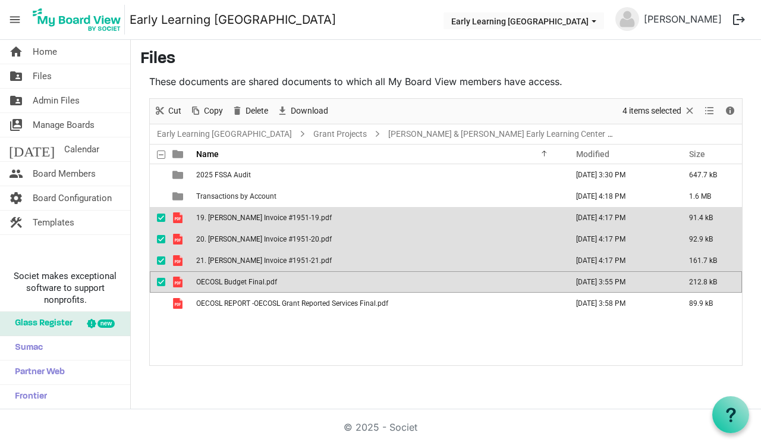
click at [161, 282] on span "checkbox" at bounding box center [161, 282] width 8 height 8
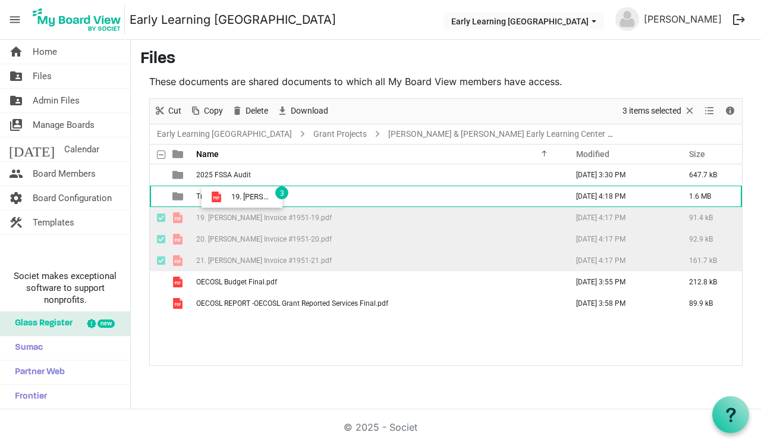
drag, startPoint x: 168, startPoint y: 217, endPoint x: 228, endPoint y: 196, distance: 64.3
click at [228, 196] on tbody "2025 FSSA Audit September 26, 2025 3:30 PM 647.7 kB Transactions by Account Sep…" at bounding box center [446, 239] width 592 height 150
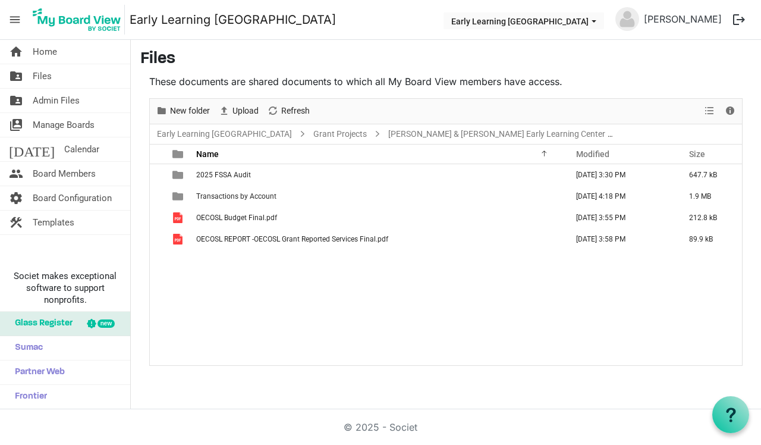
click at [250, 322] on div "2025 FSSA Audit September 26, 2025 3:30 PM 647.7 kB Transactions by Account Sep…" at bounding box center [446, 264] width 592 height 200
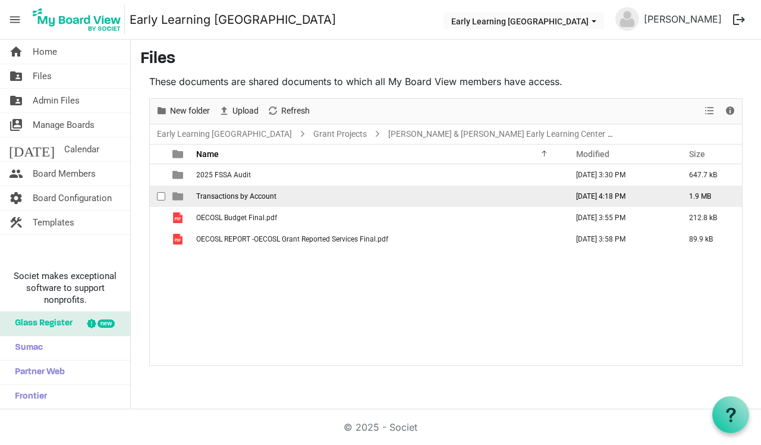
click at [251, 196] on span "Transactions by Account" at bounding box center [236, 196] width 80 height 8
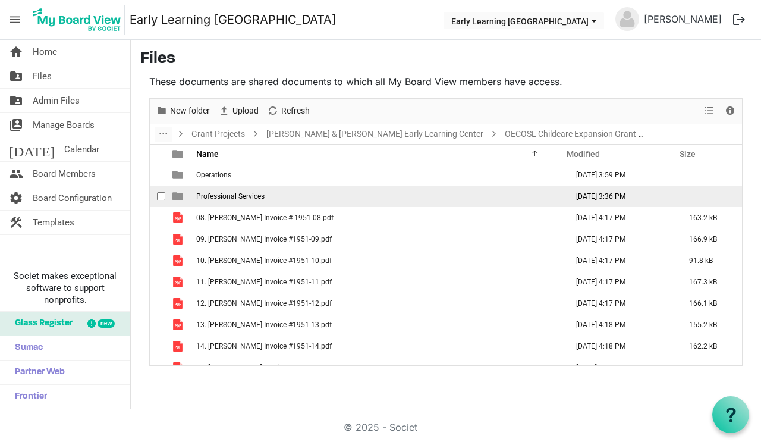
click at [225, 193] on span "Professional Services" at bounding box center [230, 196] width 68 height 8
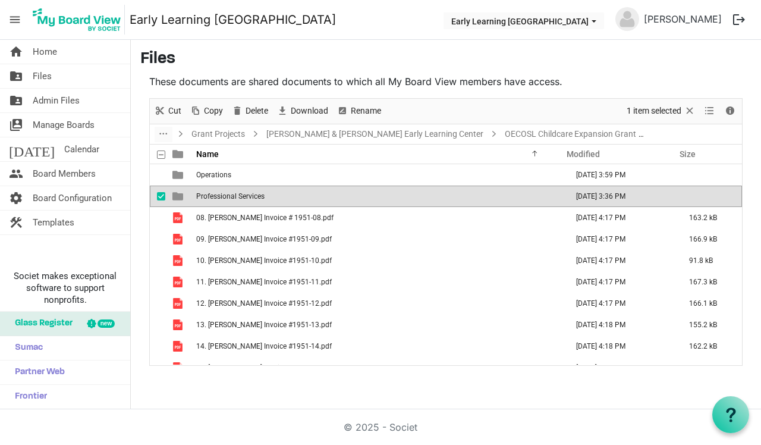
click at [225, 193] on span "Professional Services" at bounding box center [230, 196] width 68 height 8
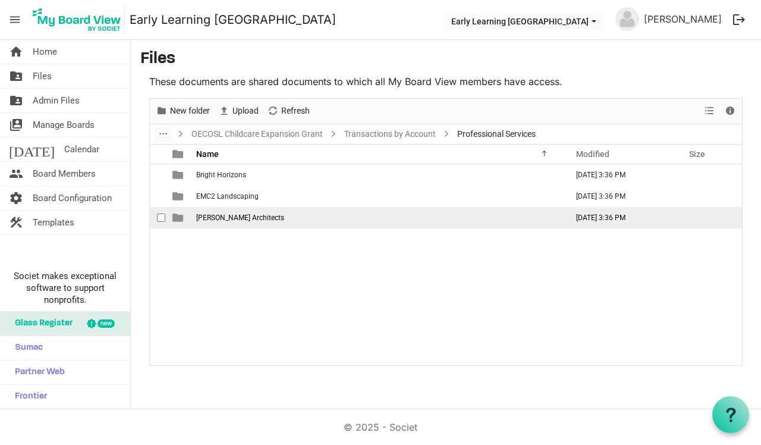
click at [196, 219] on span "[PERSON_NAME] Architects" at bounding box center [240, 217] width 88 height 8
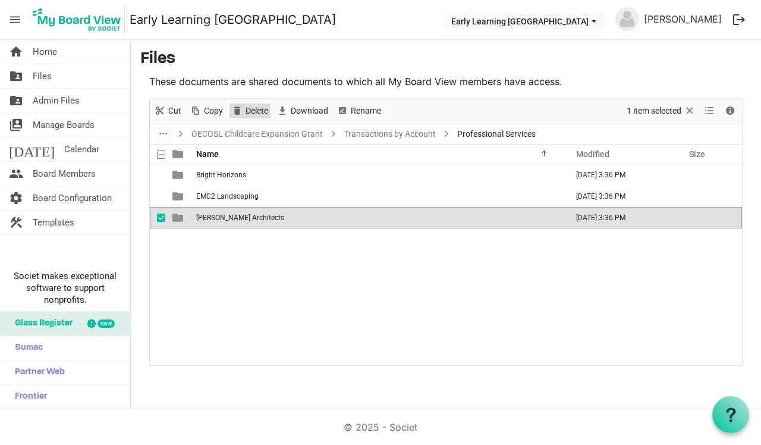
click at [253, 111] on span "Delete" at bounding box center [256, 110] width 25 height 15
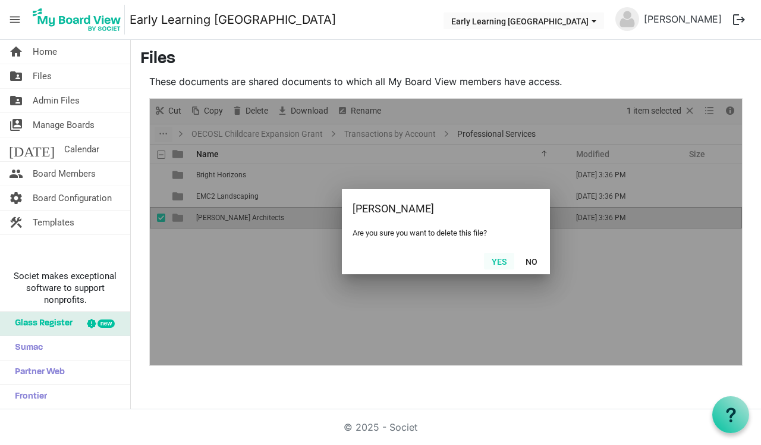
click at [501, 256] on button "Yes" at bounding box center [499, 261] width 30 height 17
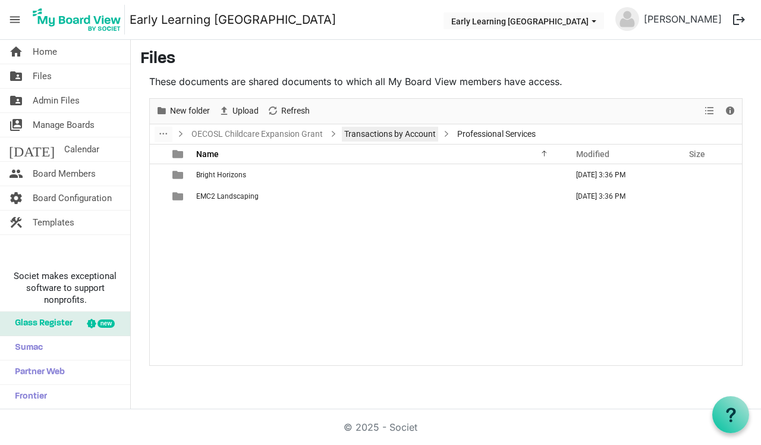
click at [391, 135] on link "Transactions by Account" at bounding box center [390, 134] width 96 height 15
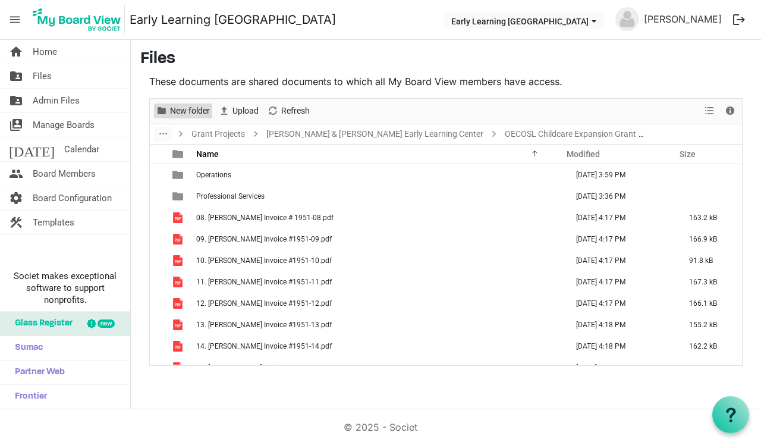
click at [194, 103] on span "New folder" at bounding box center [190, 110] width 42 height 15
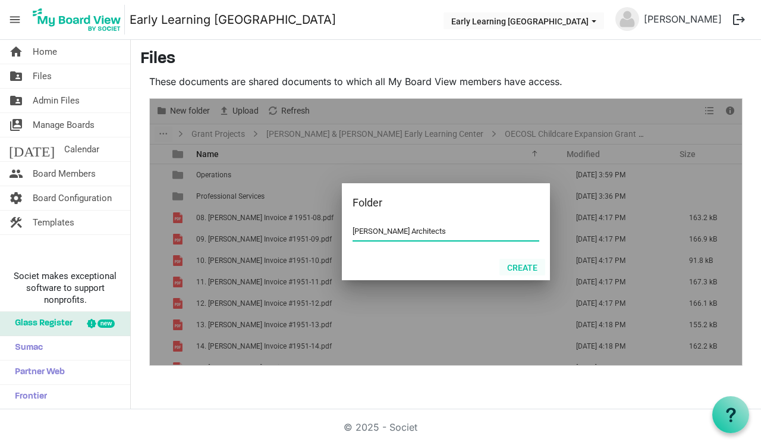
type input "[PERSON_NAME] Architects"
click at [521, 264] on button "Create" at bounding box center [522, 267] width 46 height 17
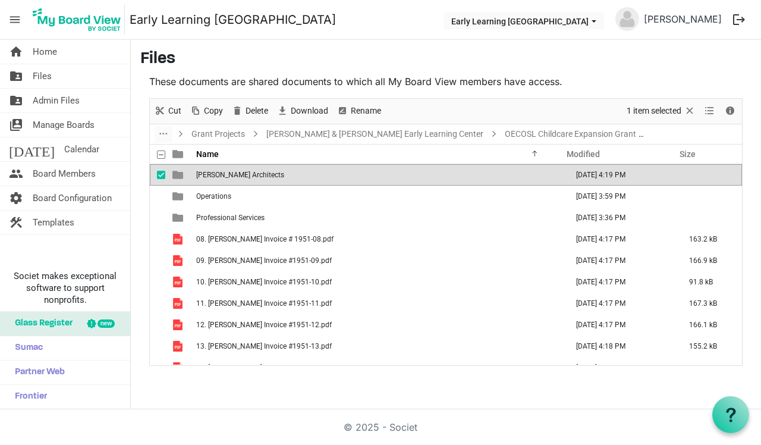
click at [158, 178] on span "checkbox" at bounding box center [161, 175] width 8 height 8
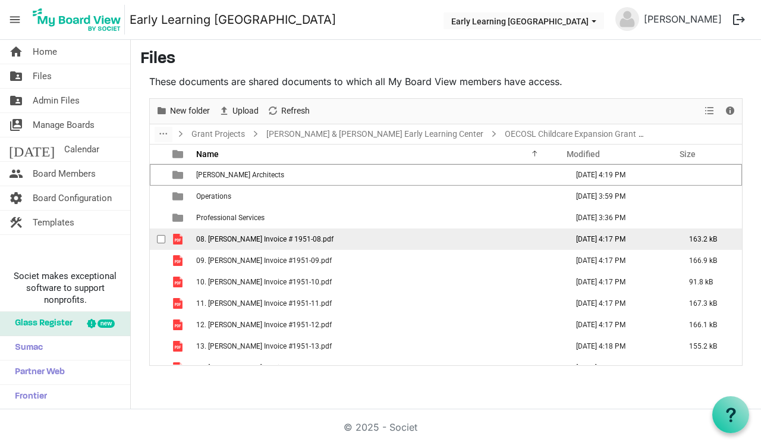
click at [161, 238] on span "checkbox" at bounding box center [161, 239] width 8 height 8
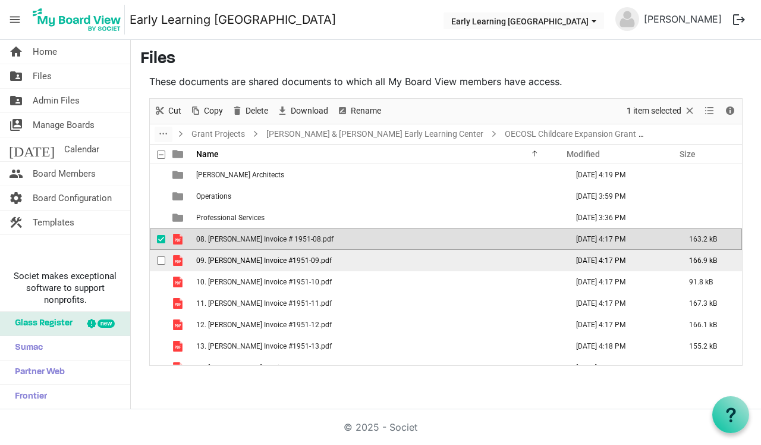
click at [162, 259] on span "checkbox" at bounding box center [161, 260] width 8 height 8
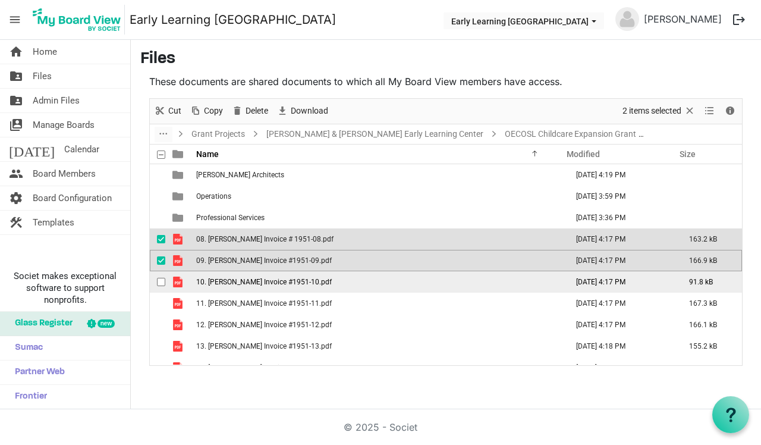
click at [162, 284] on span "checkbox" at bounding box center [161, 282] width 8 height 8
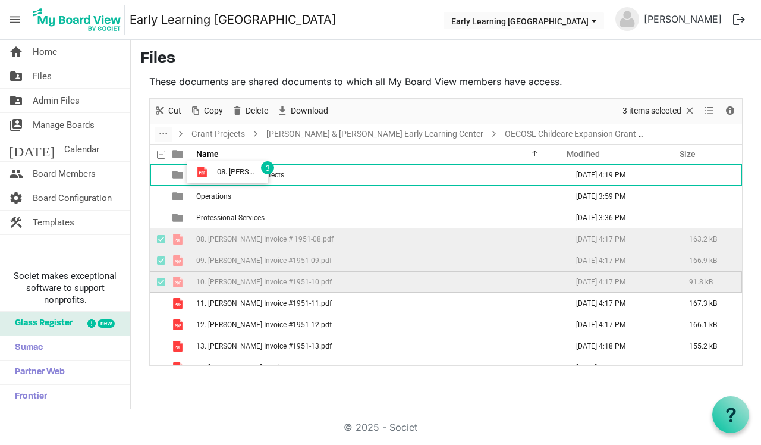
drag, startPoint x: 168, startPoint y: 243, endPoint x: 214, endPoint y: 171, distance: 85.3
click at [214, 171] on tbody "Halstead Architects September 26, 2025 4:19 PM Operations September 26, 2025 3:…" at bounding box center [446, 346] width 592 height 364
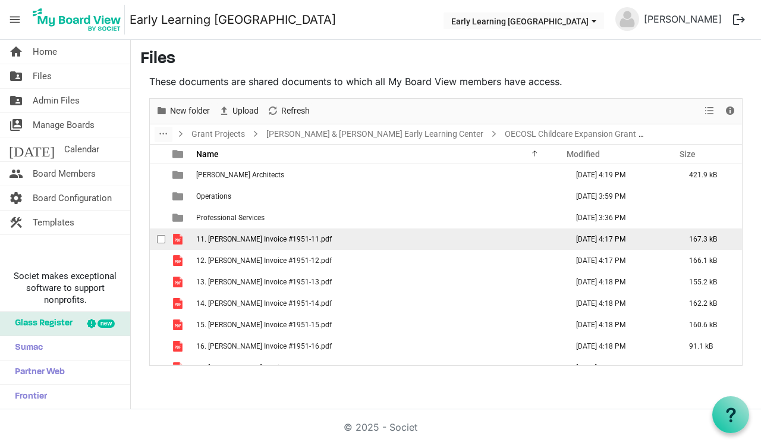
click at [164, 240] on span "checkbox" at bounding box center [161, 239] width 8 height 8
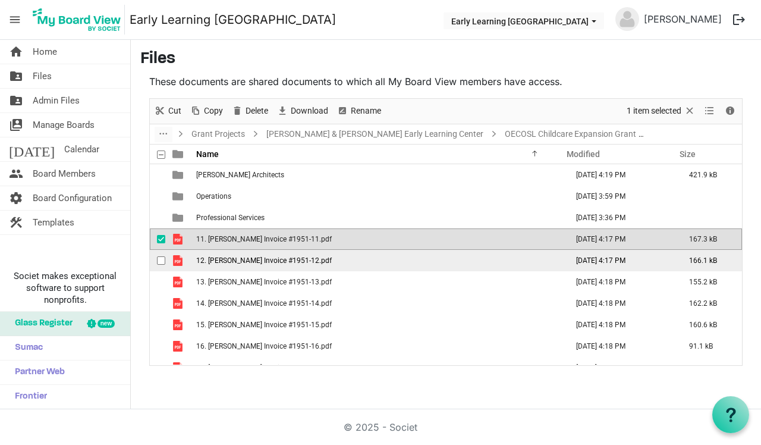
click at [164, 259] on span "checkbox" at bounding box center [161, 260] width 8 height 8
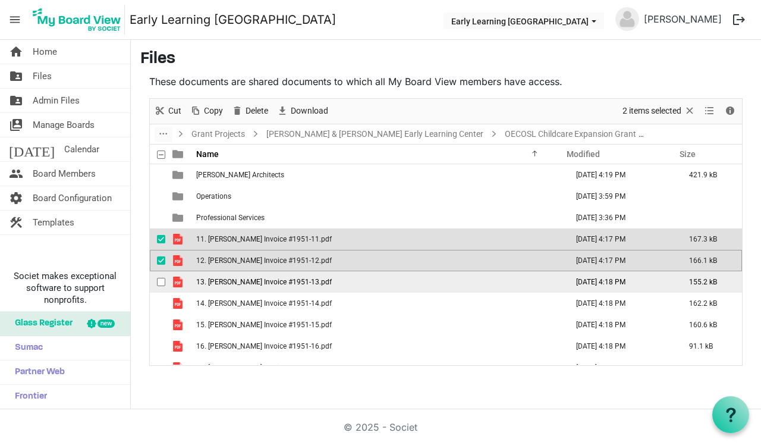
click at [164, 278] on span "checkbox" at bounding box center [161, 282] width 8 height 8
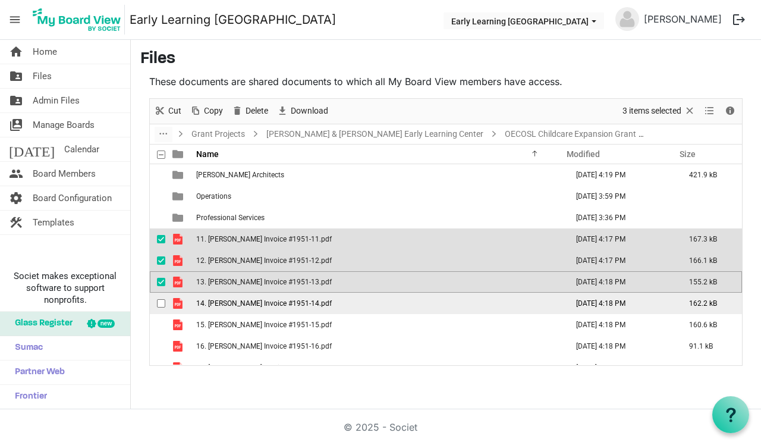
click at [162, 303] on span "checkbox" at bounding box center [161, 303] width 8 height 8
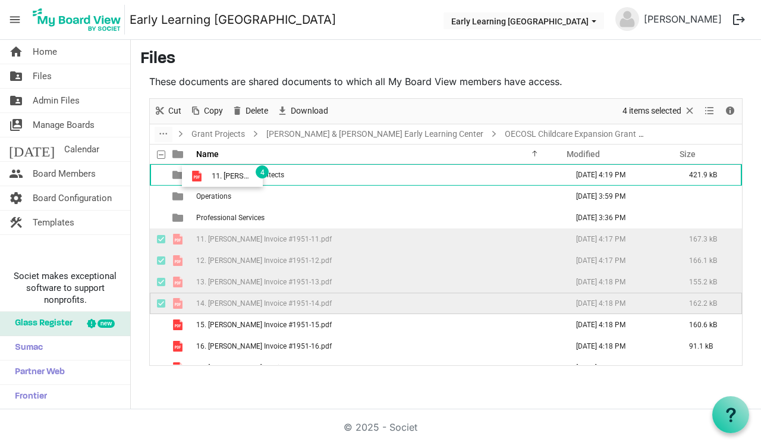
drag, startPoint x: 170, startPoint y: 241, endPoint x: 208, endPoint y: 175, distance: 76.7
click at [208, 175] on tbody "Halstead Architects September 26, 2025 4:19 PM 421.9 kB Operations September 26…" at bounding box center [446, 314] width 592 height 300
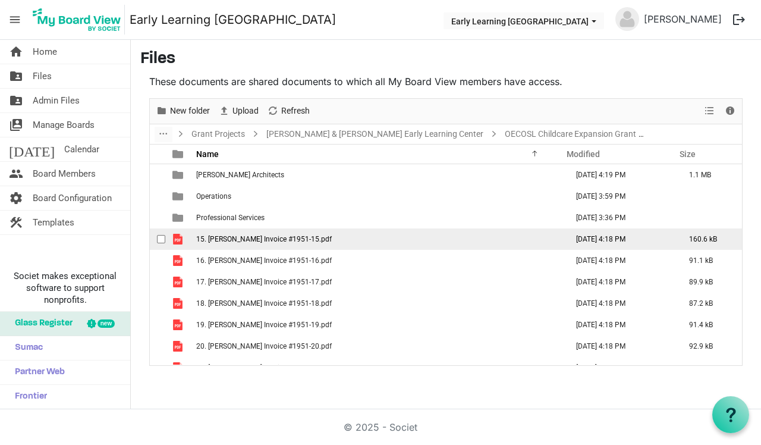
click at [163, 243] on span "checkbox" at bounding box center [161, 239] width 8 height 8
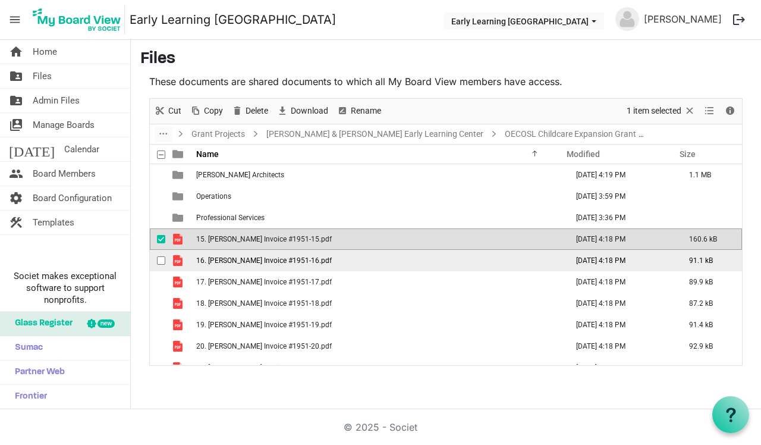
click at [163, 256] on span "checkbox" at bounding box center [161, 260] width 8 height 8
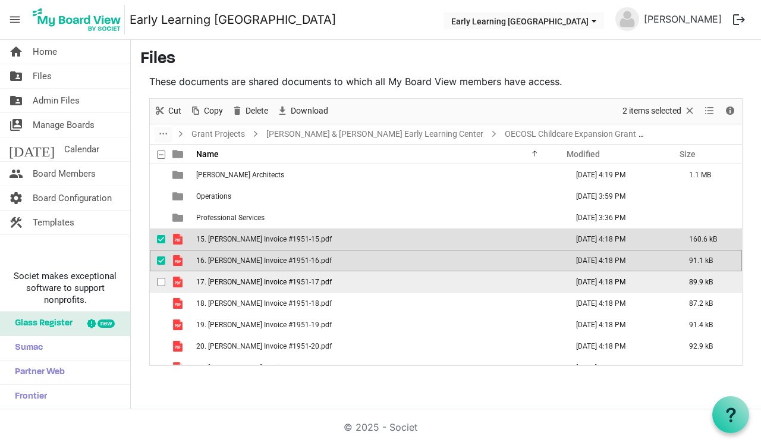
click at [164, 278] on span "checkbox" at bounding box center [161, 282] width 8 height 8
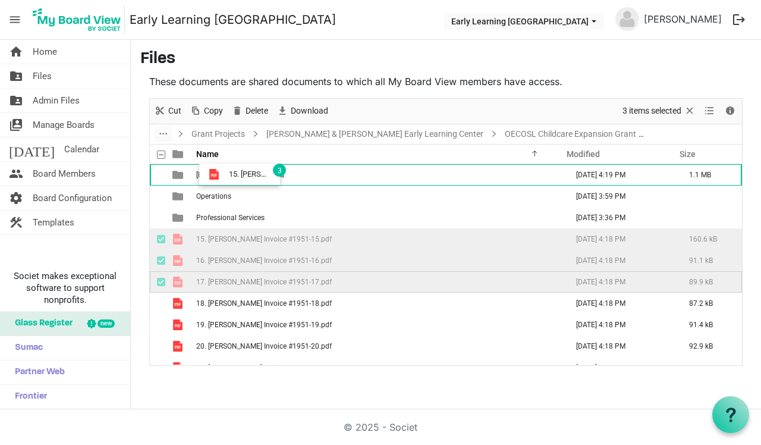
drag, startPoint x: 170, startPoint y: 240, endPoint x: 226, endPoint y: 173, distance: 86.9
click at [225, 174] on tbody "Halstead Architects September 26, 2025 4:19 PM 1.1 MB Operations September 26, …" at bounding box center [446, 271] width 592 height 214
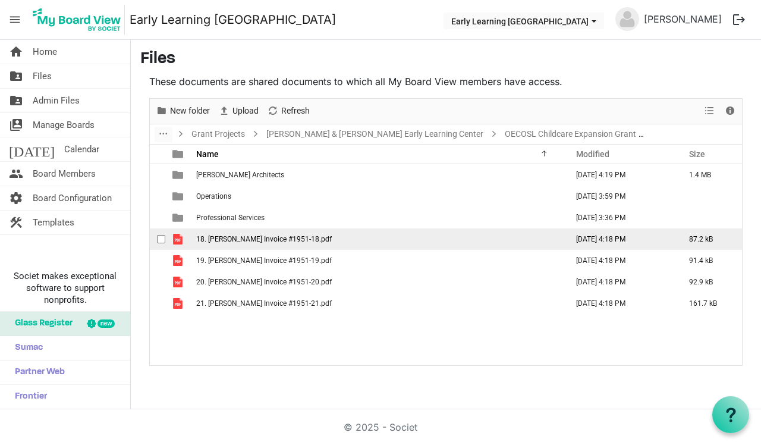
click at [161, 242] on span "checkbox" at bounding box center [161, 239] width 8 height 8
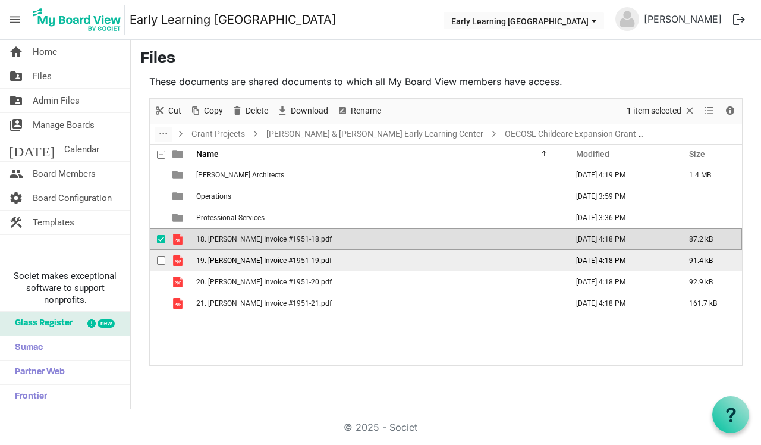
click at [161, 257] on span "checkbox" at bounding box center [161, 260] width 8 height 8
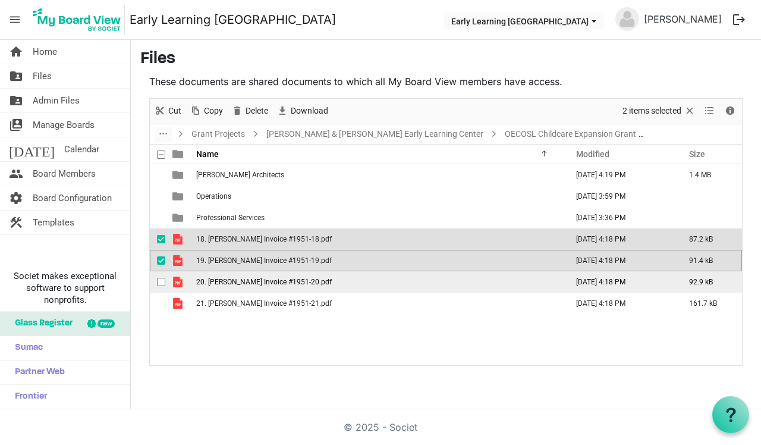
click at [162, 279] on span "checkbox" at bounding box center [161, 282] width 8 height 8
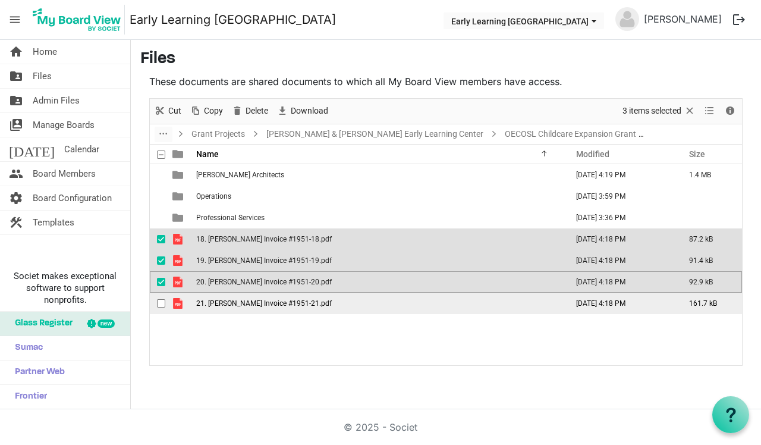
click at [161, 304] on span "checkbox" at bounding box center [161, 303] width 8 height 8
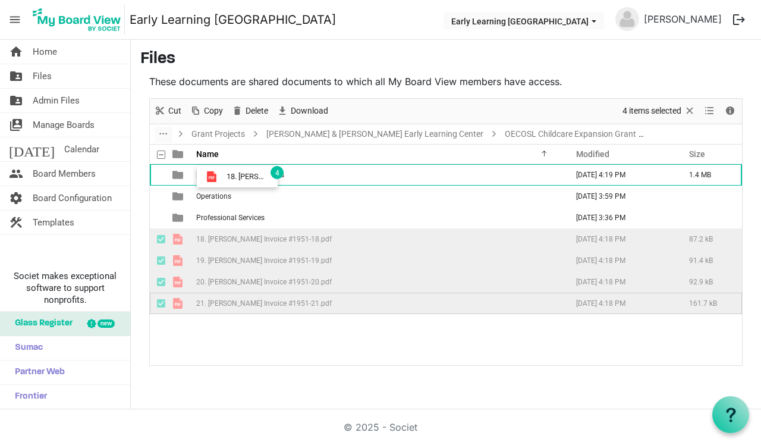
drag, startPoint x: 168, startPoint y: 236, endPoint x: 224, endPoint y: 175, distance: 82.9
click at [224, 175] on tbody "Halstead Architects September 26, 2025 4:19 PM 1.4 MB Operations September 26, …" at bounding box center [446, 239] width 592 height 150
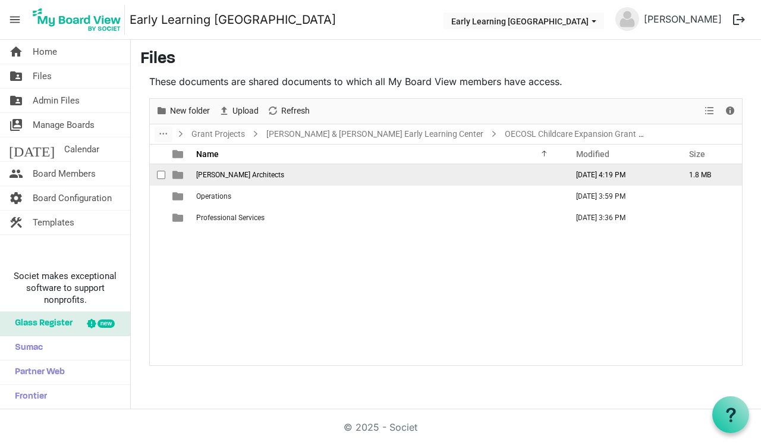
click at [163, 175] on span "checkbox" at bounding box center [161, 175] width 8 height 8
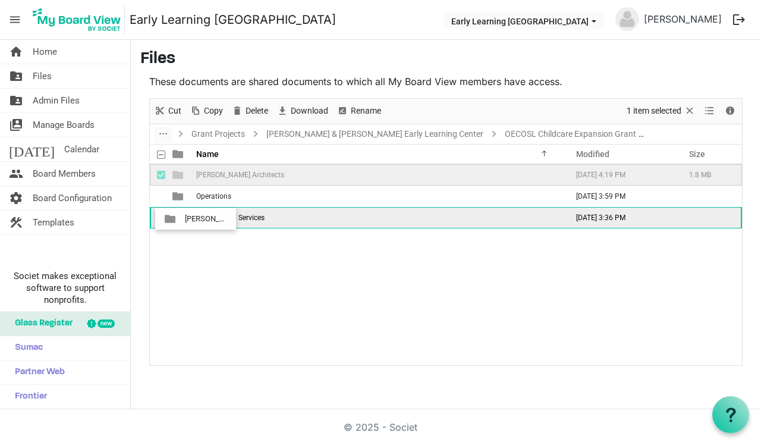
drag, startPoint x: 169, startPoint y: 177, endPoint x: 181, endPoint y: 218, distance: 43.4
click at [181, 218] on tbody "Halstead Architects September 26, 2025 4:19 PM 1.8 MB Operations September 26, …" at bounding box center [446, 196] width 592 height 64
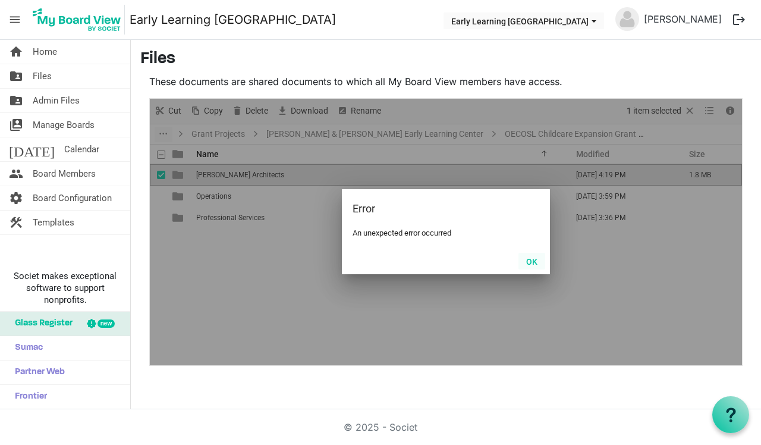
click at [534, 260] on button "OK" at bounding box center [531, 261] width 27 height 17
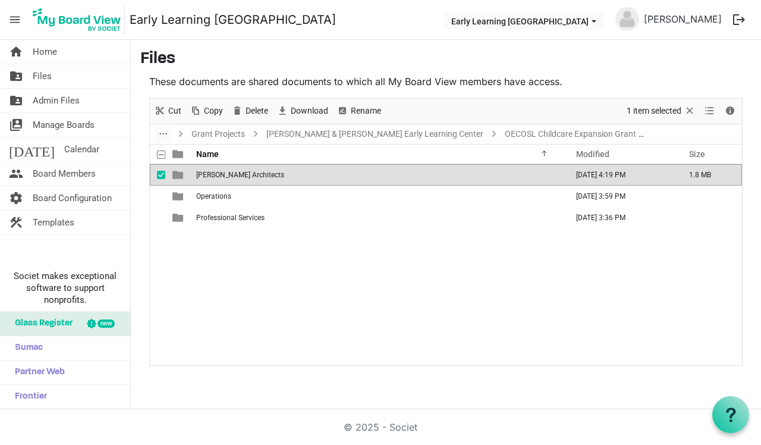
click at [304, 272] on div "Halstead Architects September 26, 2025 4:19 PM 1.8 MB Operations September 26, …" at bounding box center [446, 264] width 592 height 200
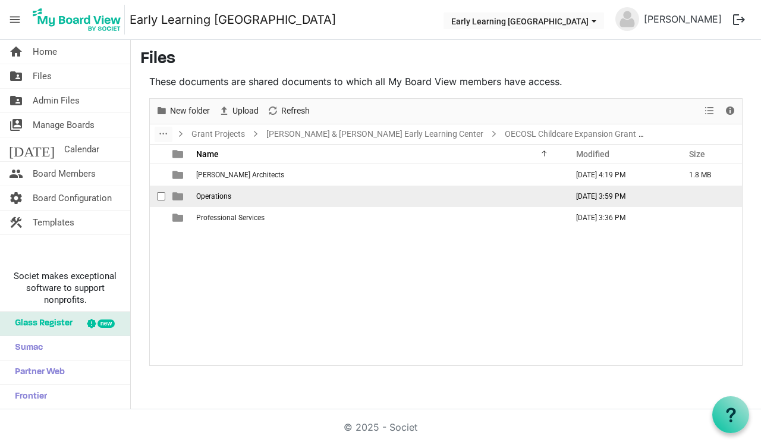
click at [229, 197] on span "Operations" at bounding box center [213, 196] width 35 height 8
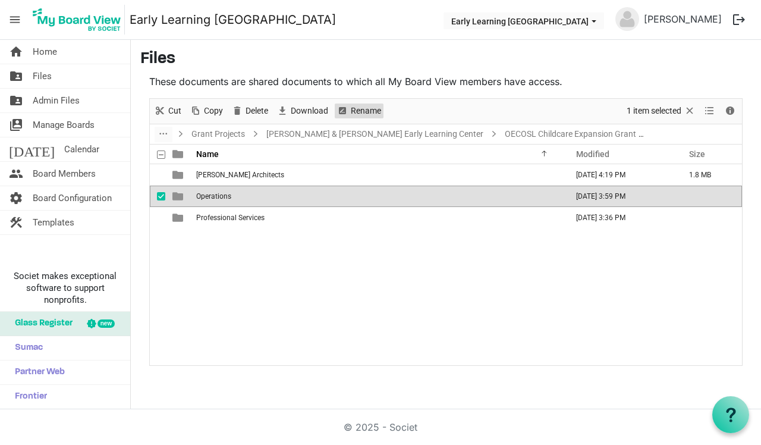
click at [356, 114] on span "Rename" at bounding box center [366, 110] width 33 height 15
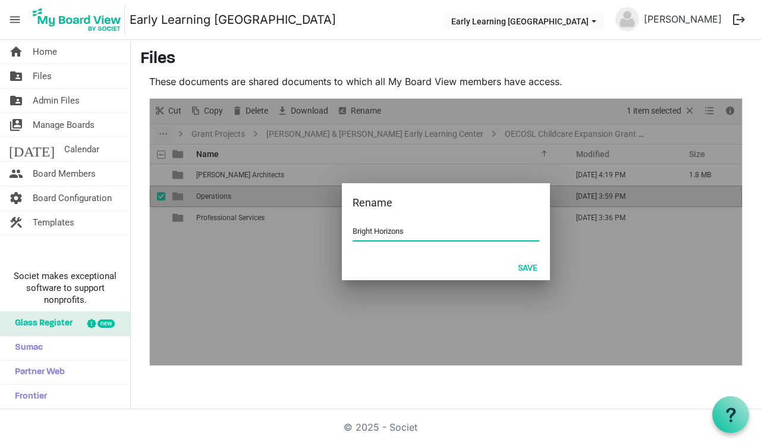
type input "Bright Horizons"
click at [273, 275] on div at bounding box center [446, 232] width 592 height 266
click at [539, 271] on button "Save" at bounding box center [527, 267] width 35 height 17
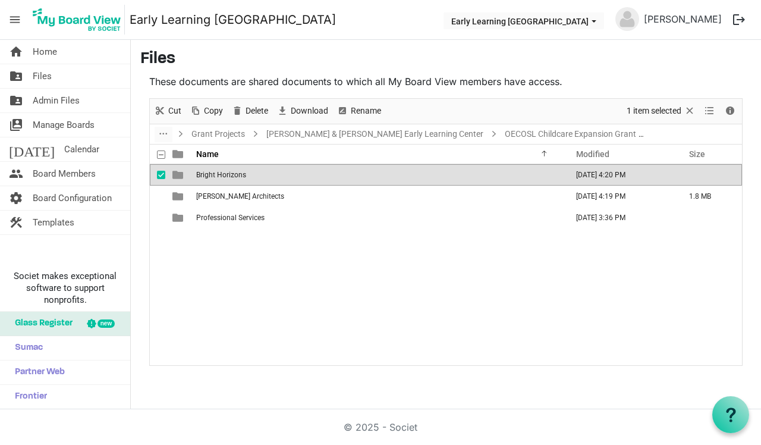
click at [297, 306] on div "Bright Horizons September 26, 2025 4:20 PM Halstead Architects September 26, 20…" at bounding box center [446, 264] width 592 height 200
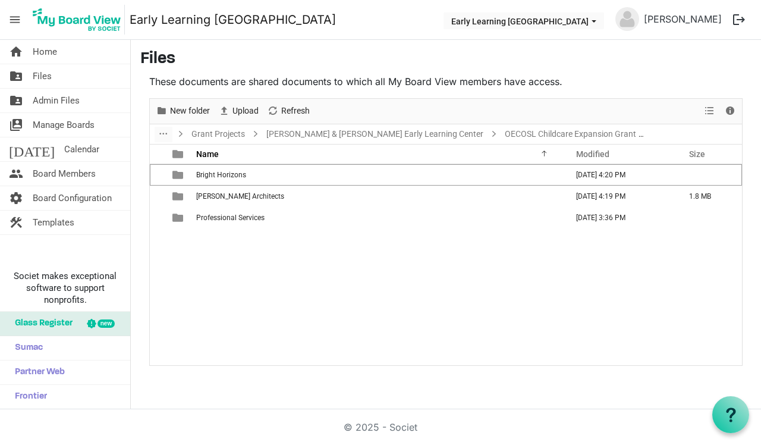
click at [239, 265] on div "Bright Horizons September 26, 2025 4:20 PM Halstead Architects September 26, 20…" at bounding box center [446, 264] width 592 height 200
click at [193, 108] on span "New folder" at bounding box center [190, 110] width 42 height 15
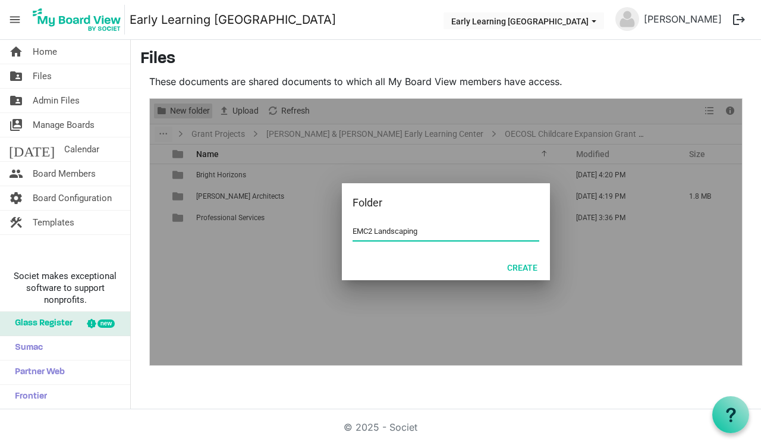
type input "EMC2 Landscaping"
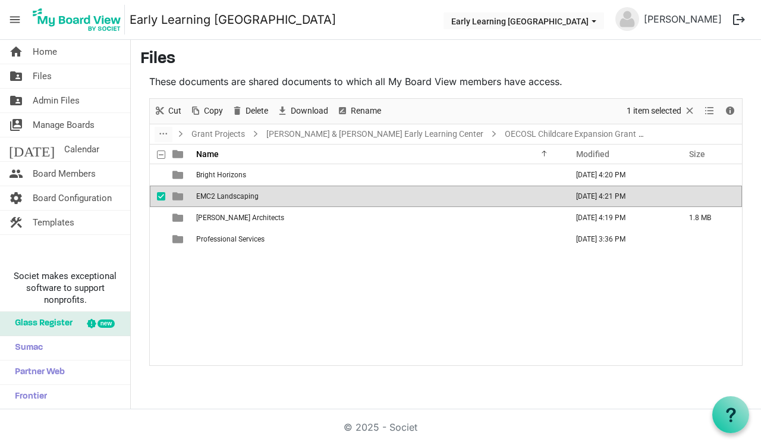
click at [216, 313] on div "Bright Horizons September 26, 2025 4:20 PM EMC2 Landscaping September 26, 2025 …" at bounding box center [446, 264] width 592 height 200
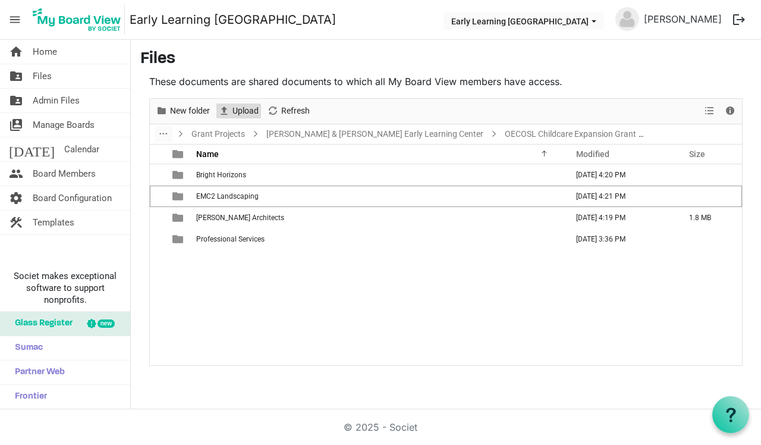
click at [248, 111] on span "Upload" at bounding box center [245, 110] width 29 height 15
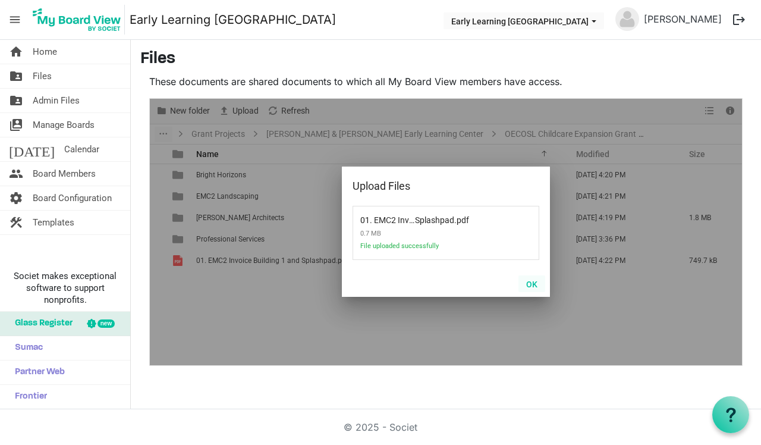
click at [534, 282] on button "OK" at bounding box center [531, 283] width 27 height 17
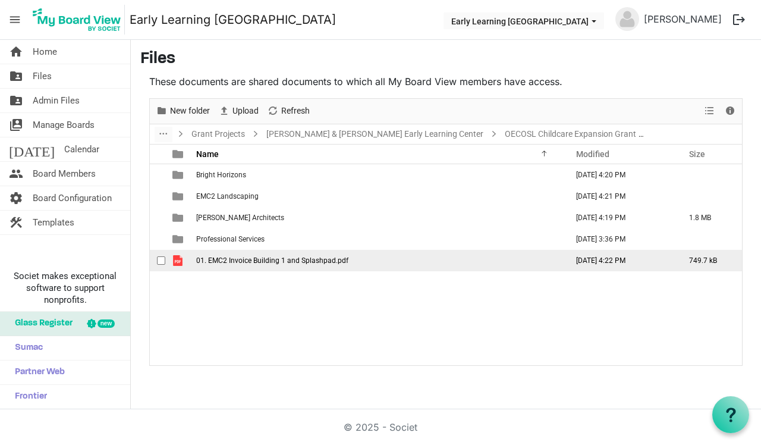
click at [316, 259] on span "01. EMC2 Invoice Building 1 and Splashpad.pdf" at bounding box center [272, 260] width 152 height 8
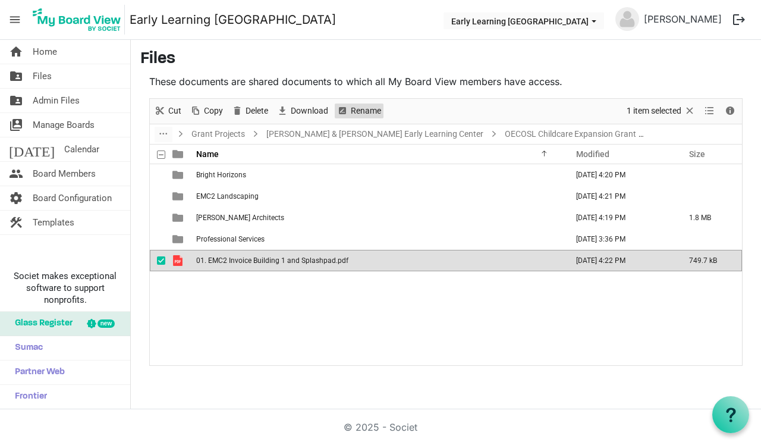
click at [367, 108] on span "Rename" at bounding box center [366, 110] width 33 height 15
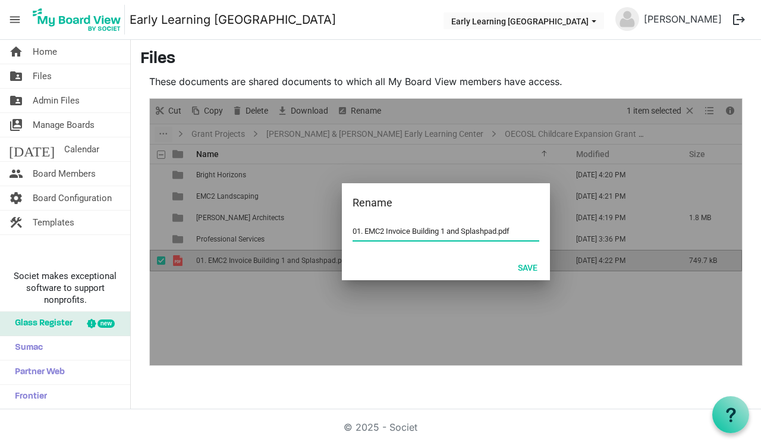
click at [434, 233] on input "01. EMC2 Invoice Building 1 and Splashpad.pdf" at bounding box center [446, 231] width 187 height 18
drag, startPoint x: 414, startPoint y: 229, endPoint x: 501, endPoint y: 231, distance: 86.2
click at [501, 231] on input "01. EMC2 Invoice Building 1 and Splashpad.pdf" at bounding box center [446, 231] width 187 height 18
type input "01. EMC2 Invoice.pdf"
click at [474, 265] on div "Save" at bounding box center [446, 267] width 208 height 26
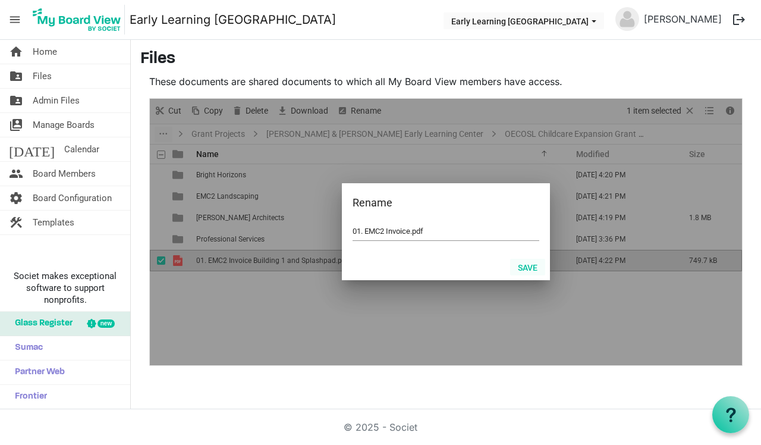
click at [523, 264] on button "Save" at bounding box center [527, 267] width 35 height 17
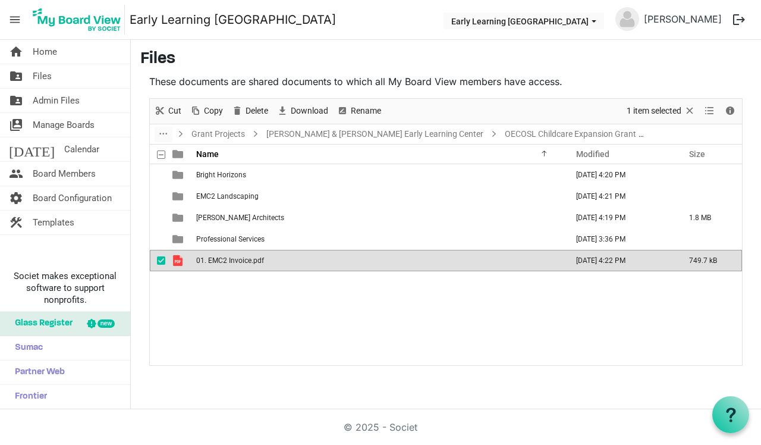
click at [322, 329] on div "Bright Horizons September 26, 2025 4:20 PM EMC2 Landscaping September 26, 2025 …" at bounding box center [446, 264] width 592 height 200
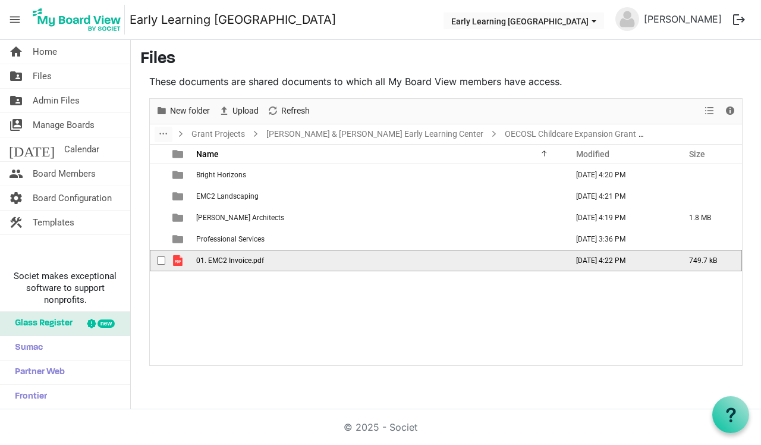
click at [160, 258] on span "checkbox" at bounding box center [161, 260] width 8 height 8
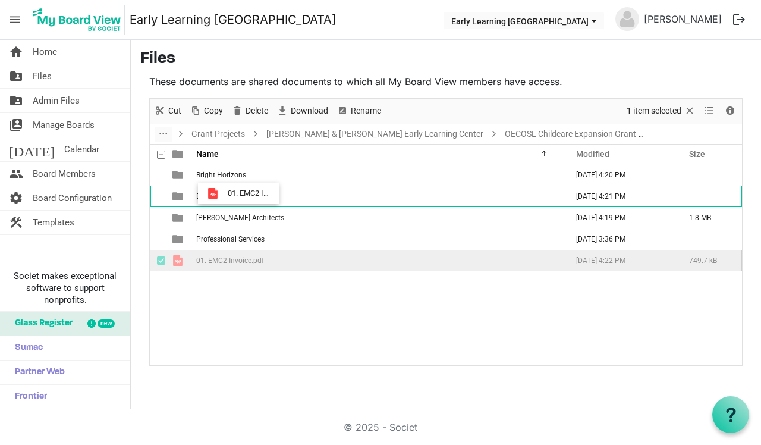
drag, startPoint x: 185, startPoint y: 266, endPoint x: 225, endPoint y: 192, distance: 84.3
click at [225, 192] on tbody "Bright Horizons September 26, 2025 4:20 PM EMC2 Landscaping September 26, 2025 …" at bounding box center [446, 217] width 592 height 107
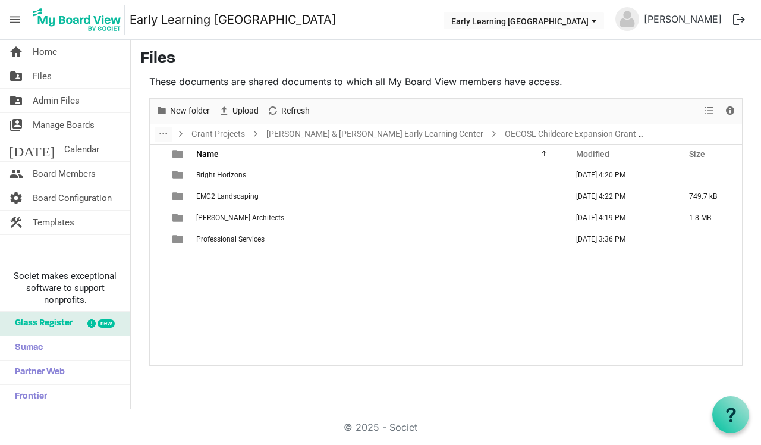
click at [202, 288] on div "Bright Horizons September 26, 2025 4:20 PM EMC2 Landscaping September 26, 2025 …" at bounding box center [446, 264] width 592 height 200
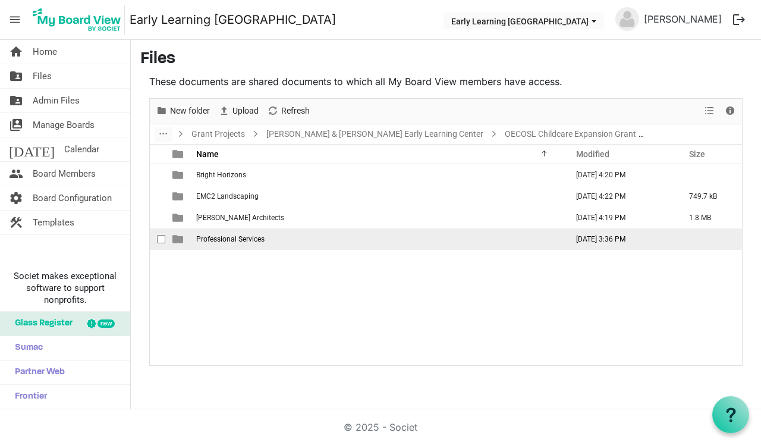
click at [202, 239] on span "Professional Services" at bounding box center [230, 239] width 68 height 8
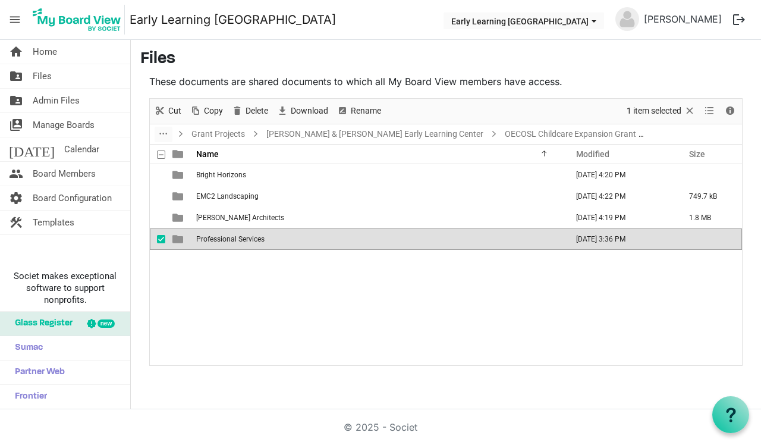
click at [202, 239] on span "Professional Services" at bounding box center [230, 239] width 68 height 8
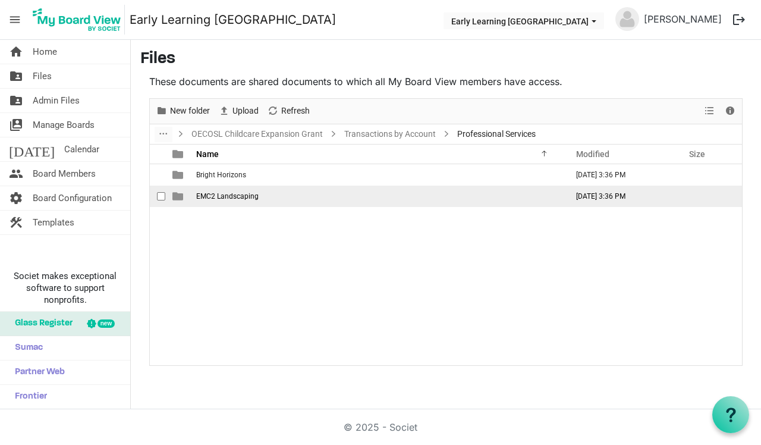
click at [213, 195] on span "EMC2 Landscaping" at bounding box center [227, 196] width 62 height 8
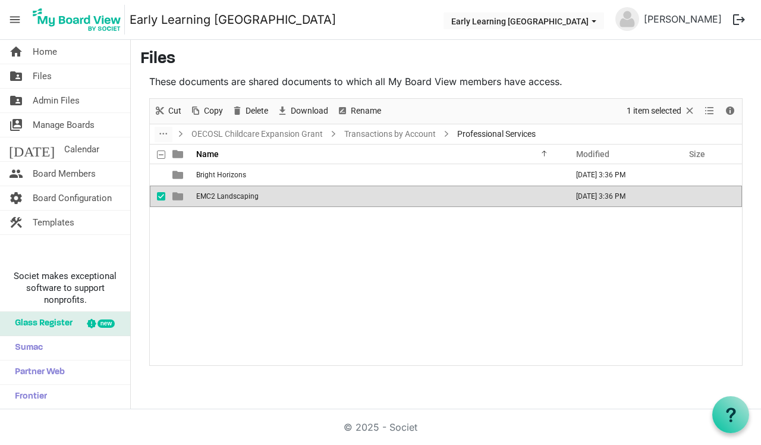
click at [213, 195] on span "EMC2 Landscaping" at bounding box center [227, 196] width 62 height 8
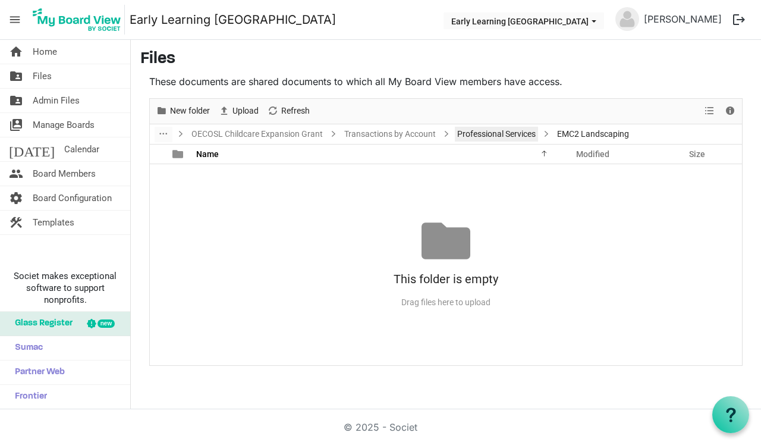
click at [478, 136] on link "Professional Services" at bounding box center [496, 134] width 83 height 15
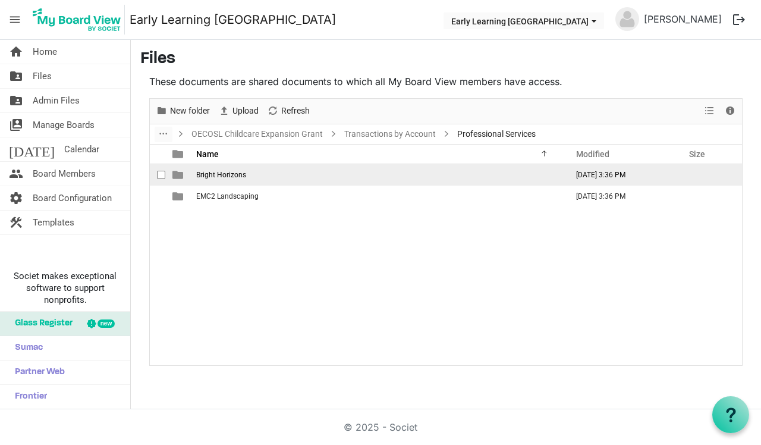
click at [162, 174] on span "checkbox" at bounding box center [161, 175] width 8 height 8
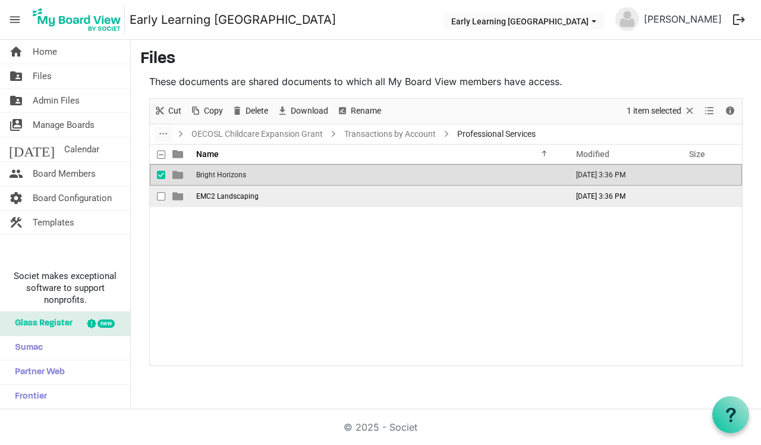
click at [161, 194] on span "checkbox" at bounding box center [161, 196] width 8 height 8
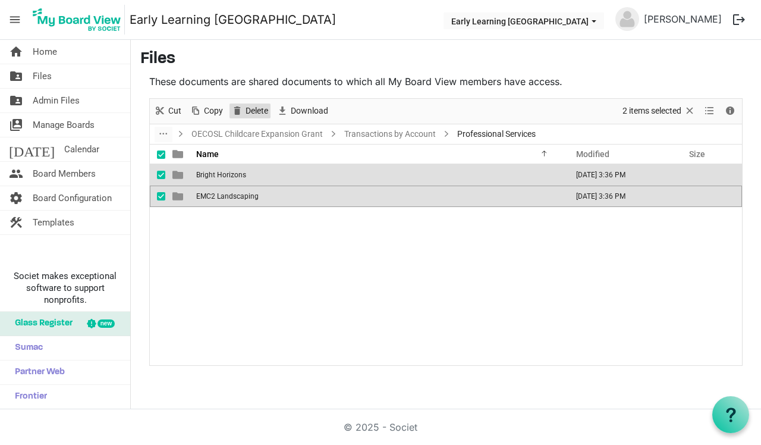
click at [259, 108] on span "Delete" at bounding box center [256, 110] width 25 height 15
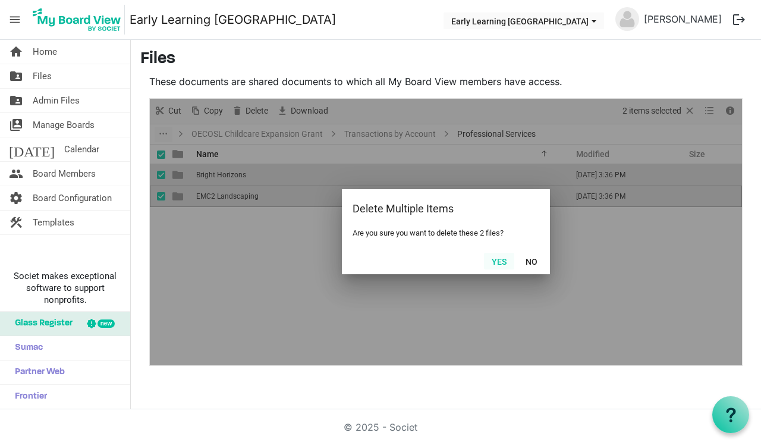
click at [499, 265] on button "Yes" at bounding box center [499, 261] width 30 height 17
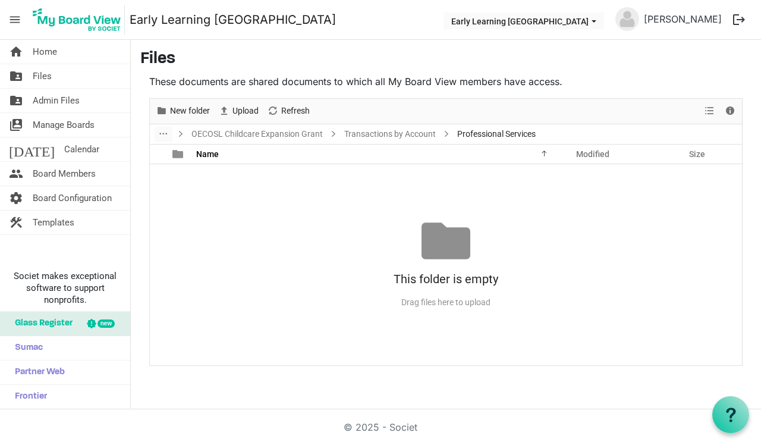
click at [338, 261] on div "This folder is empty Drag files here to upload" at bounding box center [446, 264] width 592 height 96
click at [411, 136] on link "Transactions by Account" at bounding box center [390, 134] width 96 height 15
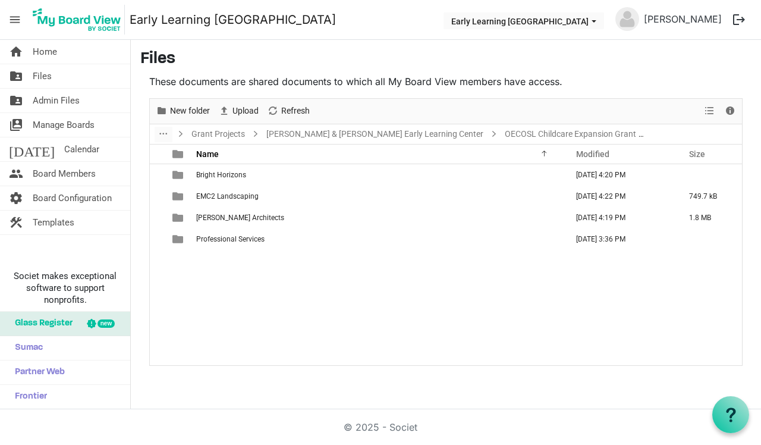
click at [290, 296] on div "Bright Horizons September 26, 2025 4:20 PM EMC2 Landscaping September 26, 2025 …" at bounding box center [446, 264] width 592 height 200
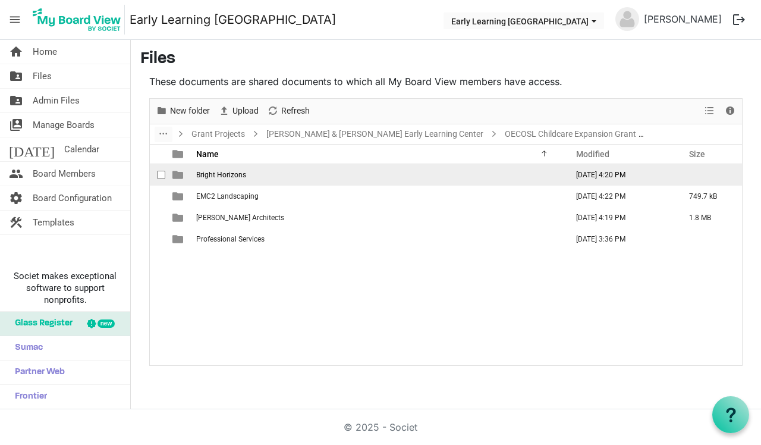
click at [241, 178] on span "Bright Horizons" at bounding box center [221, 175] width 50 height 8
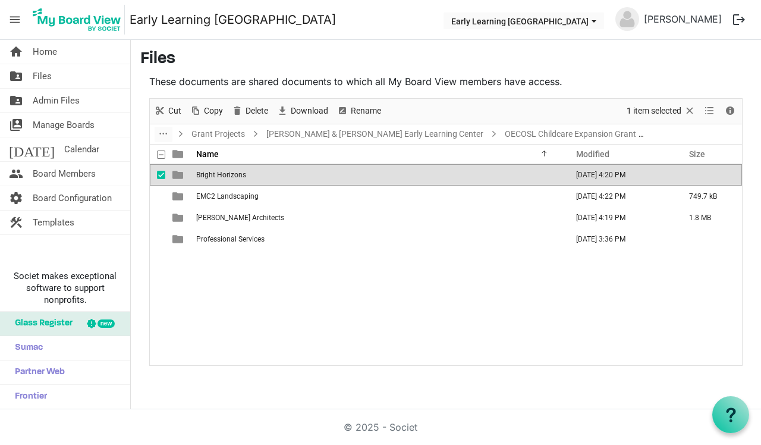
click at [241, 178] on span "Bright Horizons" at bounding box center [221, 175] width 50 height 8
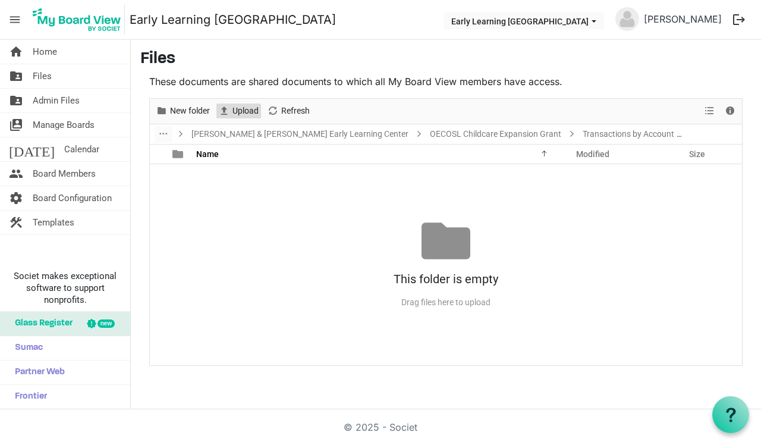
click at [253, 111] on span "Upload" at bounding box center [245, 110] width 29 height 15
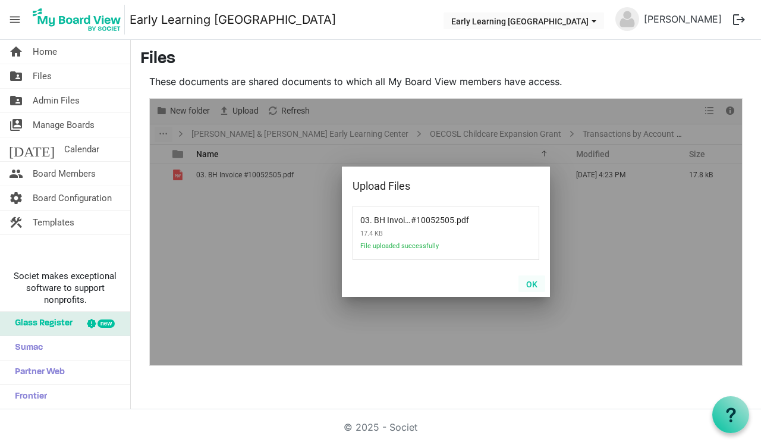
click at [537, 285] on button "OK" at bounding box center [531, 283] width 27 height 17
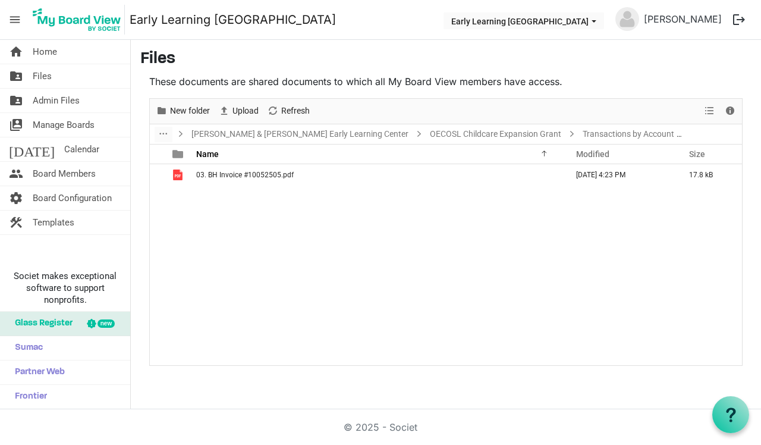
click at [240, 265] on div "03. BH Invoice #10052505.pdf [DATE] 4:23 PM 17.8 kB" at bounding box center [446, 264] width 592 height 200
click at [251, 107] on span "Upload" at bounding box center [245, 110] width 29 height 15
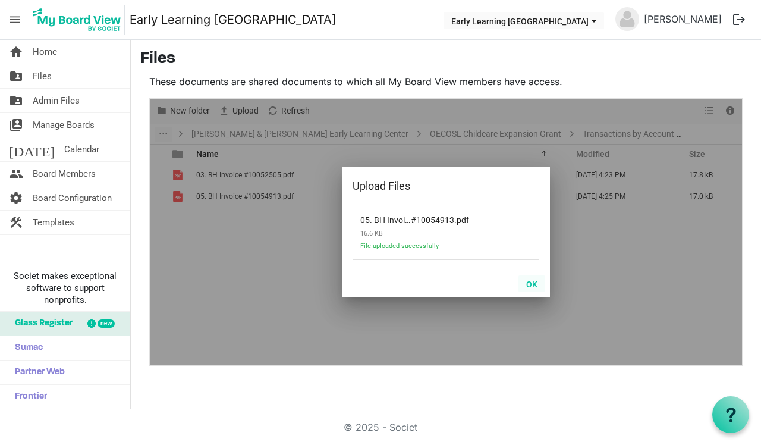
click at [531, 282] on button "OK" at bounding box center [531, 283] width 27 height 17
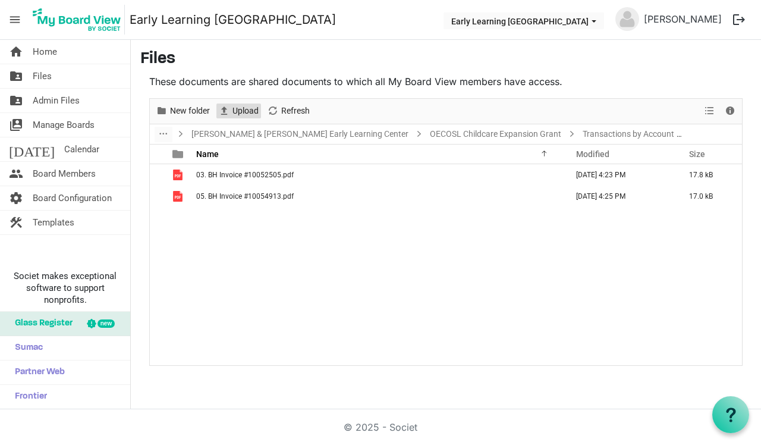
click at [251, 111] on span "Upload" at bounding box center [245, 110] width 29 height 15
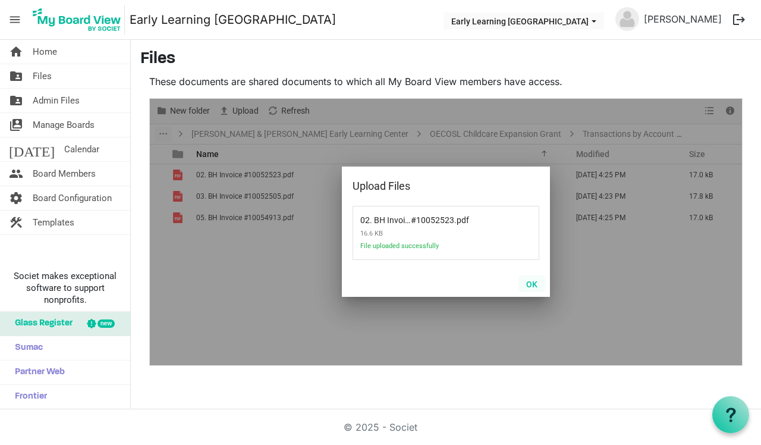
click at [527, 282] on button "OK" at bounding box center [531, 283] width 27 height 17
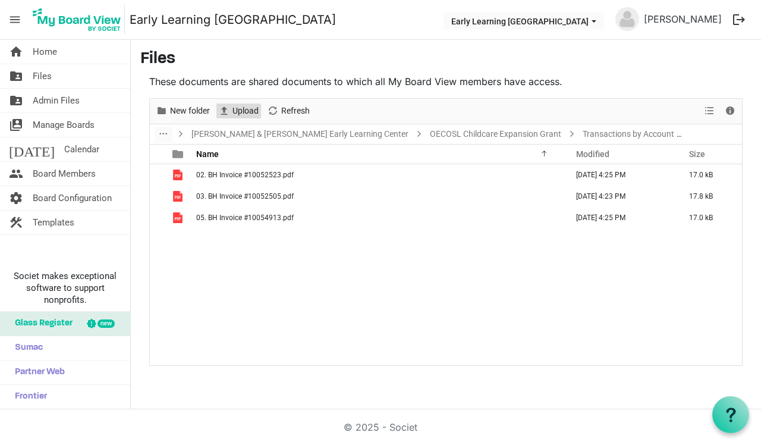
click at [253, 112] on span "Upload" at bounding box center [245, 110] width 29 height 15
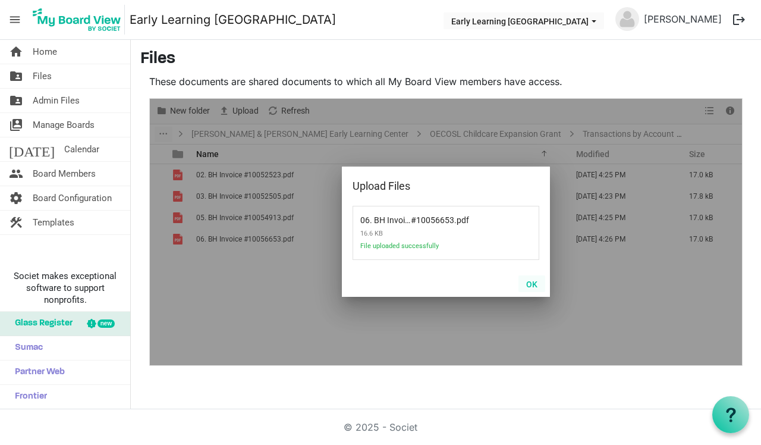
click at [536, 282] on button "OK" at bounding box center [531, 283] width 27 height 17
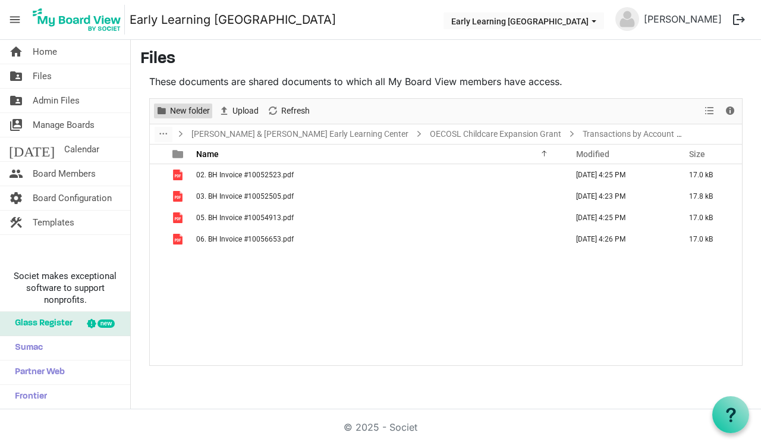
click at [199, 110] on span "New folder" at bounding box center [190, 110] width 42 height 15
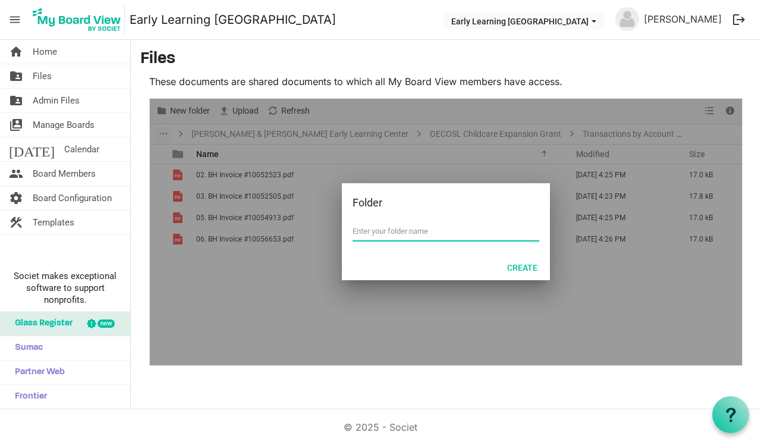
click at [339, 335] on div at bounding box center [446, 232] width 592 height 266
click at [522, 262] on button "Create" at bounding box center [522, 267] width 46 height 17
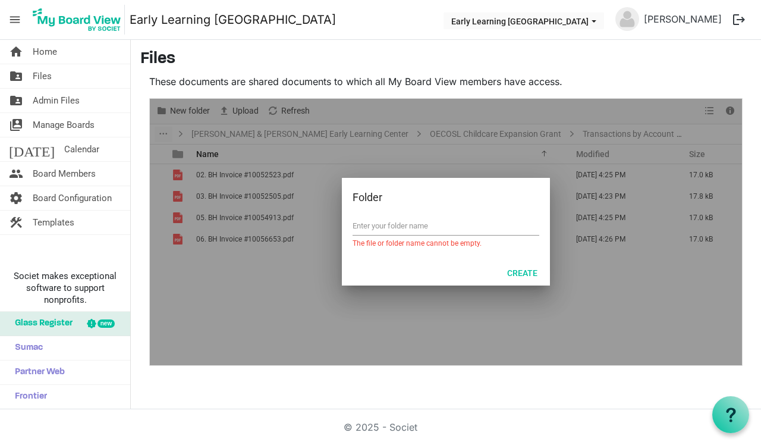
click at [417, 233] on input "text" at bounding box center [446, 226] width 187 height 18
click at [353, 171] on div at bounding box center [446, 232] width 592 height 266
click at [326, 169] on div at bounding box center [446, 232] width 592 height 266
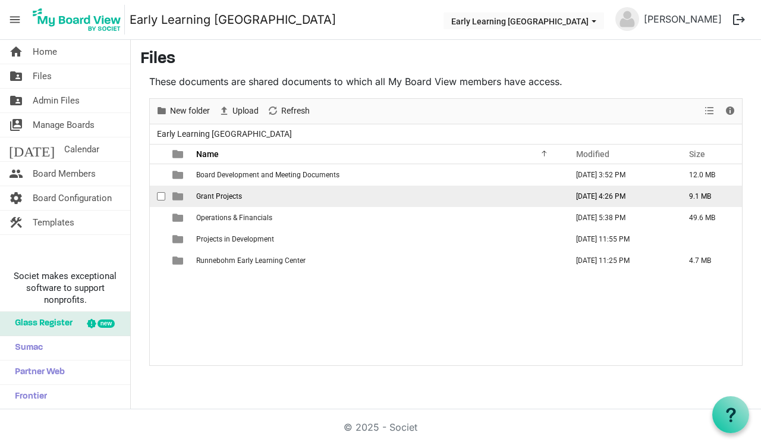
click at [237, 189] on td "Grant Projects" at bounding box center [378, 195] width 371 height 21
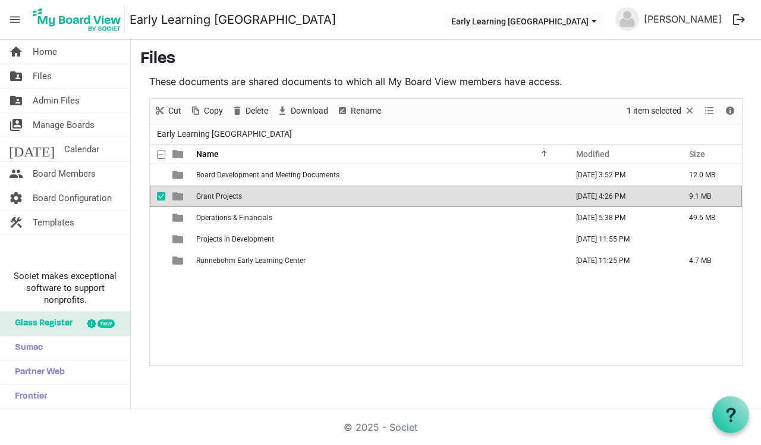
click at [237, 189] on td "Grant Projects" at bounding box center [378, 195] width 371 height 21
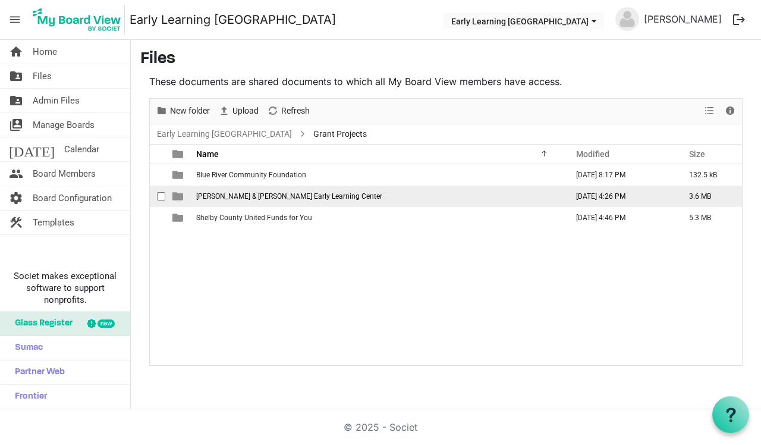
click at [237, 196] on span "[PERSON_NAME] & [PERSON_NAME] Early Learning Center" at bounding box center [289, 196] width 186 height 8
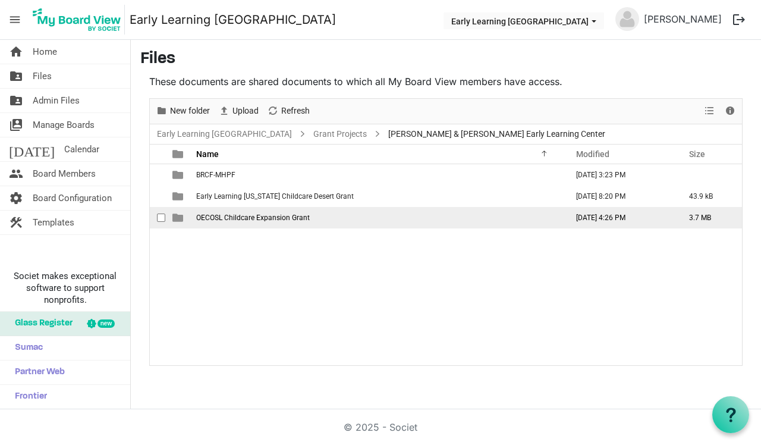
click at [240, 214] on span "OECOSL Childcare Expansion Grant" at bounding box center [253, 217] width 114 height 8
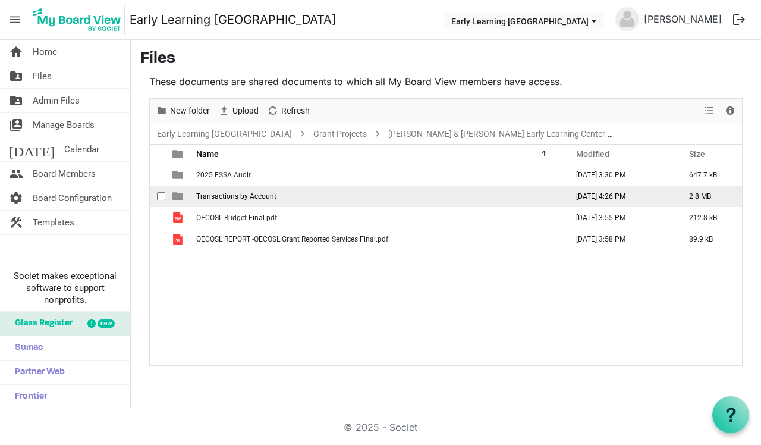
click at [241, 200] on td "Transactions by Account" at bounding box center [378, 195] width 371 height 21
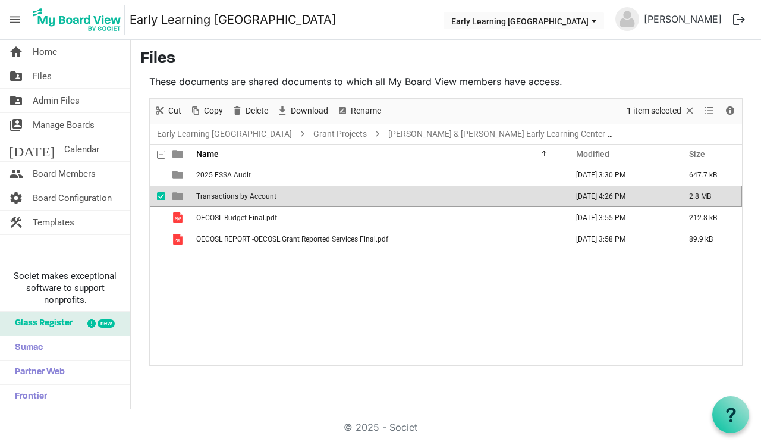
click at [241, 200] on td "Transactions by Account" at bounding box center [378, 195] width 371 height 21
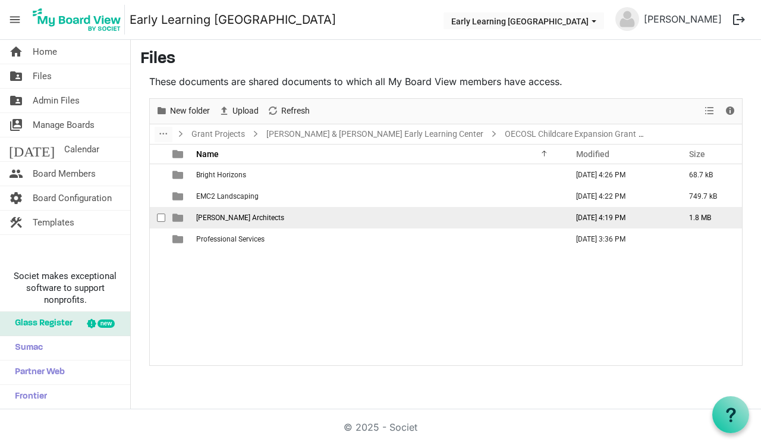
click at [243, 218] on span "[PERSON_NAME] Architects" at bounding box center [240, 217] width 88 height 8
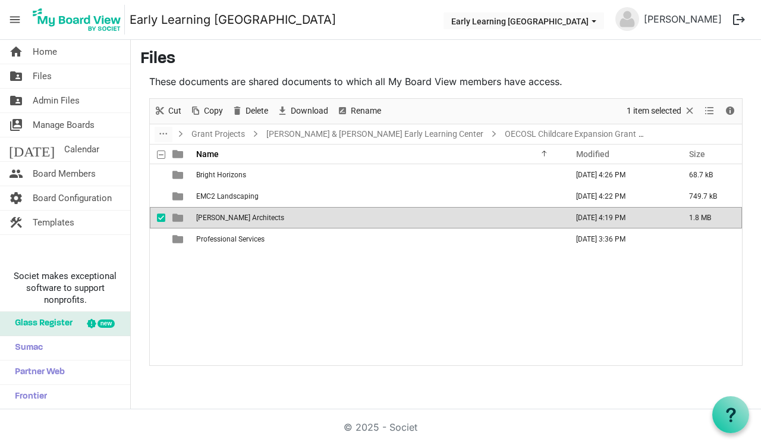
click at [243, 218] on span "[PERSON_NAME] Architects" at bounding box center [240, 217] width 88 height 8
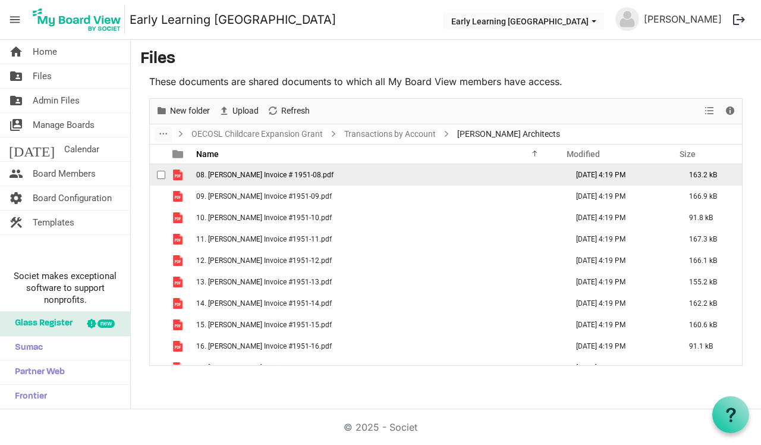
click at [241, 180] on td "08. [PERSON_NAME] Invoice # 1951-08.pdf" at bounding box center [378, 174] width 371 height 21
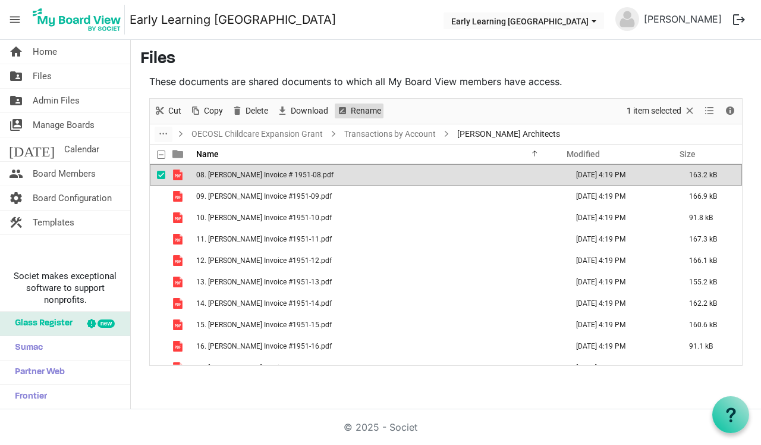
click at [369, 115] on span "Rename" at bounding box center [366, 110] width 33 height 15
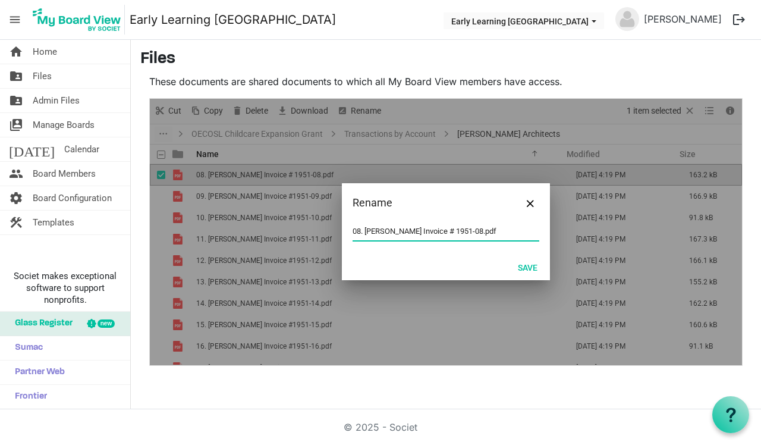
click at [367, 232] on input "08. [PERSON_NAME] Invoice # 1951-08.pdf" at bounding box center [446, 231] width 187 height 18
click at [526, 269] on button "Save" at bounding box center [527, 267] width 35 height 17
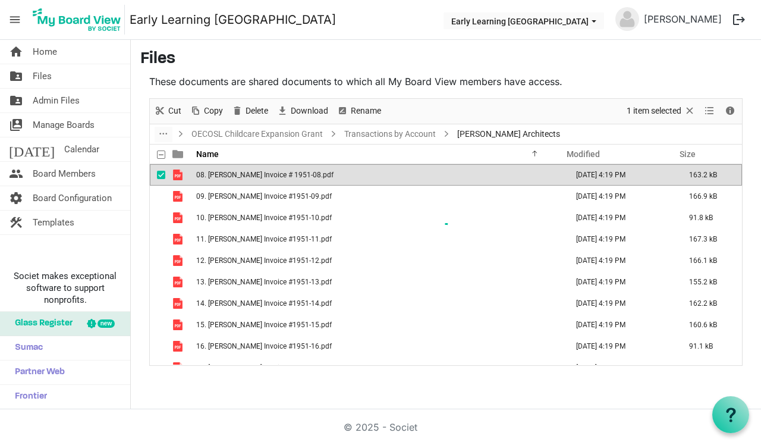
scroll to position [99, 0]
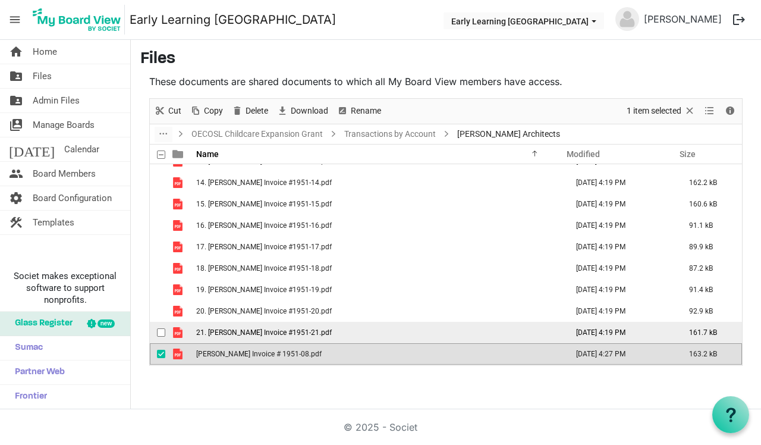
click at [309, 332] on td "21. [PERSON_NAME] Invoice #1951-21.pdf" at bounding box center [378, 332] width 371 height 21
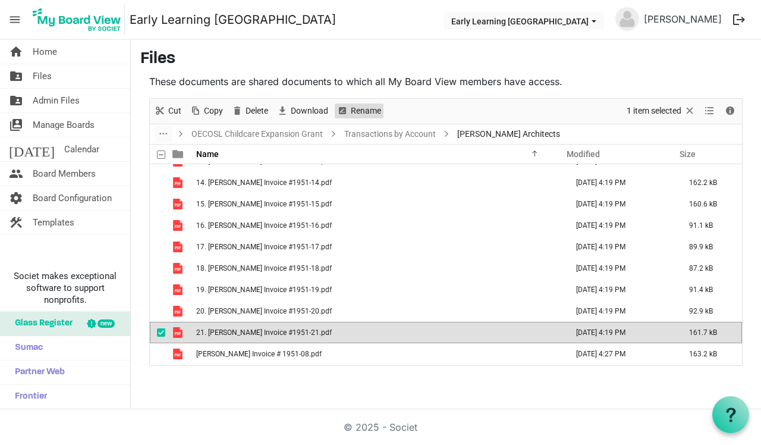
click at [368, 111] on span "Rename" at bounding box center [366, 110] width 33 height 15
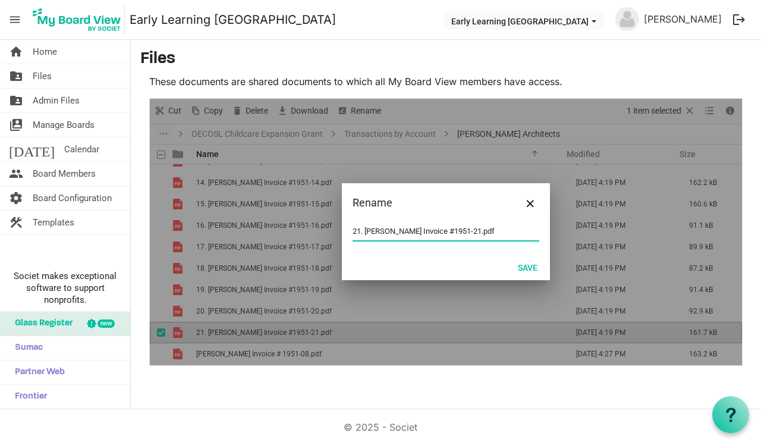
click at [366, 234] on input "21. [PERSON_NAME] Invoice #1951-21.pdf" at bounding box center [446, 231] width 187 height 18
click at [535, 266] on button "Save" at bounding box center [527, 267] width 35 height 17
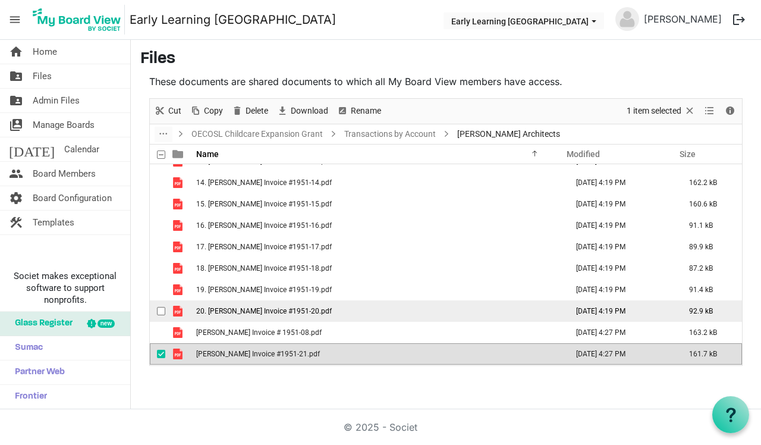
click at [314, 313] on td "20. [PERSON_NAME] Invoice #1951-20.pdf" at bounding box center [378, 310] width 371 height 21
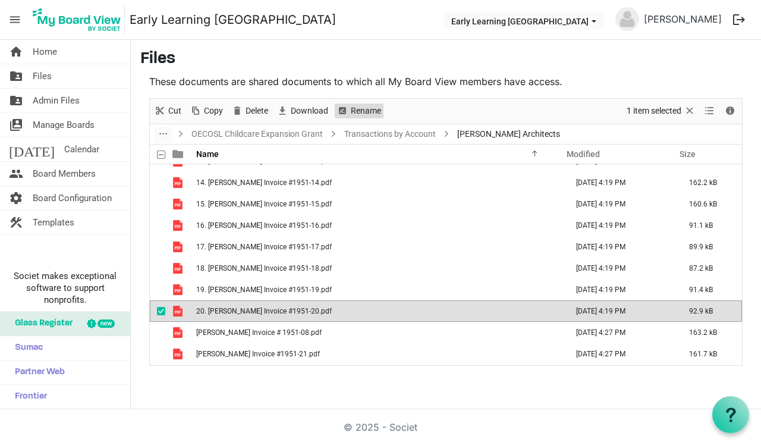
click at [358, 117] on span "Rename" at bounding box center [366, 110] width 33 height 15
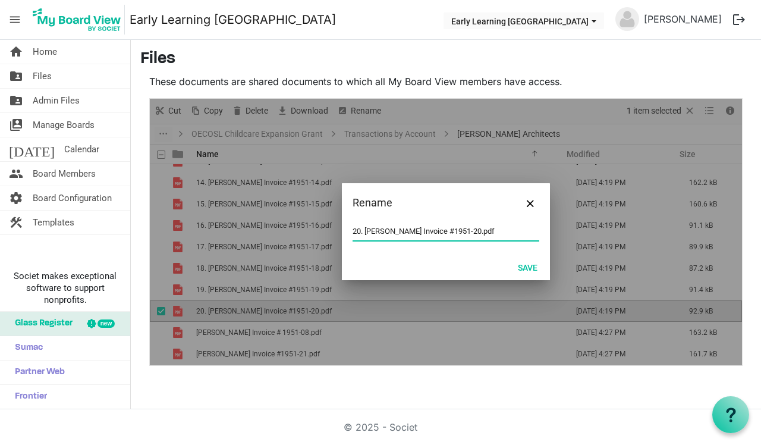
click at [366, 231] on input "20. [PERSON_NAME] Invoice #1951-20.pdf" at bounding box center [446, 231] width 187 height 18
click at [527, 273] on button "Save" at bounding box center [527, 267] width 35 height 17
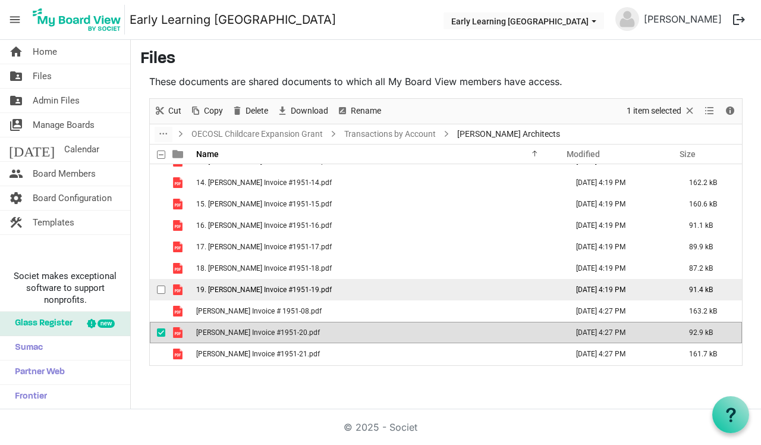
click at [293, 290] on span "19. [PERSON_NAME] Invoice #1951-19.pdf" at bounding box center [264, 289] width 136 height 8
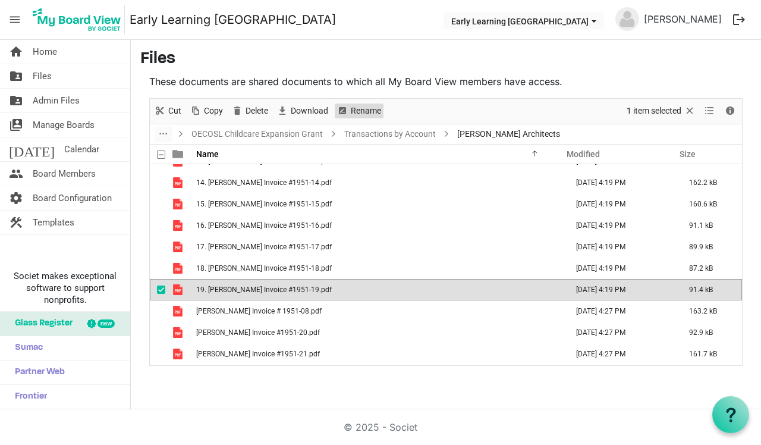
click at [367, 112] on span "Rename" at bounding box center [366, 110] width 33 height 15
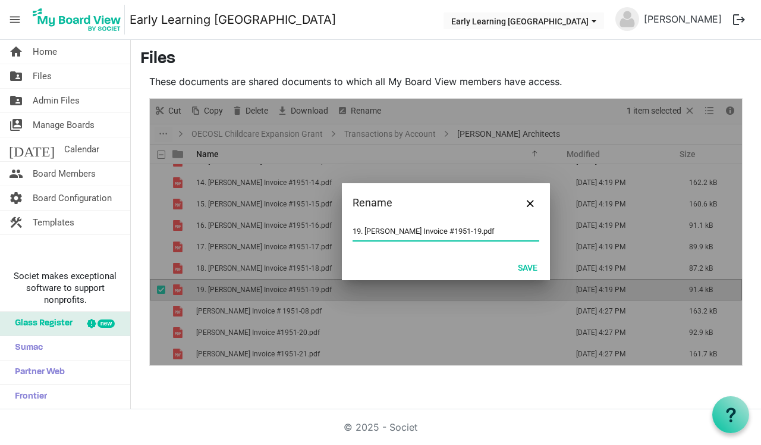
click at [366, 229] on input "19. [PERSON_NAME] Invoice #1951-19.pdf" at bounding box center [446, 231] width 187 height 18
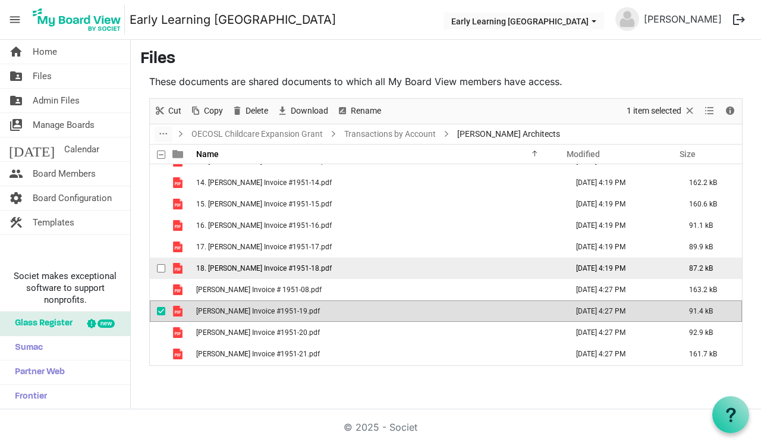
click at [247, 268] on span "18. [PERSON_NAME] Invoice #1951-18.pdf" at bounding box center [264, 268] width 136 height 8
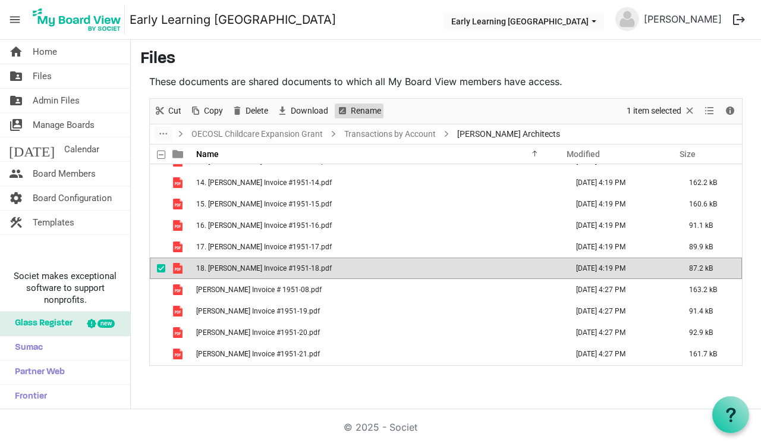
click at [373, 108] on span "Rename" at bounding box center [366, 110] width 33 height 15
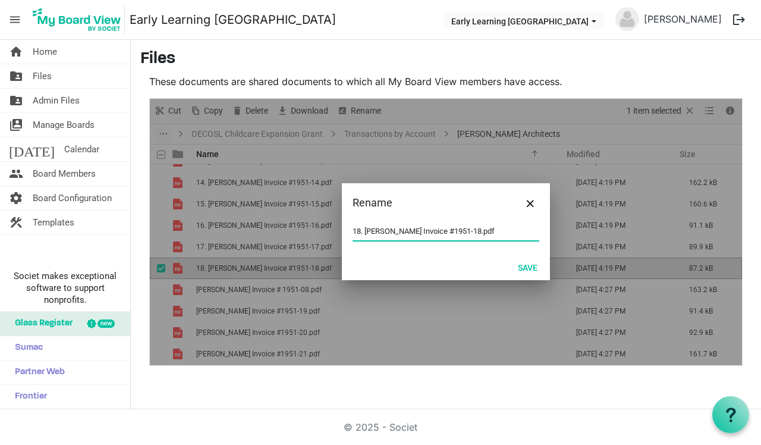
click at [366, 228] on input "18. [PERSON_NAME] Invoice #1951-18.pdf" at bounding box center [446, 231] width 187 height 18
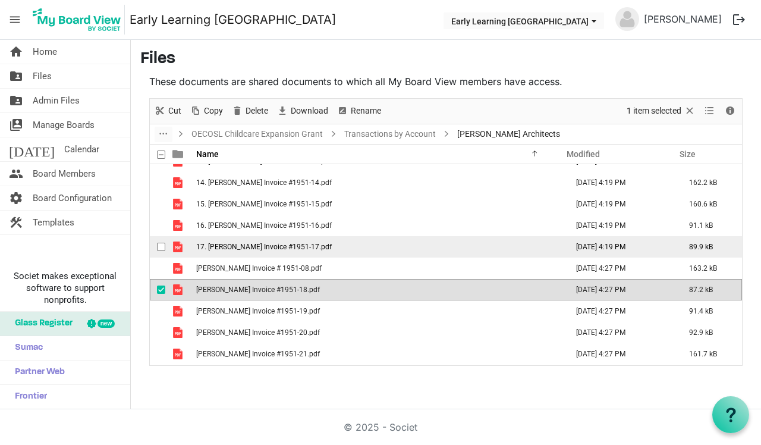
click at [241, 250] on span "17. [PERSON_NAME] Invoice #1951-17.pdf" at bounding box center [264, 247] width 136 height 8
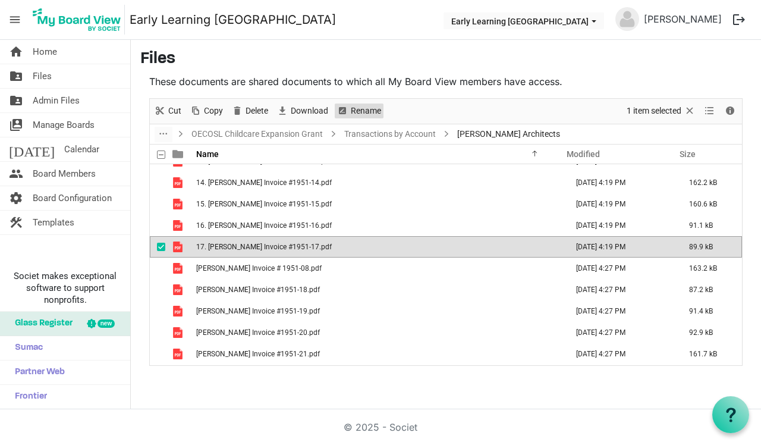
click at [378, 106] on span "Rename" at bounding box center [366, 110] width 33 height 15
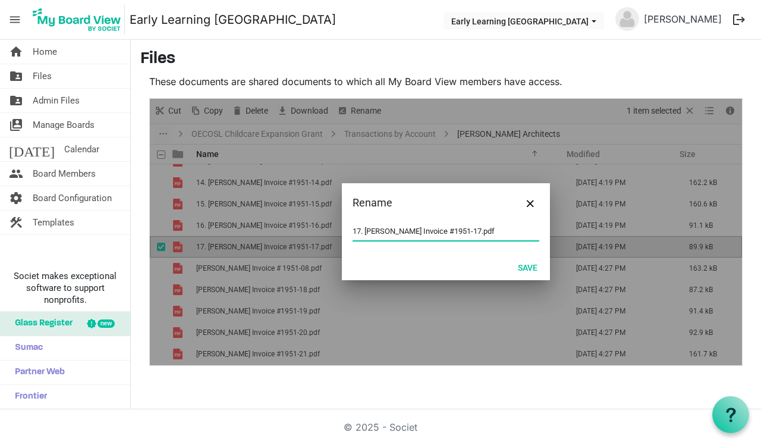
click at [366, 228] on input "17. [PERSON_NAME] Invoice #1951-17.pdf" at bounding box center [446, 231] width 187 height 18
click at [533, 270] on button "Save" at bounding box center [527, 267] width 35 height 17
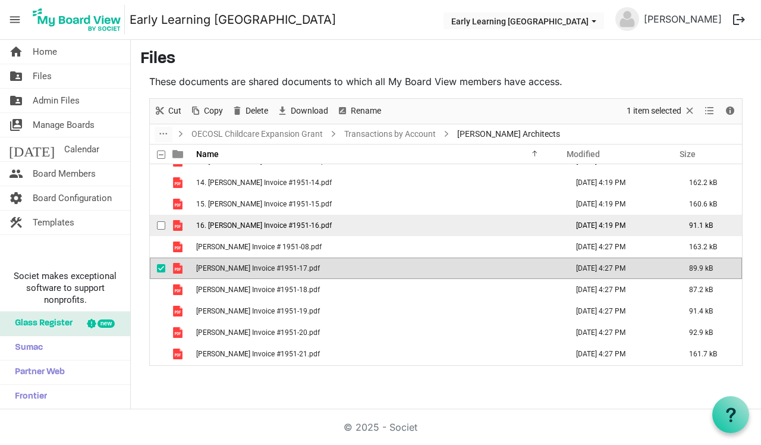
click at [255, 231] on td "16. [PERSON_NAME] Invoice #1951-16.pdf" at bounding box center [378, 225] width 371 height 21
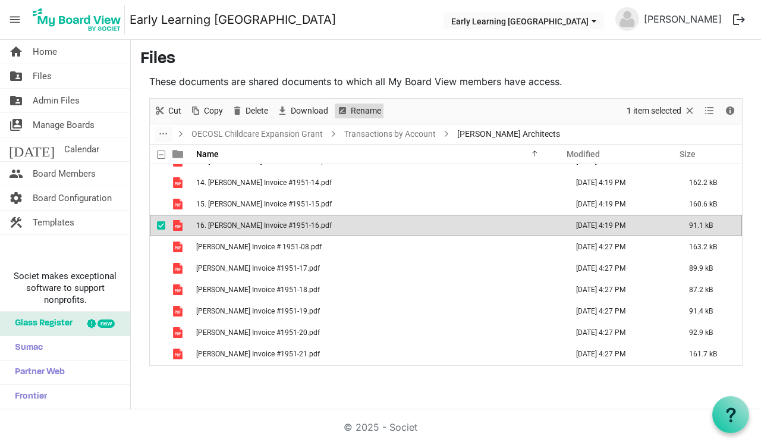
click at [359, 115] on span "Rename" at bounding box center [366, 110] width 33 height 15
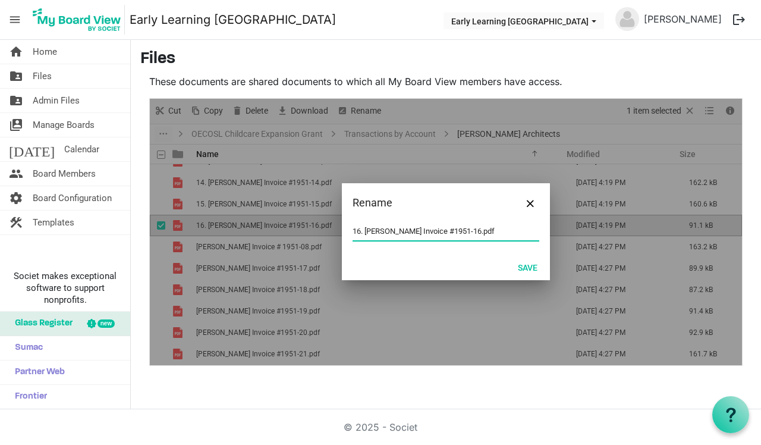
click at [367, 229] on input "16. [PERSON_NAME] Invoice #1951-16.pdf" at bounding box center [446, 231] width 187 height 18
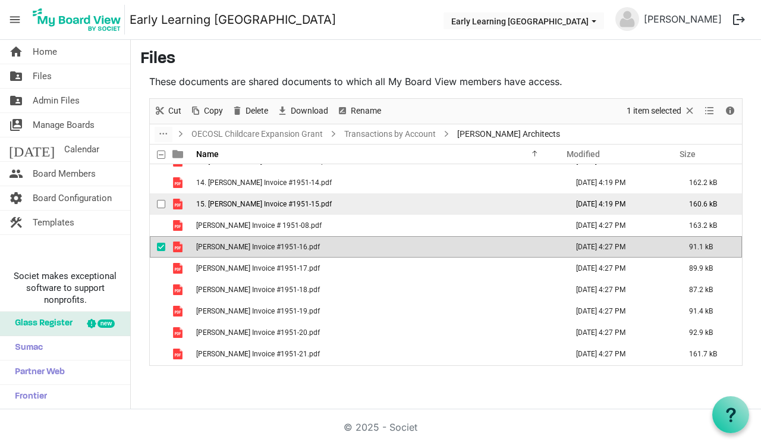
click at [241, 207] on span "15. [PERSON_NAME] Invoice #1951-15.pdf" at bounding box center [264, 204] width 136 height 8
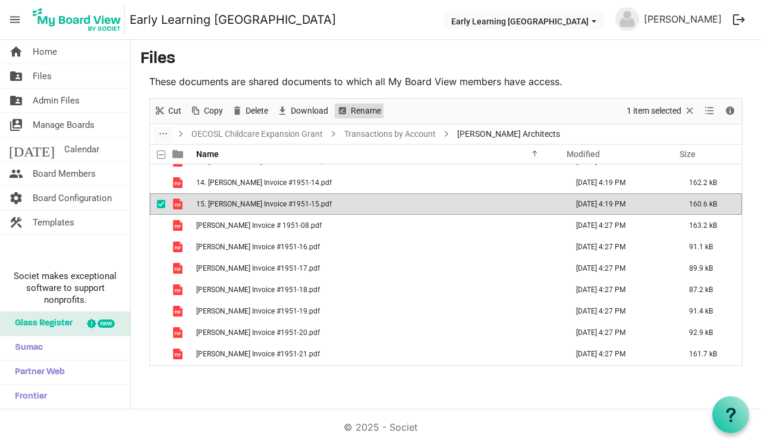
click at [364, 111] on span "Rename" at bounding box center [366, 110] width 33 height 15
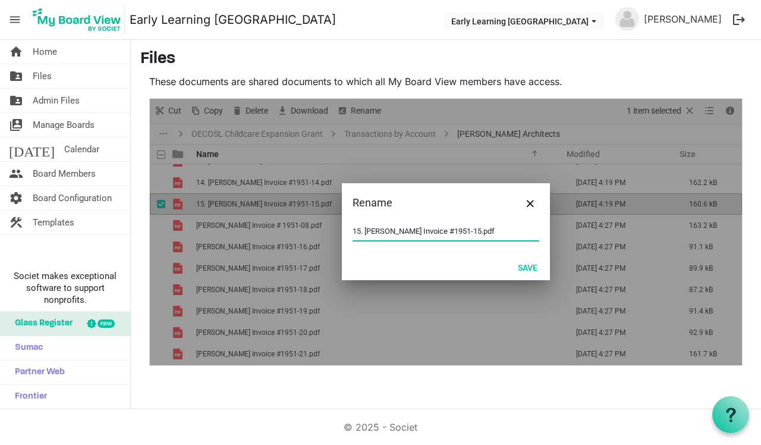
click at [366, 229] on input "15. [PERSON_NAME] Invoice #1951-15.pdf" at bounding box center [446, 231] width 187 height 18
click at [525, 270] on button "Save" at bounding box center [527, 267] width 35 height 17
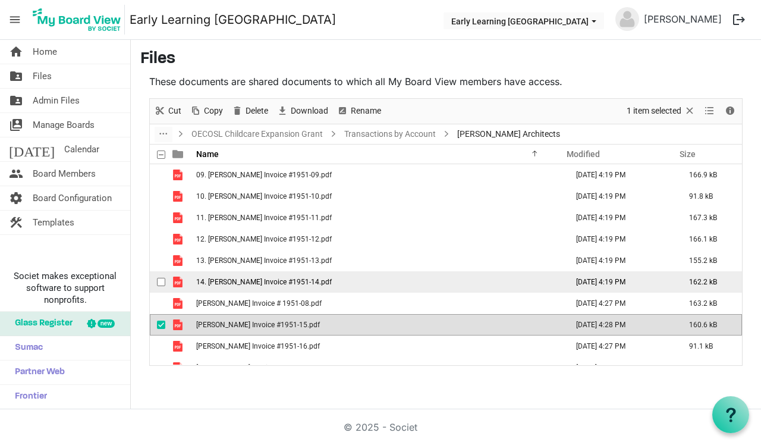
scroll to position [0, 0]
click at [250, 283] on span "14. [PERSON_NAME] Invoice #1951-14.pdf" at bounding box center [264, 282] width 136 height 8
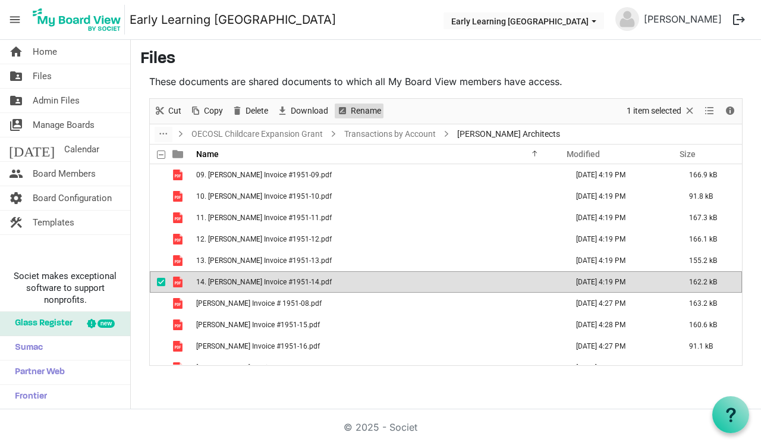
click at [373, 109] on span "Rename" at bounding box center [366, 110] width 33 height 15
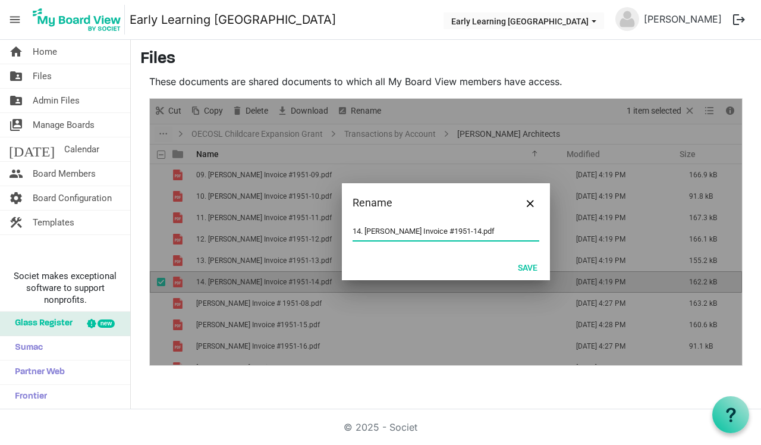
click at [366, 228] on input "14. [PERSON_NAME] Invoice #1951-14.pdf" at bounding box center [446, 231] width 187 height 18
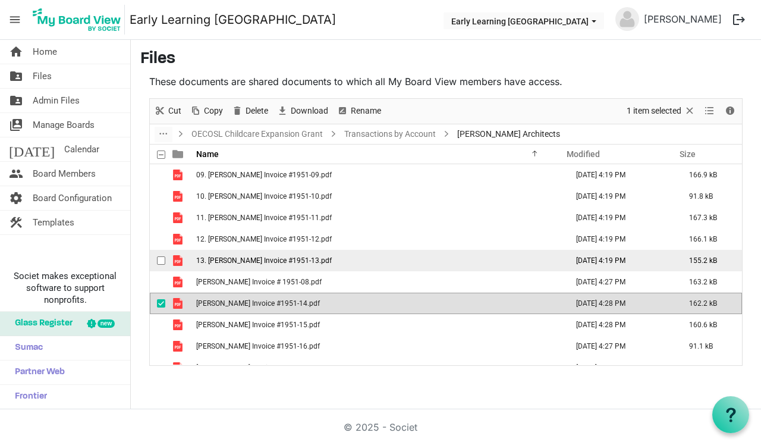
click at [241, 263] on span "13. [PERSON_NAME] Invoice #1951-13.pdf" at bounding box center [264, 260] width 136 height 8
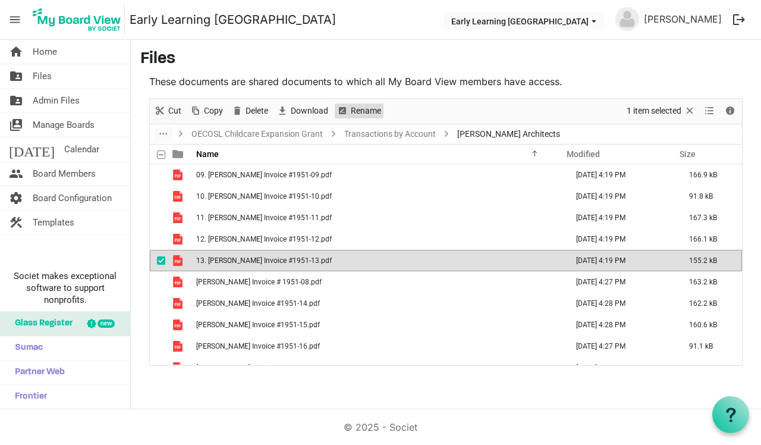
click at [366, 108] on span "Rename" at bounding box center [366, 110] width 33 height 15
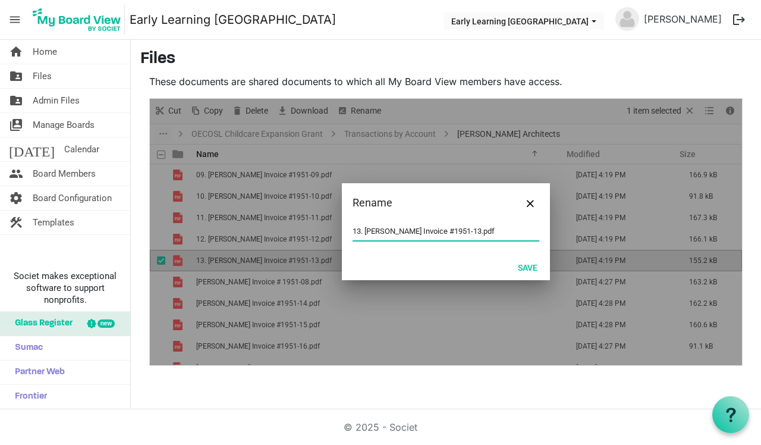
click at [366, 229] on input "13. [PERSON_NAME] Invoice #1951-13.pdf" at bounding box center [446, 231] width 187 height 18
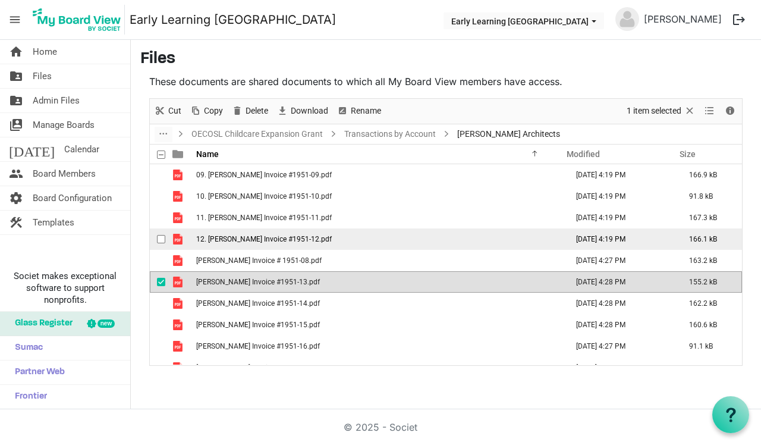
click at [278, 241] on span "12. [PERSON_NAME] Invoice #1951-12.pdf" at bounding box center [264, 239] width 136 height 8
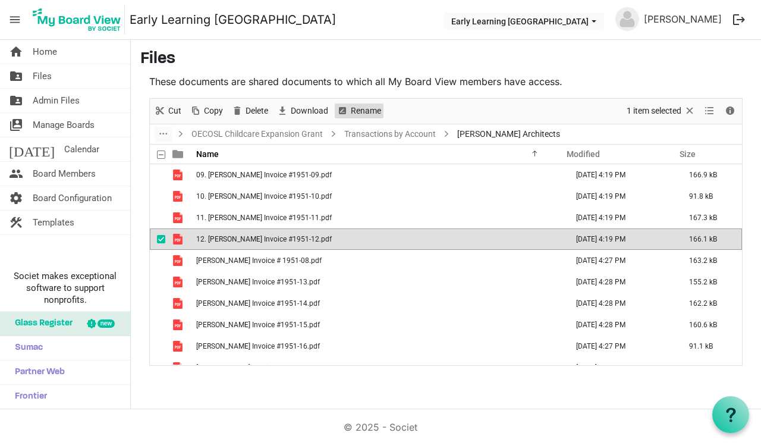
click at [369, 111] on span "Rename" at bounding box center [366, 110] width 33 height 15
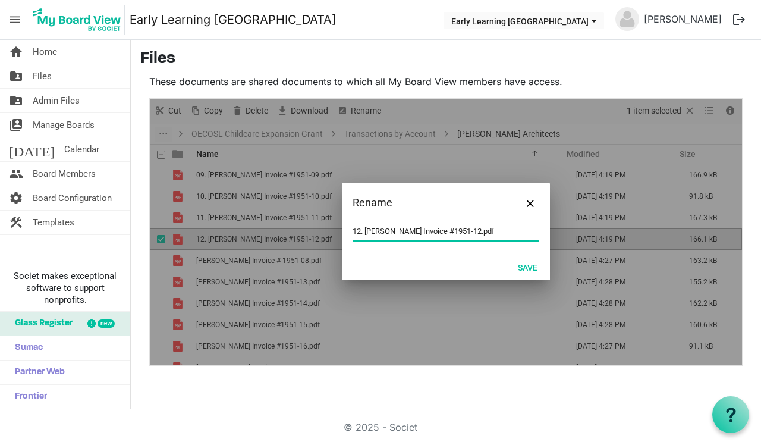
click at [366, 228] on input "12. [PERSON_NAME] Invoice #1951-12.pdf" at bounding box center [446, 231] width 187 height 18
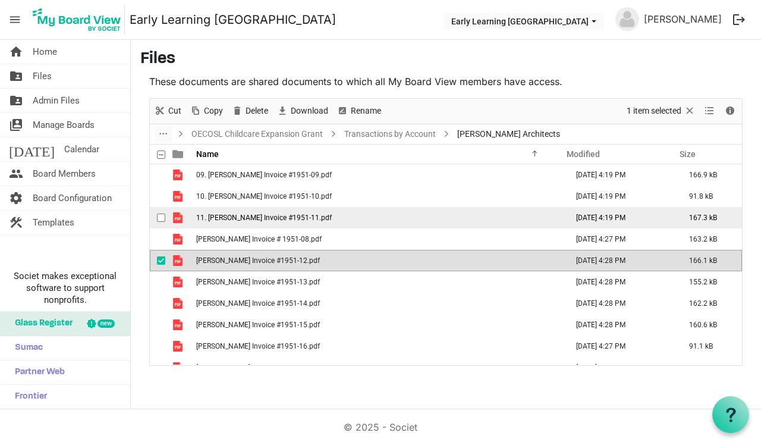
click at [278, 219] on span "11. [PERSON_NAME] Invoice #1951-11.pdf" at bounding box center [264, 217] width 136 height 8
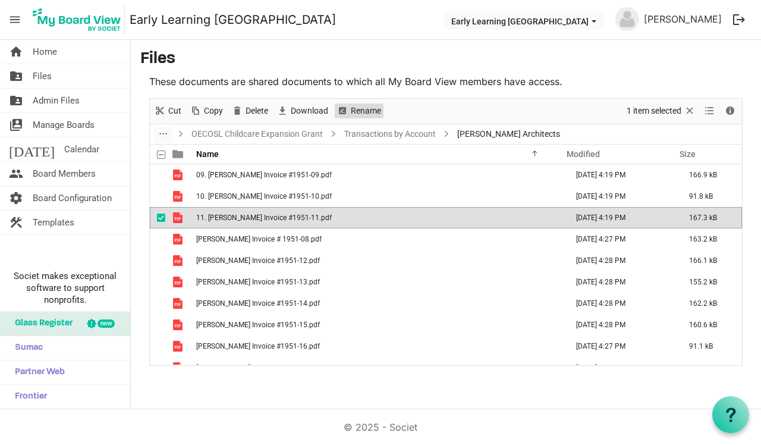
click at [370, 111] on span "Rename" at bounding box center [366, 110] width 33 height 15
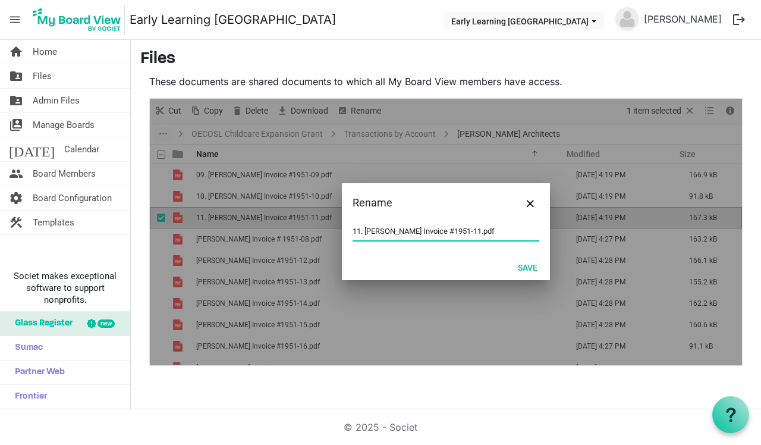
click at [363, 230] on input "11. [PERSON_NAME] Invoice #1951-11.pdf" at bounding box center [446, 231] width 187 height 18
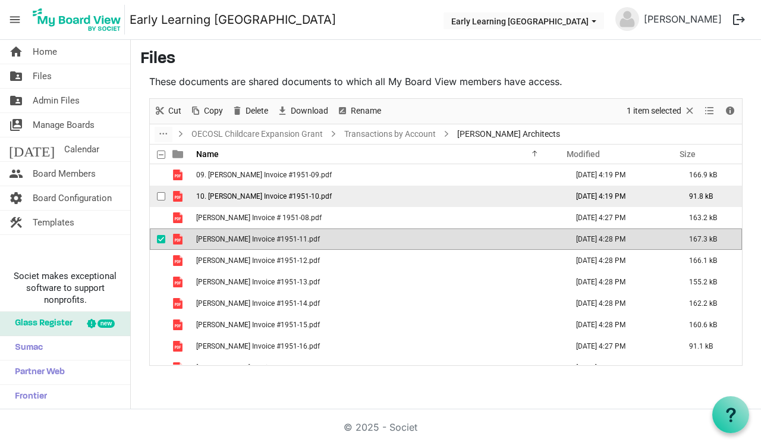
click at [250, 197] on span "10. [PERSON_NAME] Invoice #1951-10.pdf" at bounding box center [264, 196] width 136 height 8
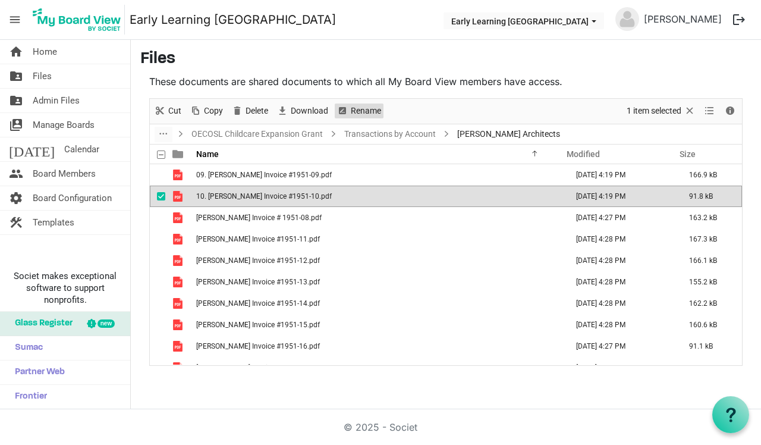
click at [382, 111] on button "Rename" at bounding box center [359, 110] width 49 height 15
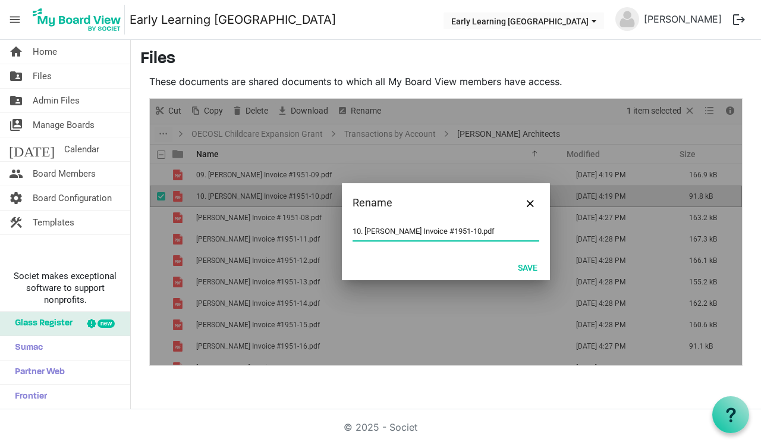
click at [365, 228] on input "10. [PERSON_NAME] Invoice #1951-10.pdf" at bounding box center [446, 231] width 187 height 18
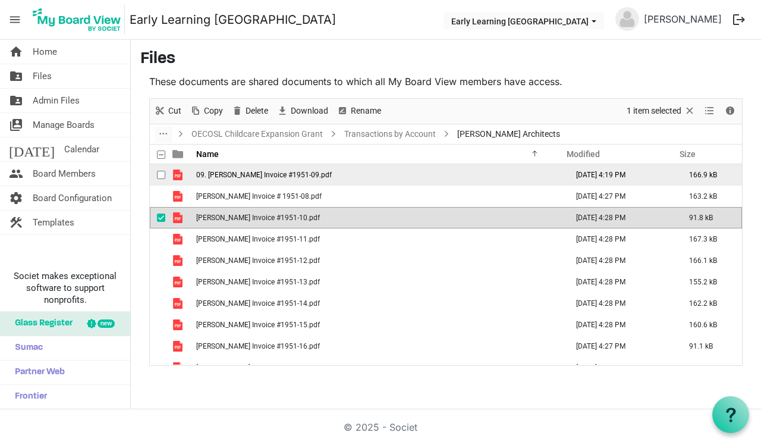
click at [275, 172] on span "09. [PERSON_NAME] Invoice #1951-09.pdf" at bounding box center [264, 175] width 136 height 8
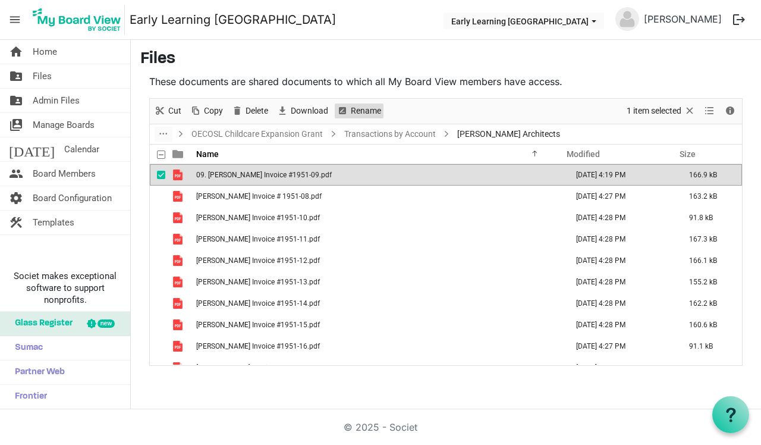
click at [364, 112] on span "Rename" at bounding box center [366, 110] width 33 height 15
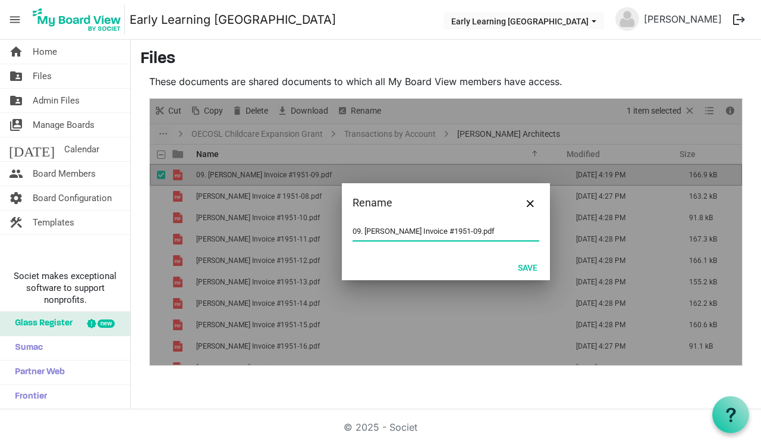
click at [367, 231] on input "09. [PERSON_NAME] Invoice #1951-09.pdf" at bounding box center [446, 231] width 187 height 18
type input "[PERSON_NAME] Invoice #1951-09.pdf"
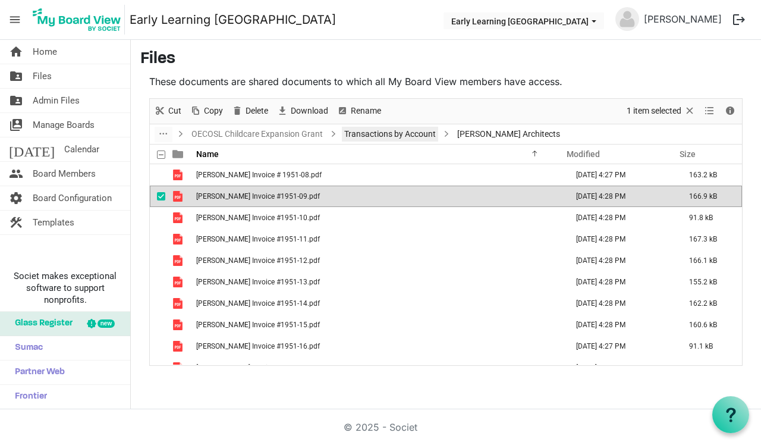
click at [369, 135] on link "Transactions by Account" at bounding box center [390, 134] width 96 height 15
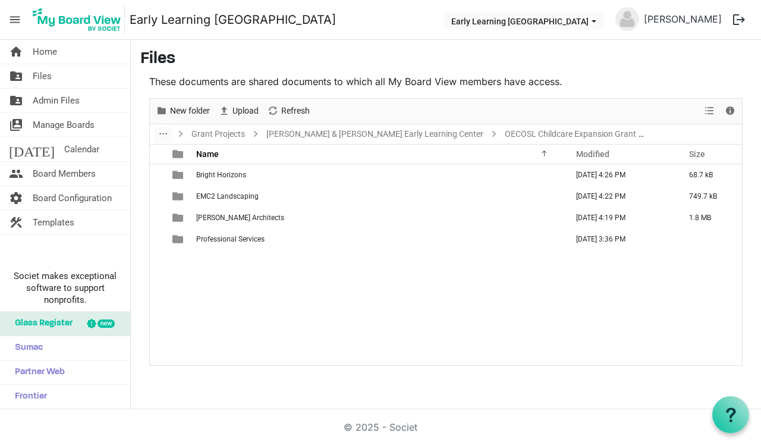
click at [295, 278] on div "Bright Horizons [DATE] 4:26 PM 68.7 kB EMC2 Landscaping [DATE] 4:22 PM 749.7 kB…" at bounding box center [446, 264] width 592 height 200
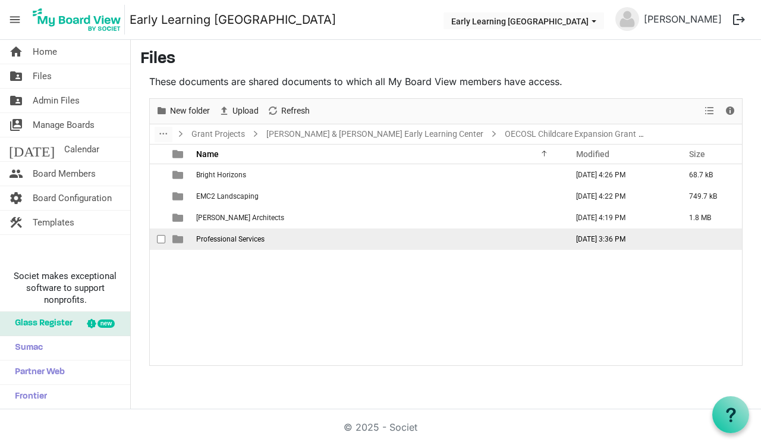
click at [160, 240] on span "checkbox" at bounding box center [161, 239] width 8 height 8
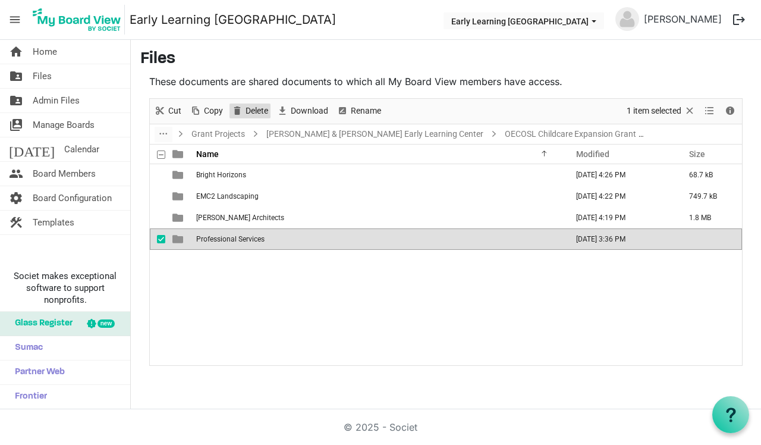
click at [260, 106] on span "Delete" at bounding box center [256, 110] width 25 height 15
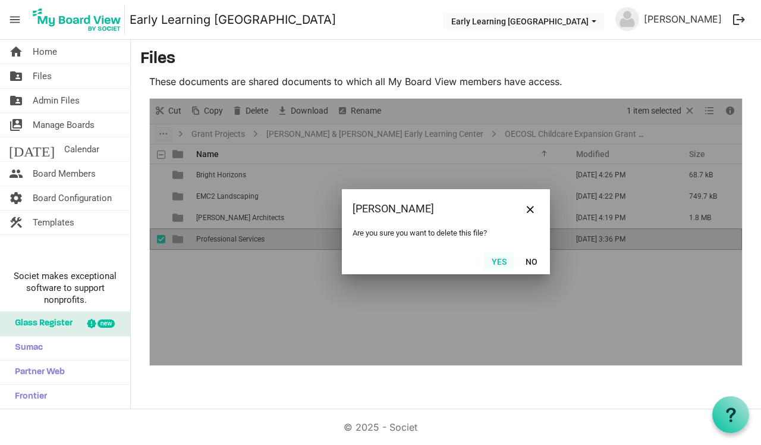
click at [504, 261] on button "Yes" at bounding box center [499, 261] width 30 height 17
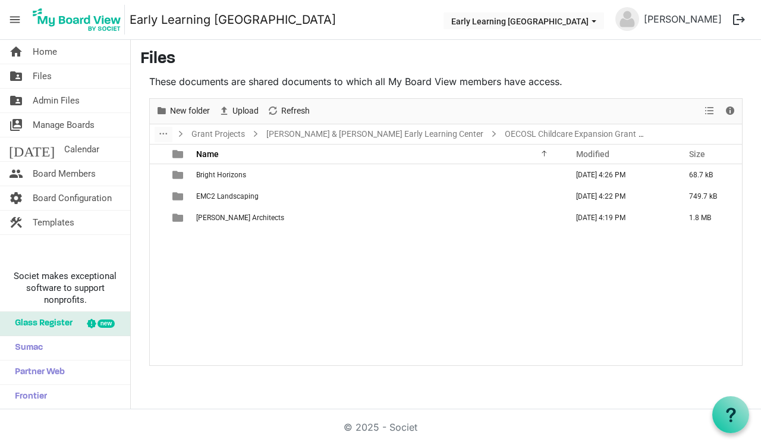
click at [280, 294] on div "Bright Horizons [DATE] 4:26 PM 68.7 kB EMC2 Landscaping [DATE] 4:22 PM 749.7 kB…" at bounding box center [446, 264] width 592 height 200
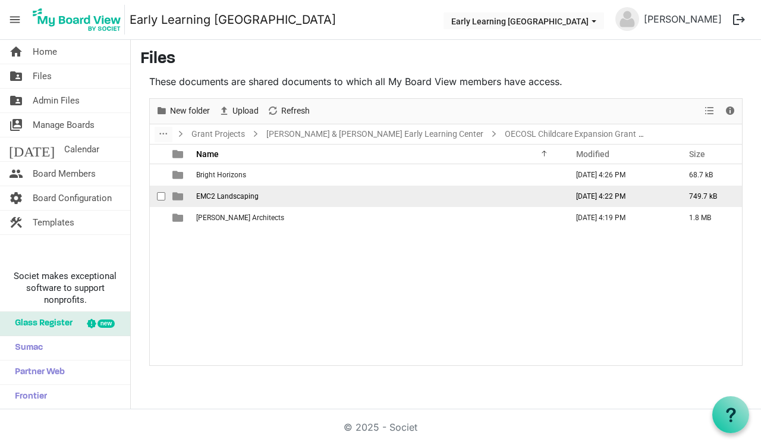
click at [251, 197] on span "EMC2 Landscaping" at bounding box center [227, 196] width 62 height 8
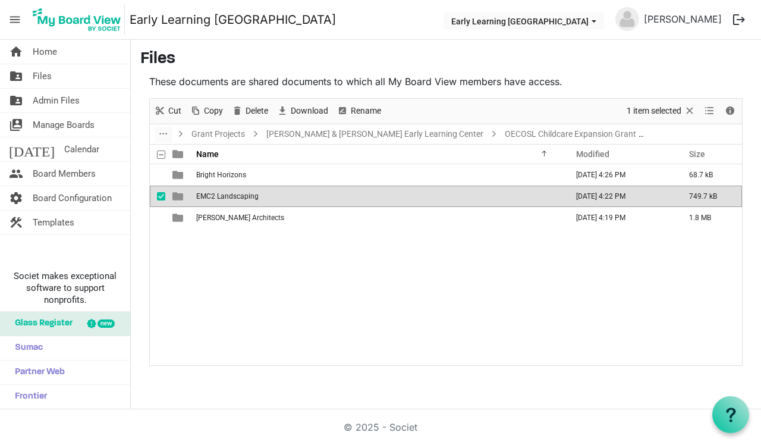
click at [251, 197] on span "EMC2 Landscaping" at bounding box center [227, 196] width 62 height 8
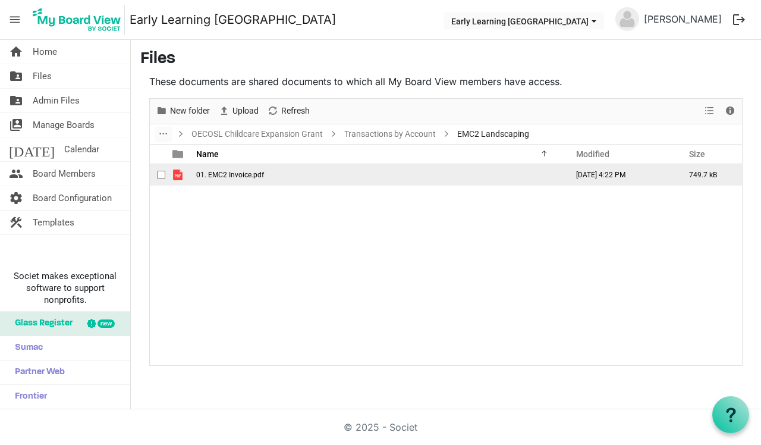
click at [268, 181] on td "01. EMC2 Invoice.pdf" at bounding box center [378, 174] width 371 height 21
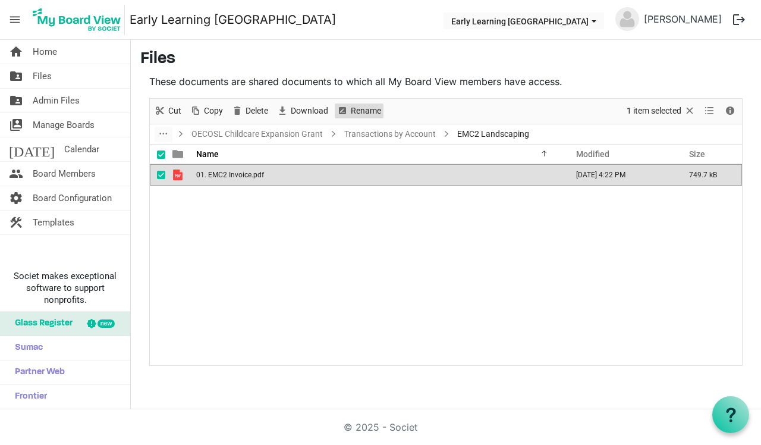
click at [364, 112] on span "Rename" at bounding box center [366, 110] width 33 height 15
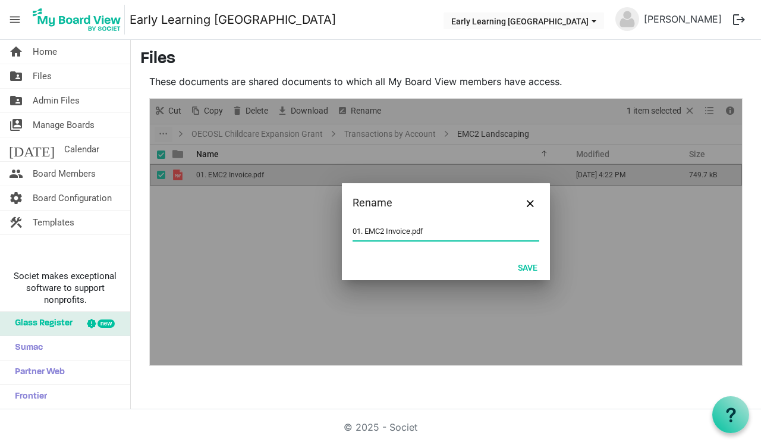
click at [367, 229] on input "01. EMC2 Invoice.pdf" at bounding box center [446, 231] width 187 height 18
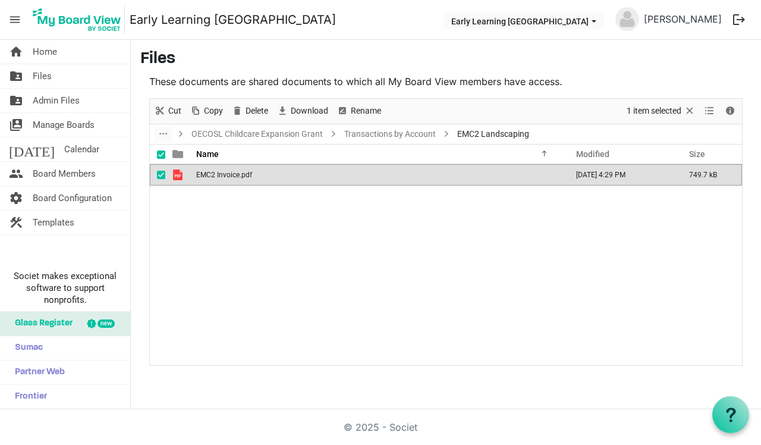
click at [335, 234] on div "EMC2 Invoice.pdf [DATE] 4:29 PM 749.7 kB" at bounding box center [446, 264] width 592 height 200
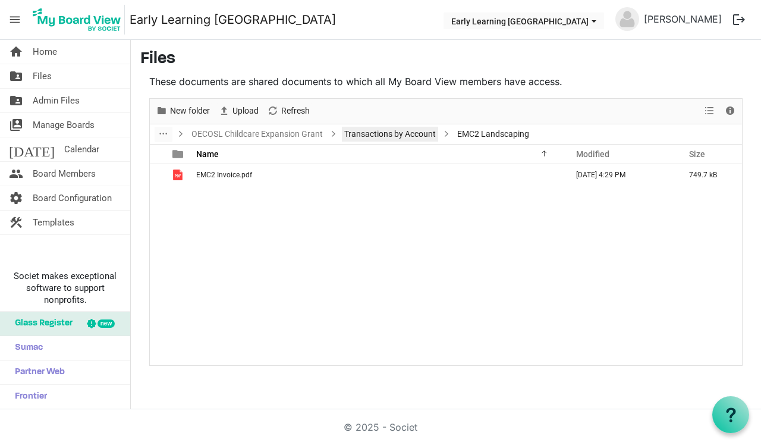
click at [379, 137] on link "Transactions by Account" at bounding box center [390, 134] width 96 height 15
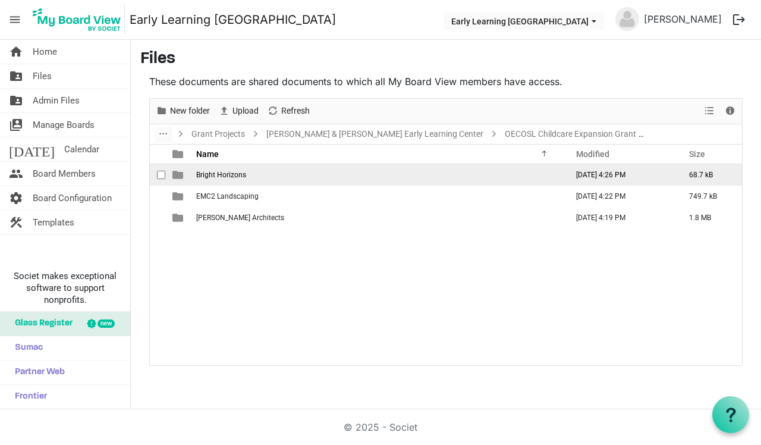
click at [241, 177] on span "Bright Horizons" at bounding box center [221, 175] width 50 height 8
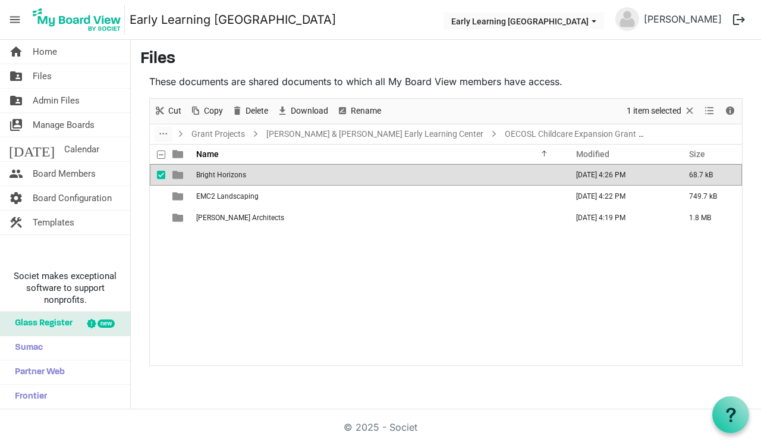
click at [241, 177] on span "Bright Horizons" at bounding box center [221, 175] width 50 height 8
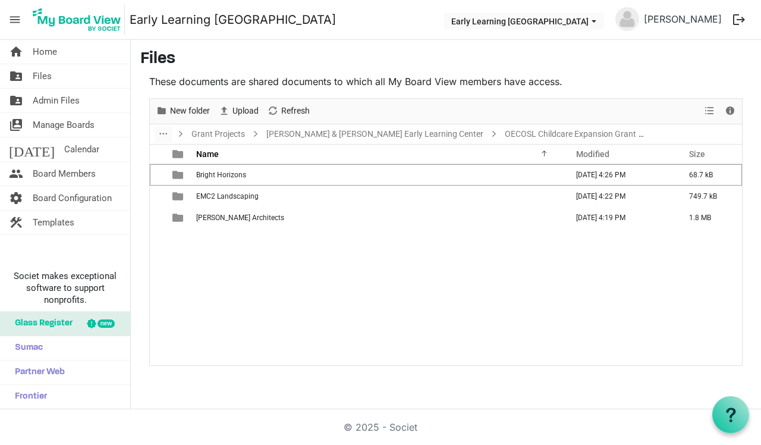
click at [243, 288] on div "Bright Horizons [DATE] 4:26 PM 68.7 kB EMC2 Landscaping [DATE] 4:22 PM 749.7 kB…" at bounding box center [446, 264] width 592 height 200
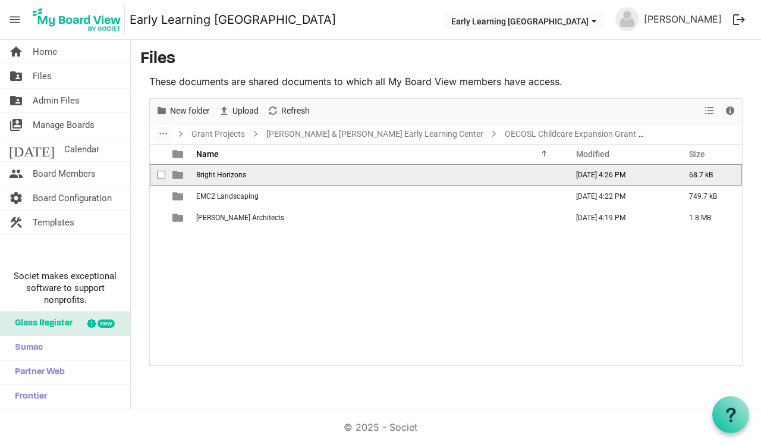
click at [239, 178] on span "Bright Horizons" at bounding box center [221, 175] width 50 height 8
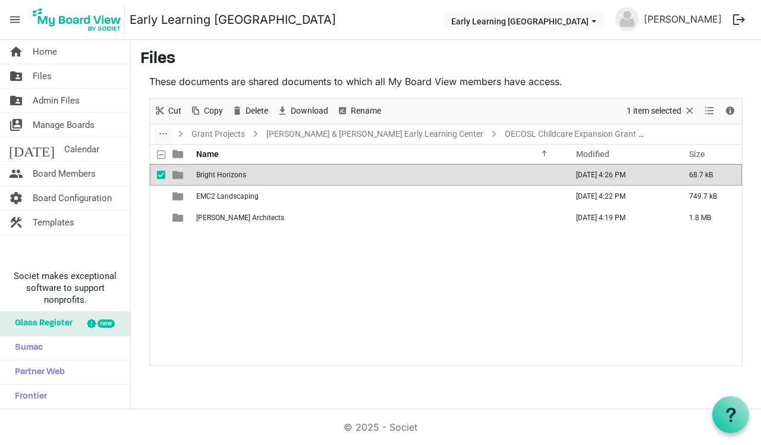
click at [239, 178] on span "Bright Horizons" at bounding box center [221, 175] width 50 height 8
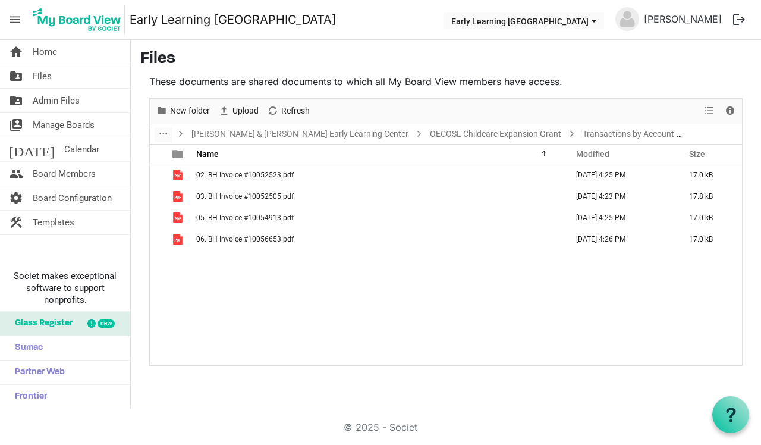
click at [239, 178] on span "02. BH Invoice #10052523.pdf" at bounding box center [244, 175] width 97 height 8
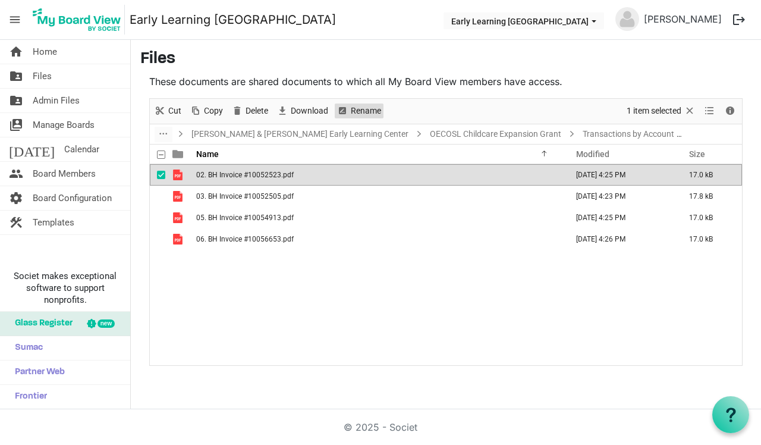
click at [361, 112] on span "Rename" at bounding box center [366, 110] width 33 height 15
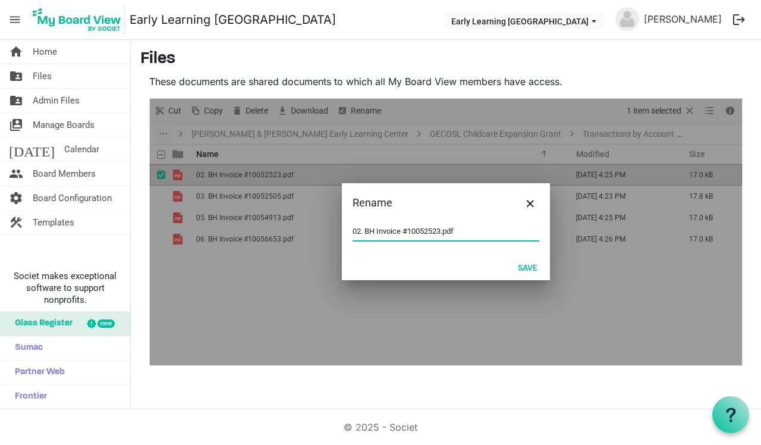
click at [366, 230] on input "02. BH Invoice #10052523.pdf" at bounding box center [446, 231] width 187 height 18
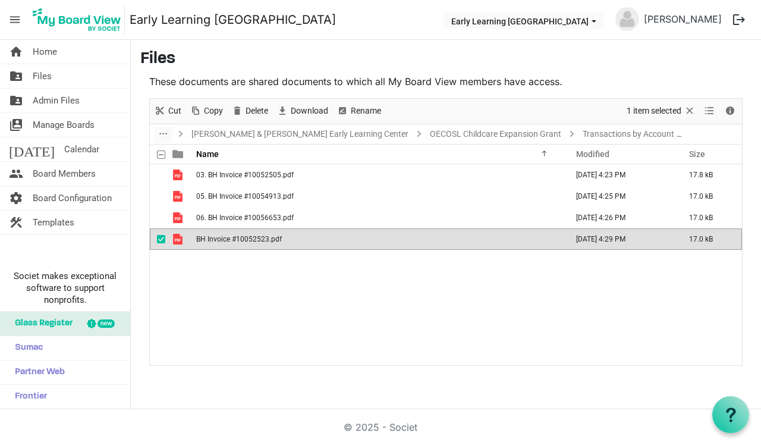
click at [214, 282] on div "03. BH Invoice #10052505.pdf [DATE] 4:23 PM 17.8 kB 05. BH Invoice #10054913.pd…" at bounding box center [446, 264] width 592 height 200
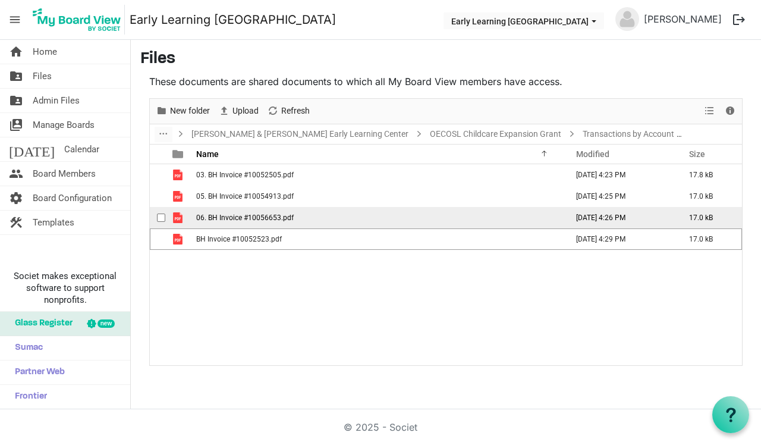
click at [233, 213] on span "06. BH Invoice #10056653.pdf" at bounding box center [244, 217] width 97 height 8
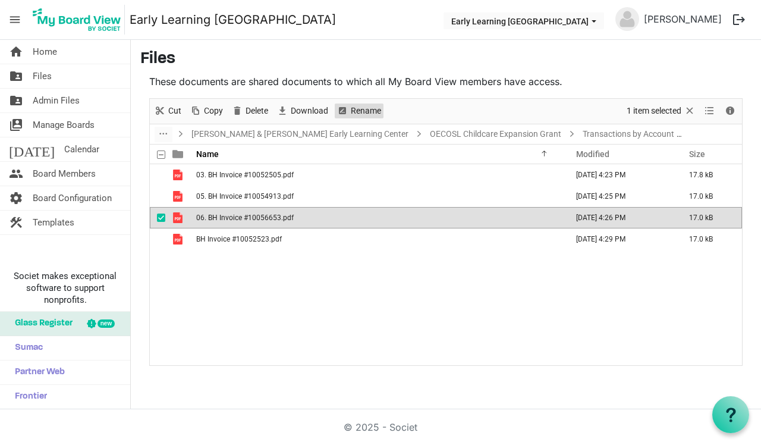
click at [362, 112] on span "Rename" at bounding box center [366, 110] width 33 height 15
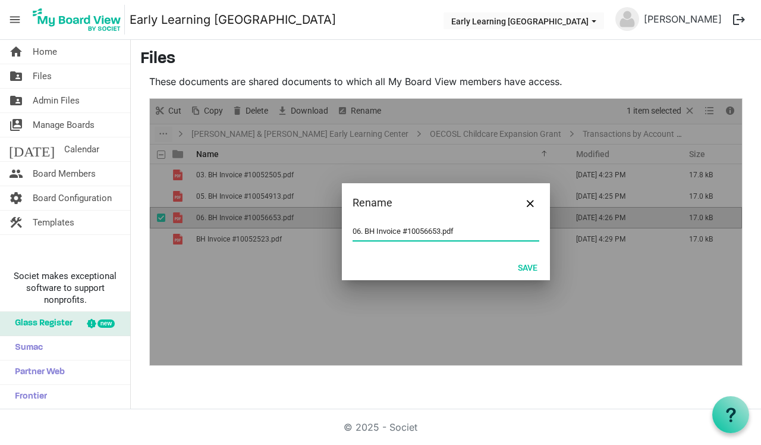
click at [366, 232] on input "06. BH Invoice #10056653.pdf" at bounding box center [446, 231] width 187 height 18
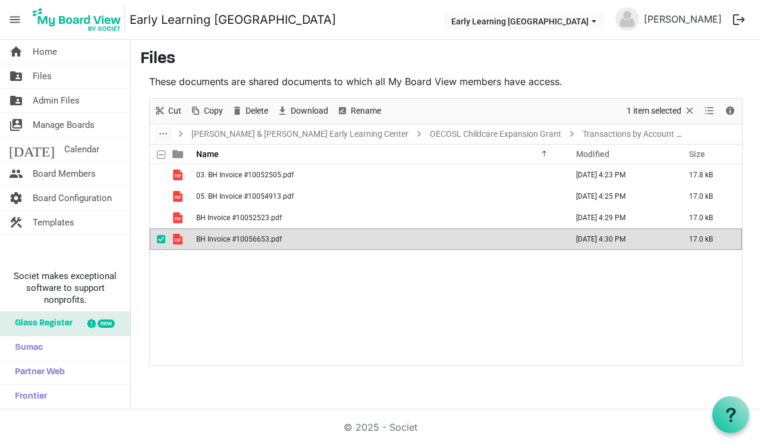
click at [327, 290] on div "03. BH Invoice #10052505.pdf [DATE] 4:23 PM 17.8 kB 05. BH Invoice #10054913.pd…" at bounding box center [446, 264] width 592 height 200
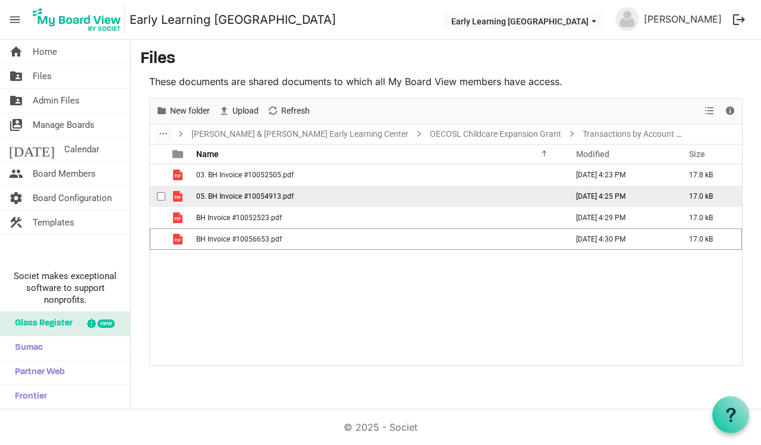
click at [286, 199] on span "05. BH Invoice #10054913.pdf" at bounding box center [244, 196] width 97 height 8
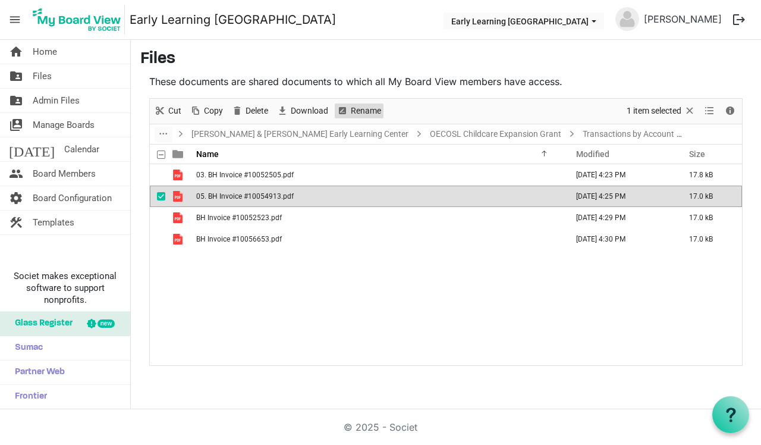
click at [358, 116] on span "Rename" at bounding box center [366, 110] width 33 height 15
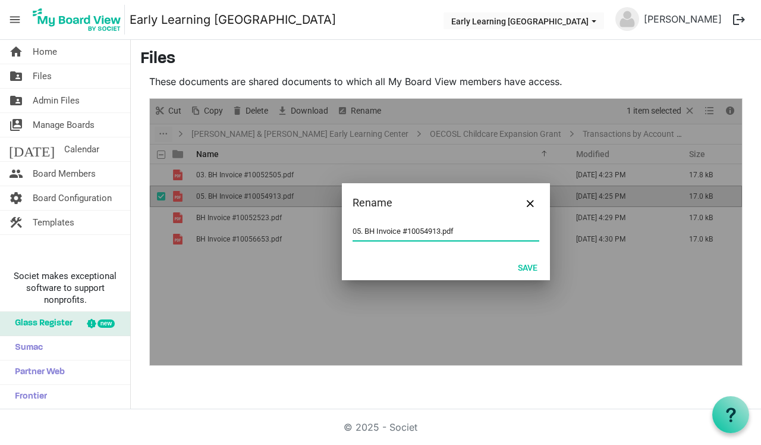
click at [367, 231] on input "05. BH Invoice #10054913.pdf" at bounding box center [446, 231] width 187 height 18
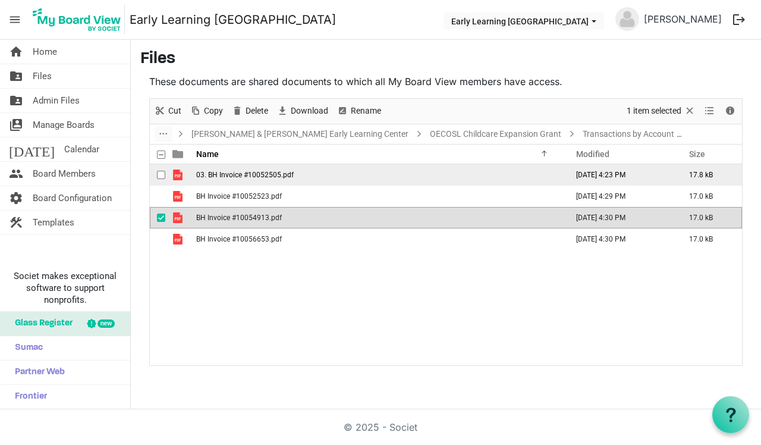
click at [300, 175] on td "03. BH Invoice #10052505.pdf" at bounding box center [378, 174] width 371 height 21
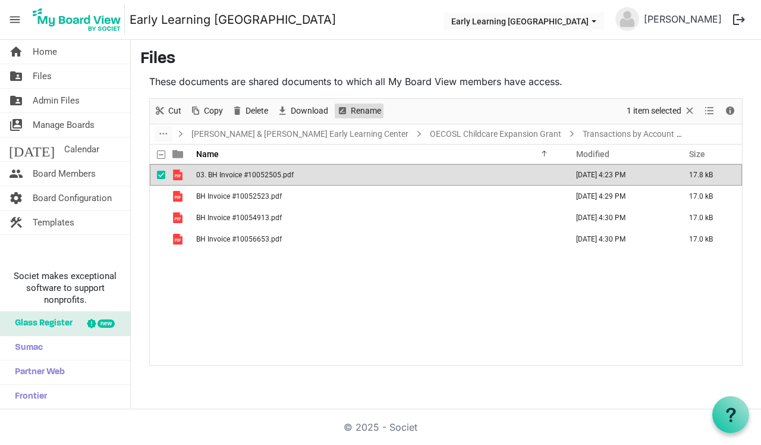
click at [378, 104] on span "Rename" at bounding box center [366, 110] width 33 height 15
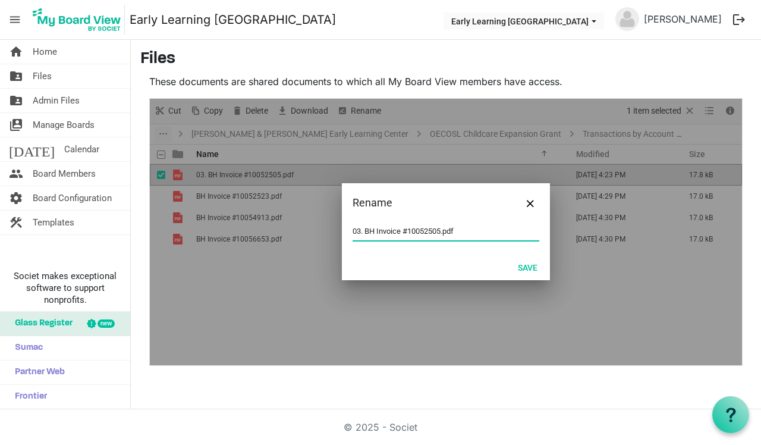
click at [366, 227] on input "03. BH Invoice #10052505.pdf" at bounding box center [446, 231] width 187 height 18
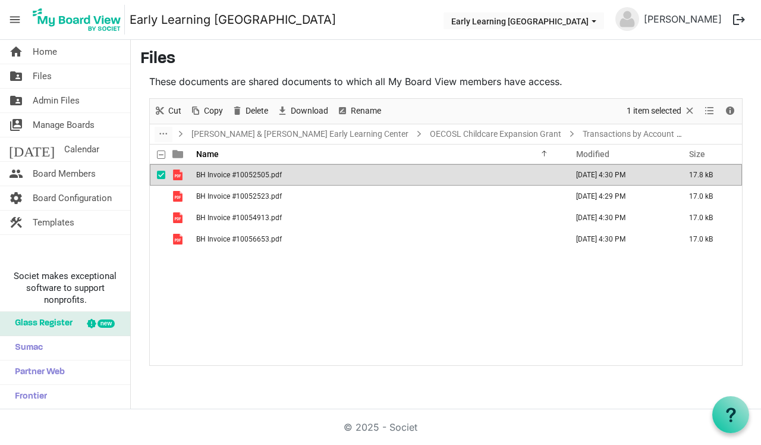
click at [326, 322] on div "BH Invoice #10052505.pdf [DATE] 4:30 PM 17.8 kB BH Invoice #10052523.pdf [DATE]…" at bounding box center [446, 264] width 592 height 200
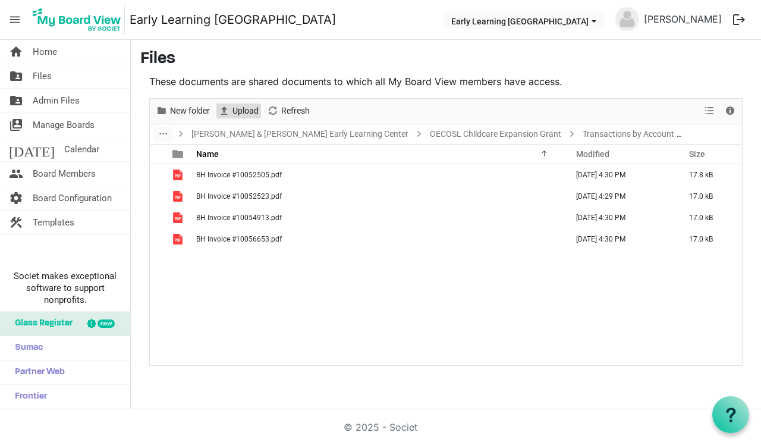
click at [252, 109] on span "Upload" at bounding box center [245, 110] width 29 height 15
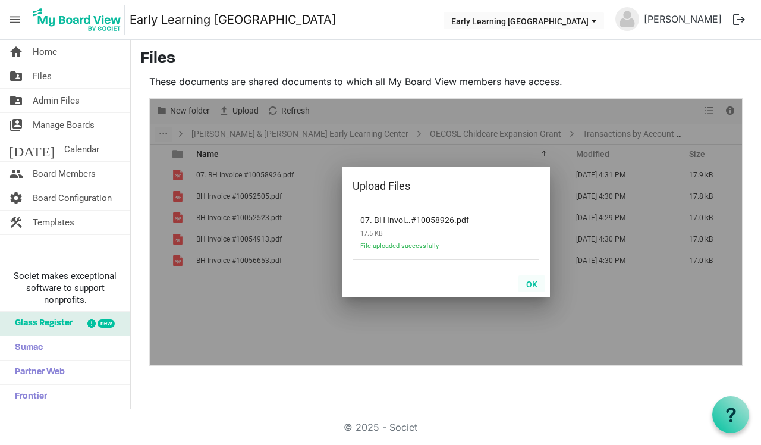
click at [531, 283] on button "OK" at bounding box center [531, 283] width 27 height 17
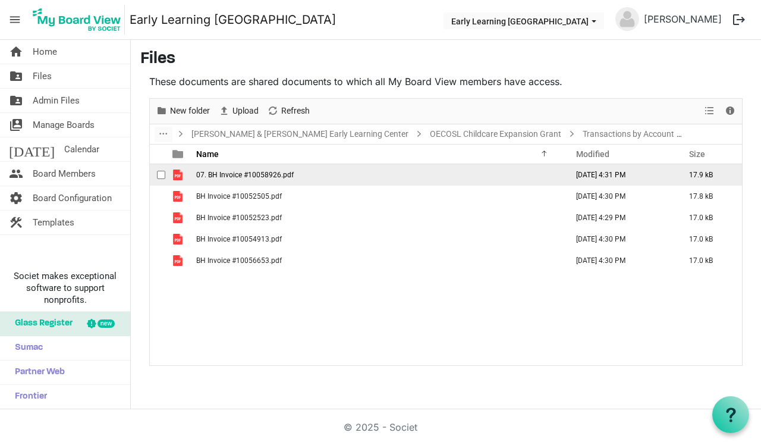
click at [270, 176] on span "07. BH Invoice #10058926.pdf" at bounding box center [244, 175] width 97 height 8
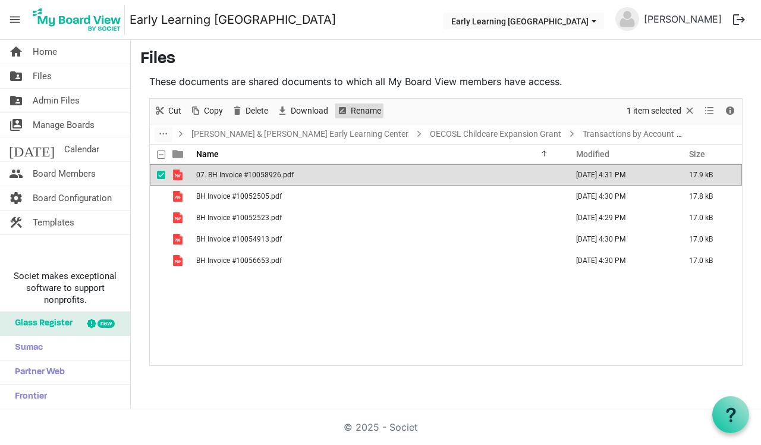
click at [356, 112] on span "Rename" at bounding box center [366, 110] width 33 height 15
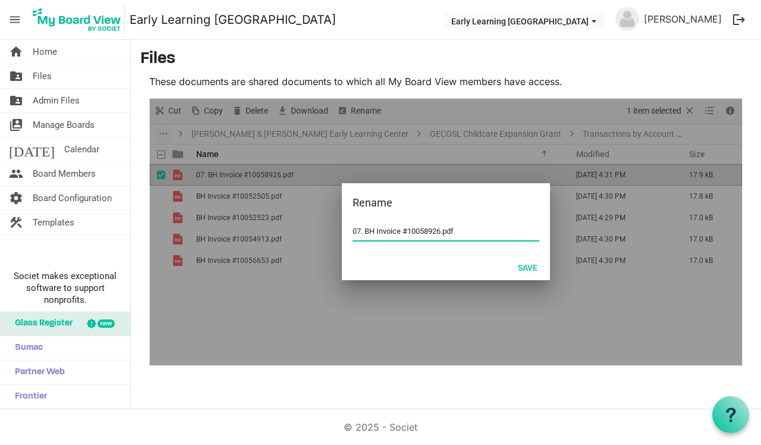
click at [366, 229] on input "07. BH Invoice #10058926.pdf" at bounding box center [446, 231] width 187 height 18
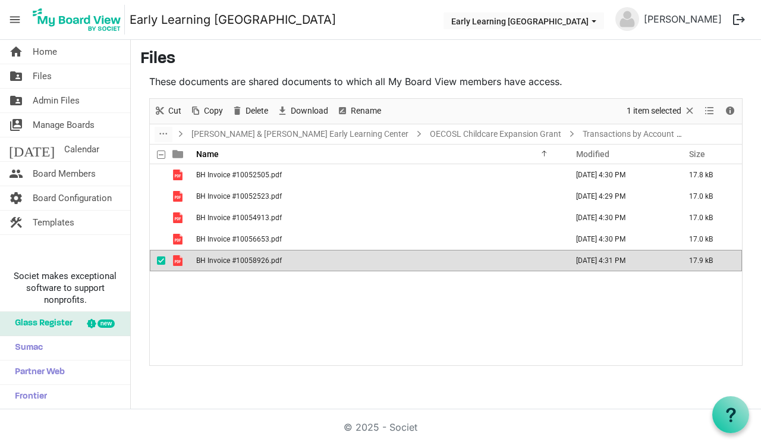
click at [283, 345] on div "BH Invoice #10052505.pdf [DATE] 4:30 PM 17.8 kB BH Invoice #10052523.pdf [DATE]…" at bounding box center [446, 264] width 592 height 200
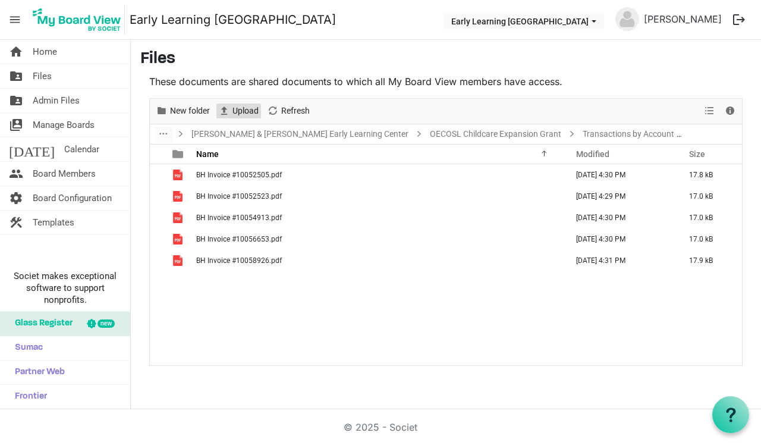
click at [246, 110] on span "Upload" at bounding box center [245, 110] width 29 height 15
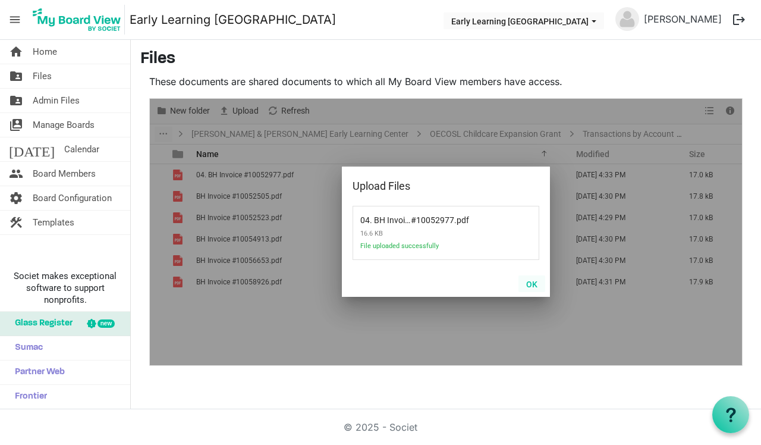
click at [530, 282] on button "OK" at bounding box center [531, 283] width 27 height 17
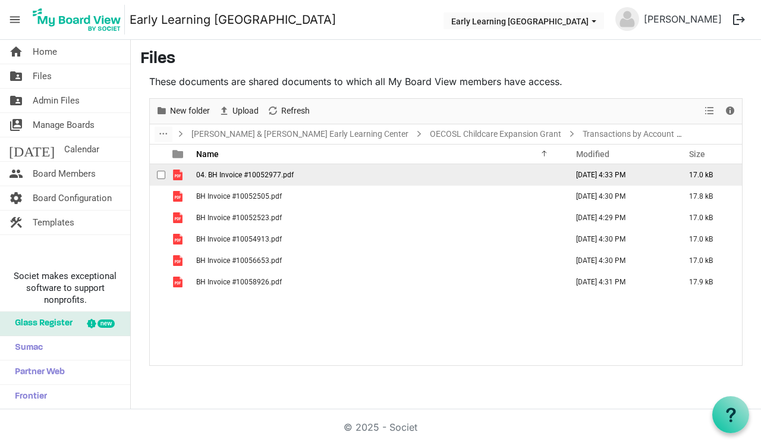
click at [238, 172] on span "04. BH Invoice #10052977.pdf" at bounding box center [244, 175] width 97 height 8
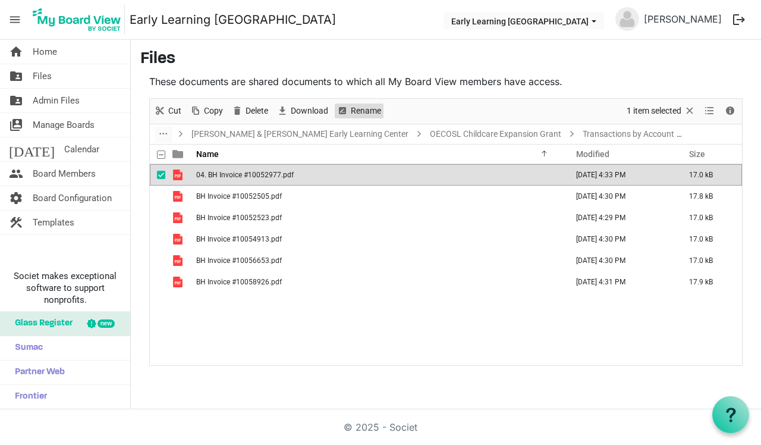
click at [364, 108] on span "Rename" at bounding box center [366, 110] width 33 height 15
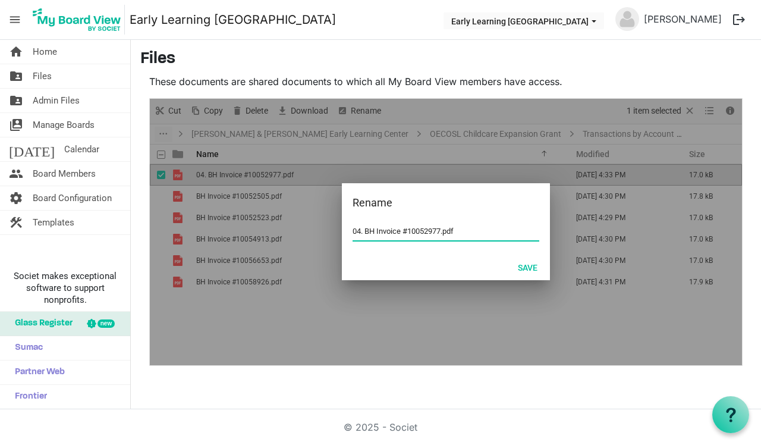
click at [367, 230] on input "04. BH Invoice #10052977.pdf" at bounding box center [446, 231] width 187 height 18
type input "BH Invoice #10052977.pdf"
click at [532, 266] on button "Save" at bounding box center [527, 267] width 35 height 17
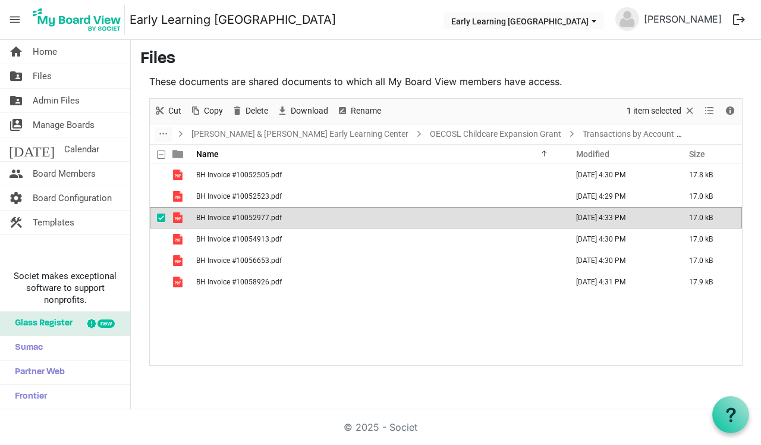
click at [160, 220] on span "checkbox" at bounding box center [161, 217] width 8 height 8
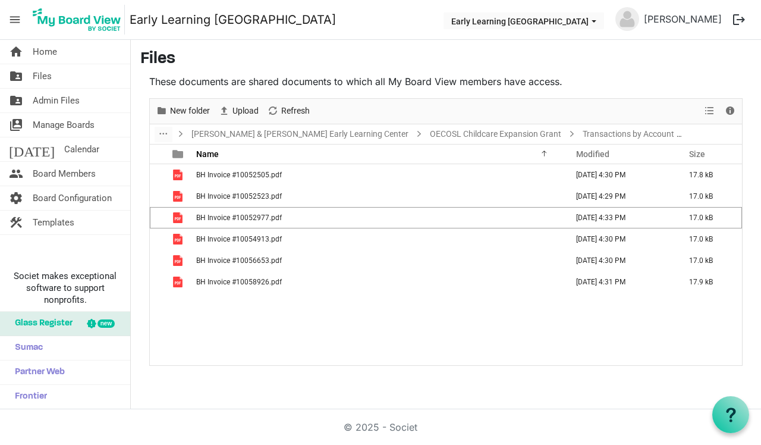
click at [199, 386] on div "home Home folder_shared Files folder_shared Admin Files switch_account Manage B…" at bounding box center [380, 224] width 761 height 369
click at [439, 137] on link "OECOSL Childcare Expansion Grant" at bounding box center [495, 134] width 136 height 15
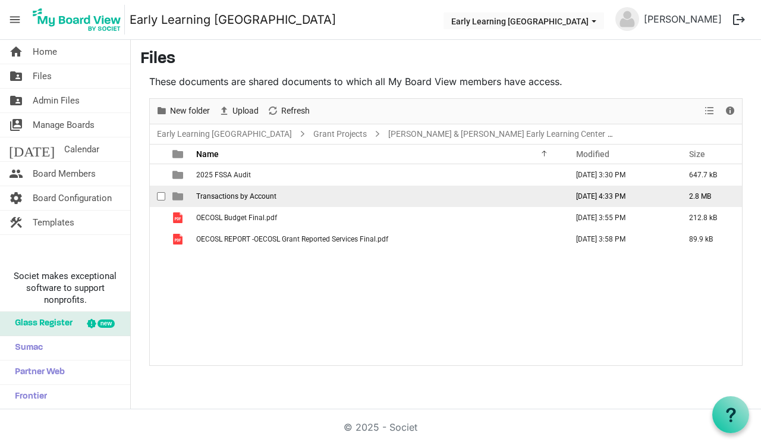
click at [265, 194] on span "Transactions by Account" at bounding box center [236, 196] width 80 height 8
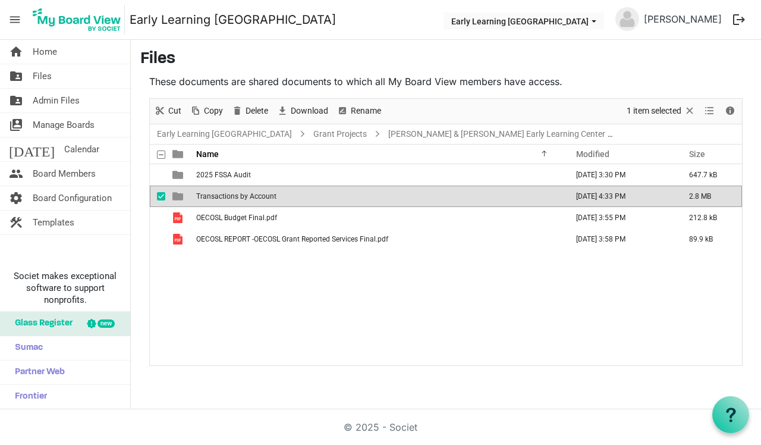
click at [265, 194] on span "Transactions by Account" at bounding box center [236, 196] width 80 height 8
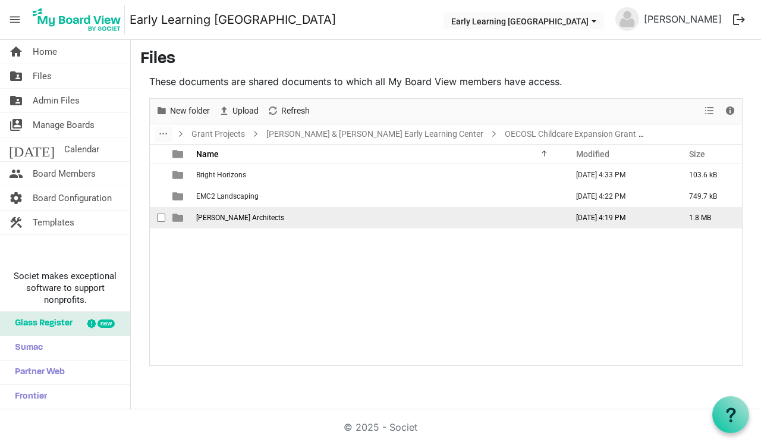
click at [226, 219] on span "[PERSON_NAME] Architects" at bounding box center [240, 217] width 88 height 8
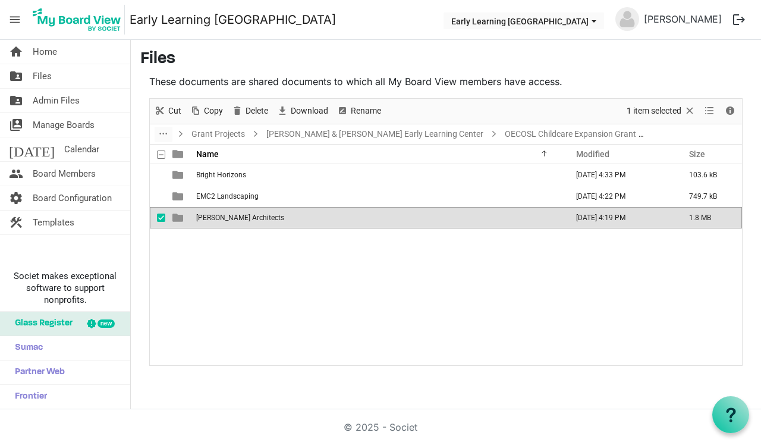
click at [226, 219] on span "[PERSON_NAME] Architects" at bounding box center [240, 217] width 88 height 8
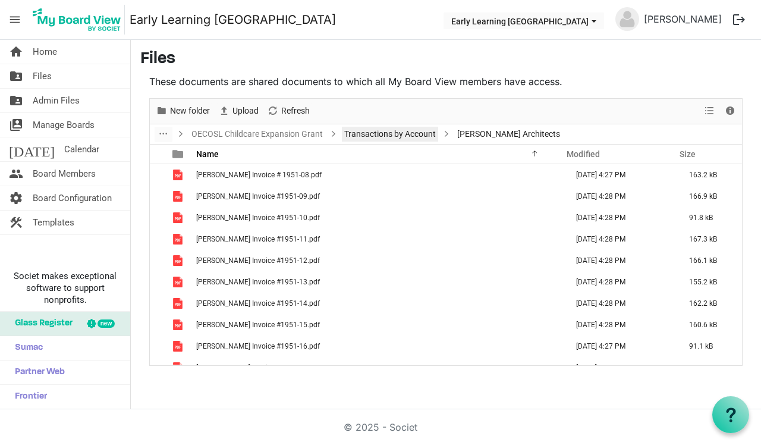
click at [418, 137] on link "Transactions by Account" at bounding box center [390, 134] width 96 height 15
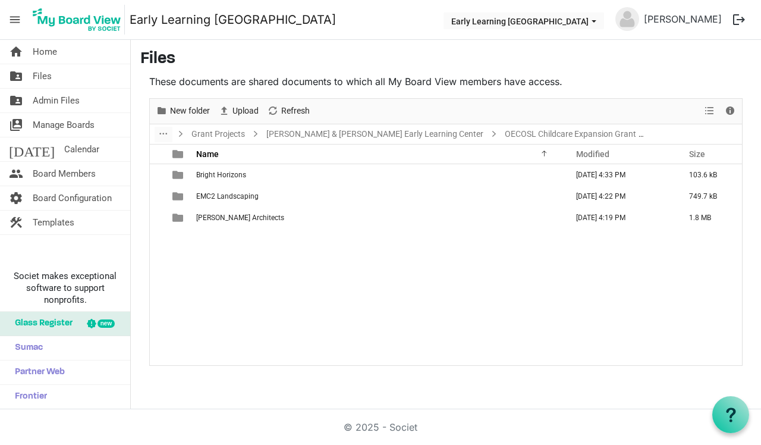
click at [308, 273] on div "Bright Horizons [DATE] 4:33 PM 103.6 kB EMC2 Landscaping [DATE] 4:22 PM 749.7 k…" at bounding box center [446, 264] width 592 height 200
click at [527, 131] on link "OECOSL Childcare Expansion Grant" at bounding box center [570, 134] width 136 height 15
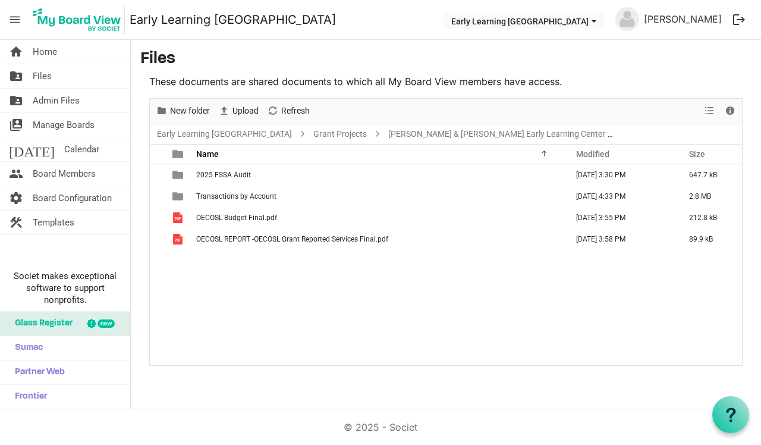
click at [240, 330] on div "2025 FSSA Audit [DATE] 3:30 PM 647.7 kB Transactions by Account [DATE] 4:33 PM …" at bounding box center [446, 264] width 592 height 200
